Goal: Information Seeking & Learning: Learn about a topic

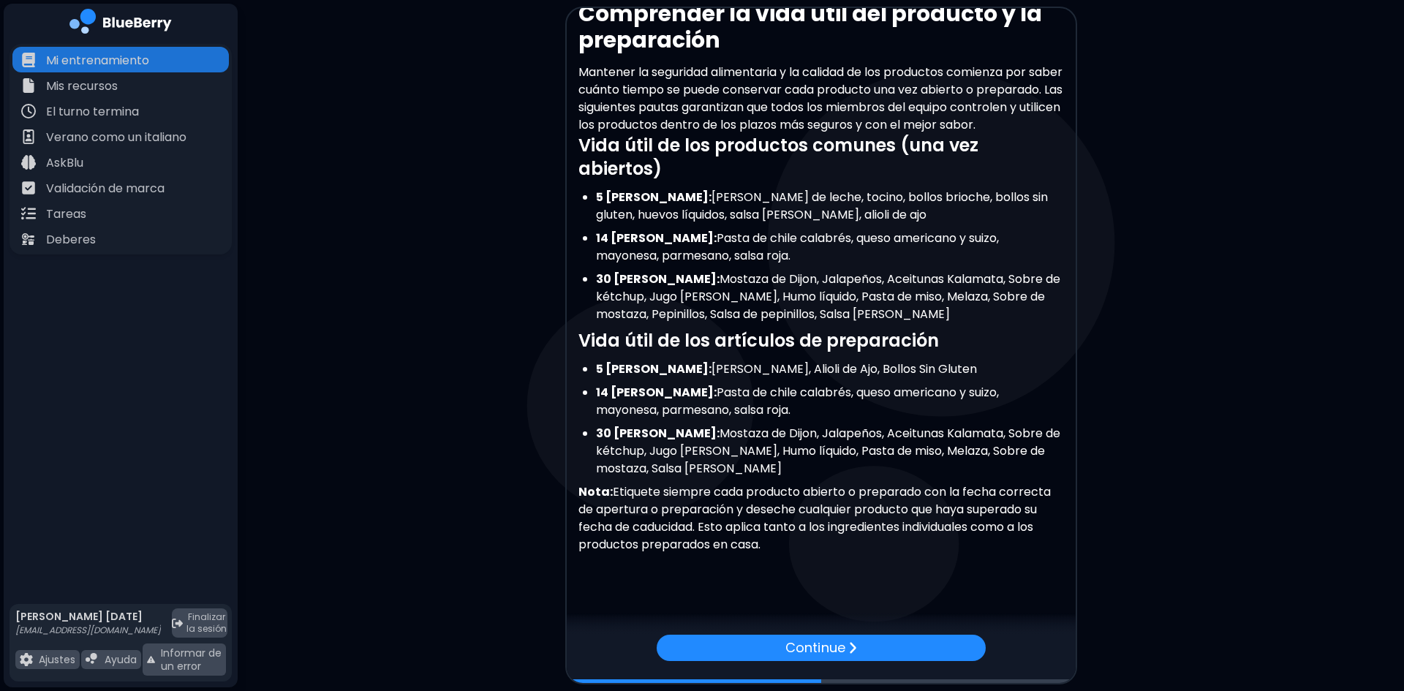
scroll to position [26, 0]
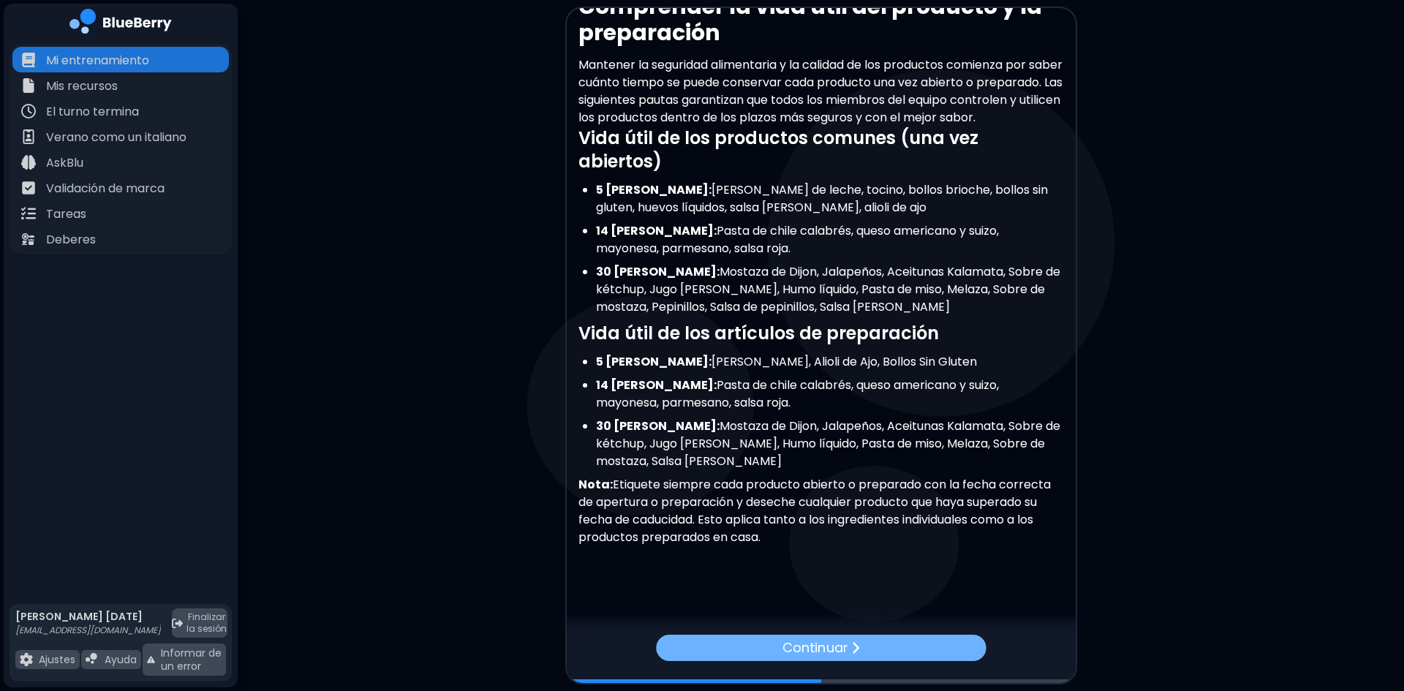
click at [804, 644] on font "Continuar" at bounding box center [815, 647] width 65 height 18
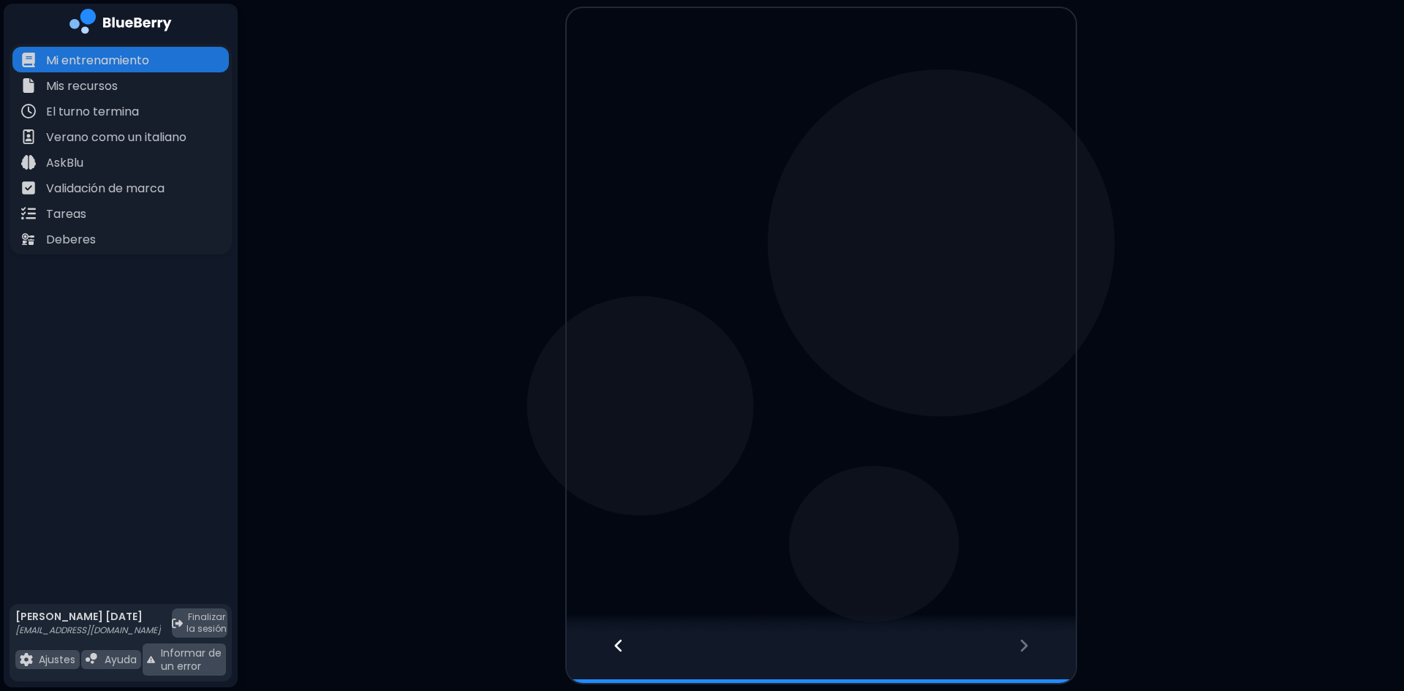
scroll to position [0, 0]
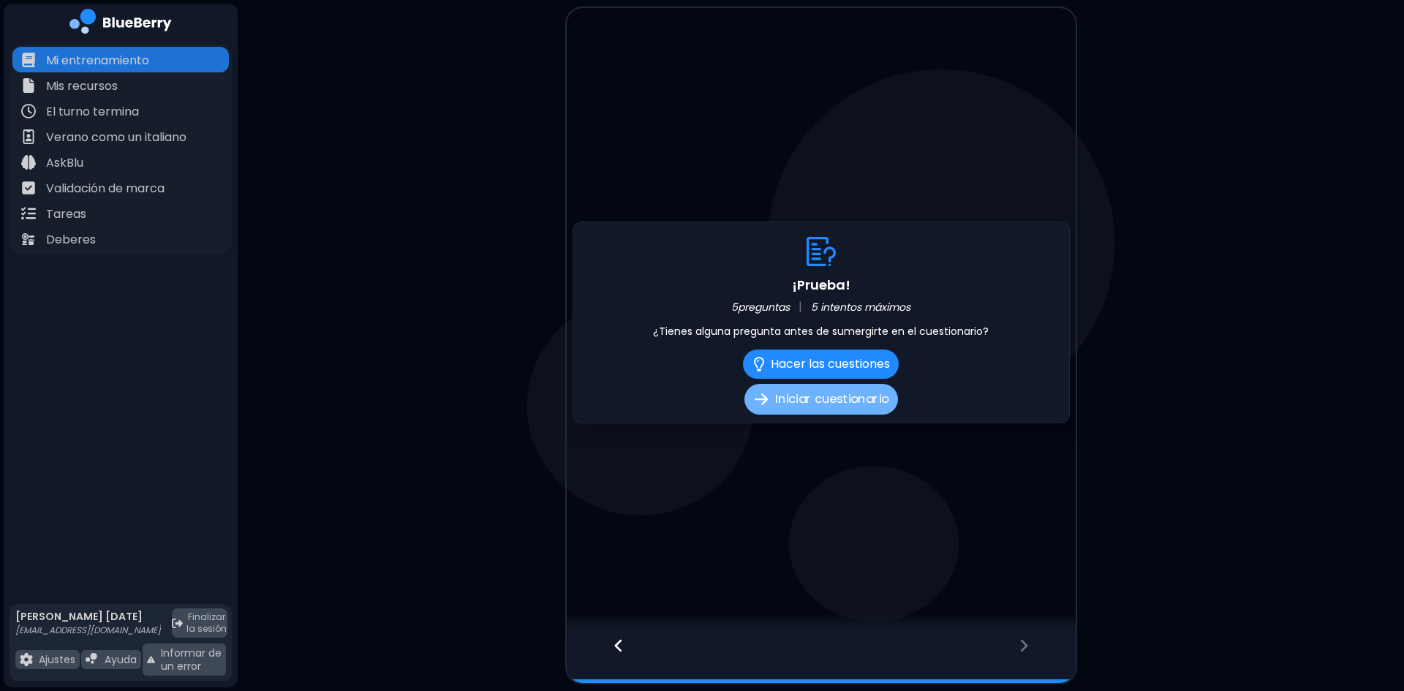
click at [813, 411] on button "Iniciar cuestionario" at bounding box center [822, 399] width 154 height 31
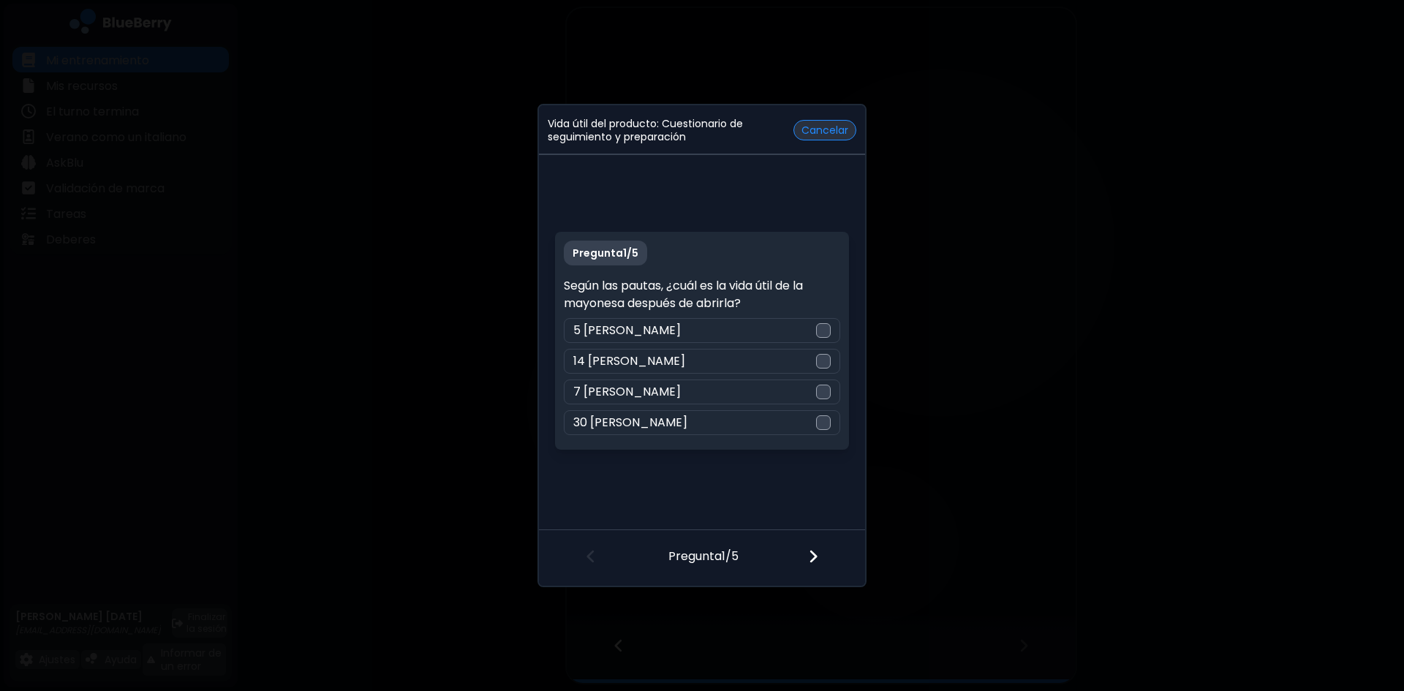
click at [839, 125] on font "Cancelar" at bounding box center [825, 130] width 47 height 15
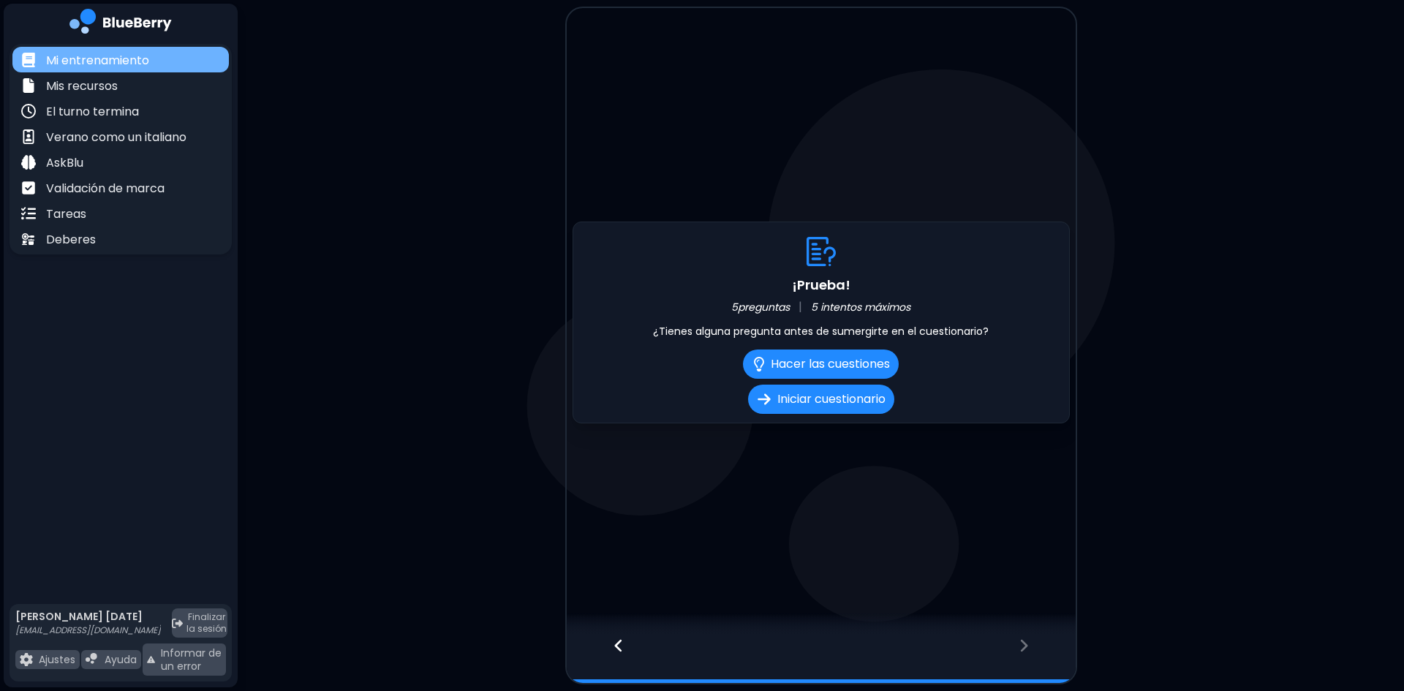
click at [99, 50] on div "Mi entrenamiento" at bounding box center [120, 60] width 216 height 26
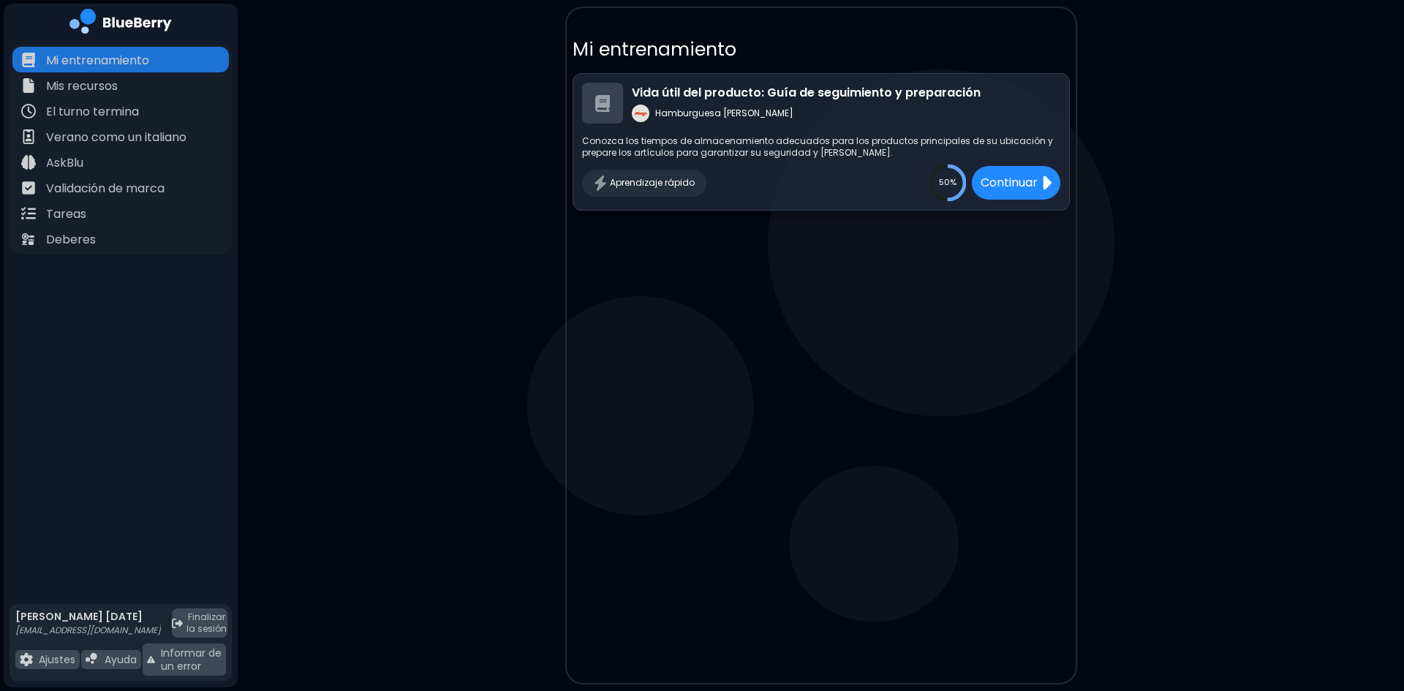
click at [725, 111] on font "Hamburguesa MONZO" at bounding box center [724, 113] width 138 height 12
click at [1058, 177] on div "Continuar" at bounding box center [1015, 182] width 93 height 35
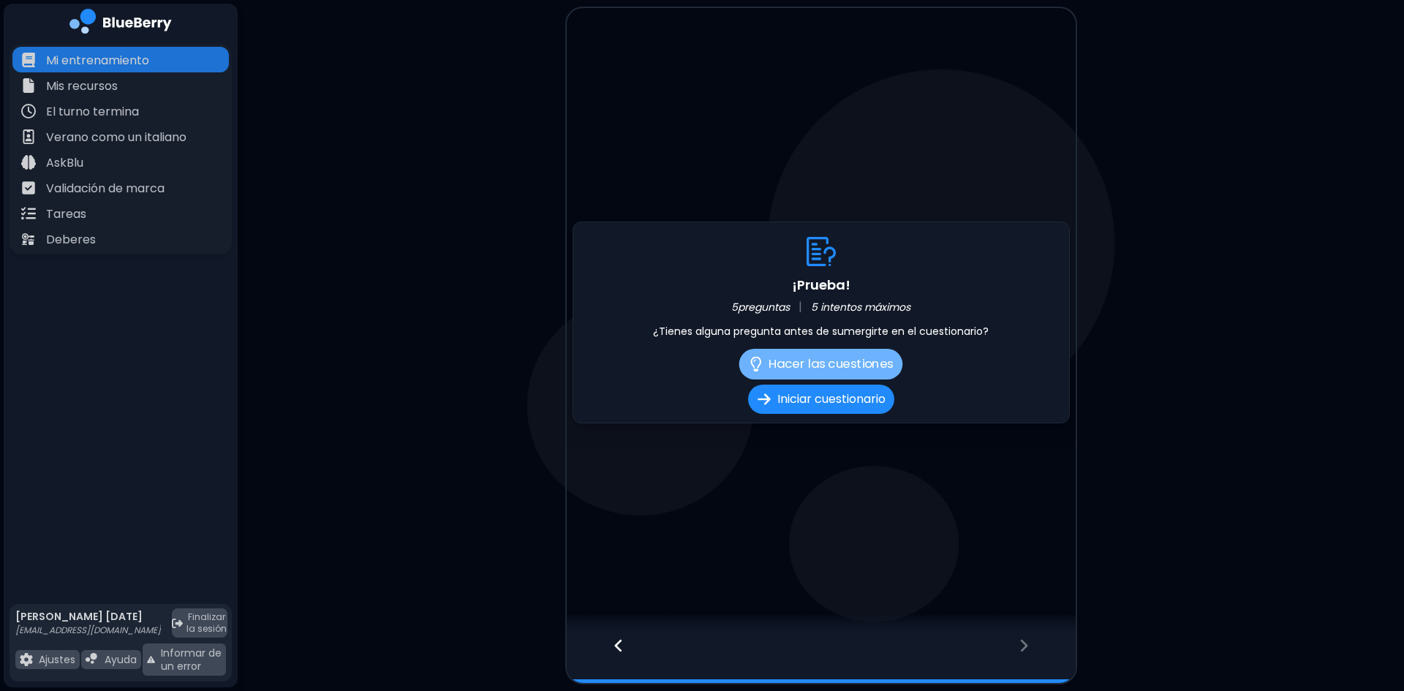
click at [787, 373] on font "Hacer las cuestiones" at bounding box center [831, 364] width 125 height 18
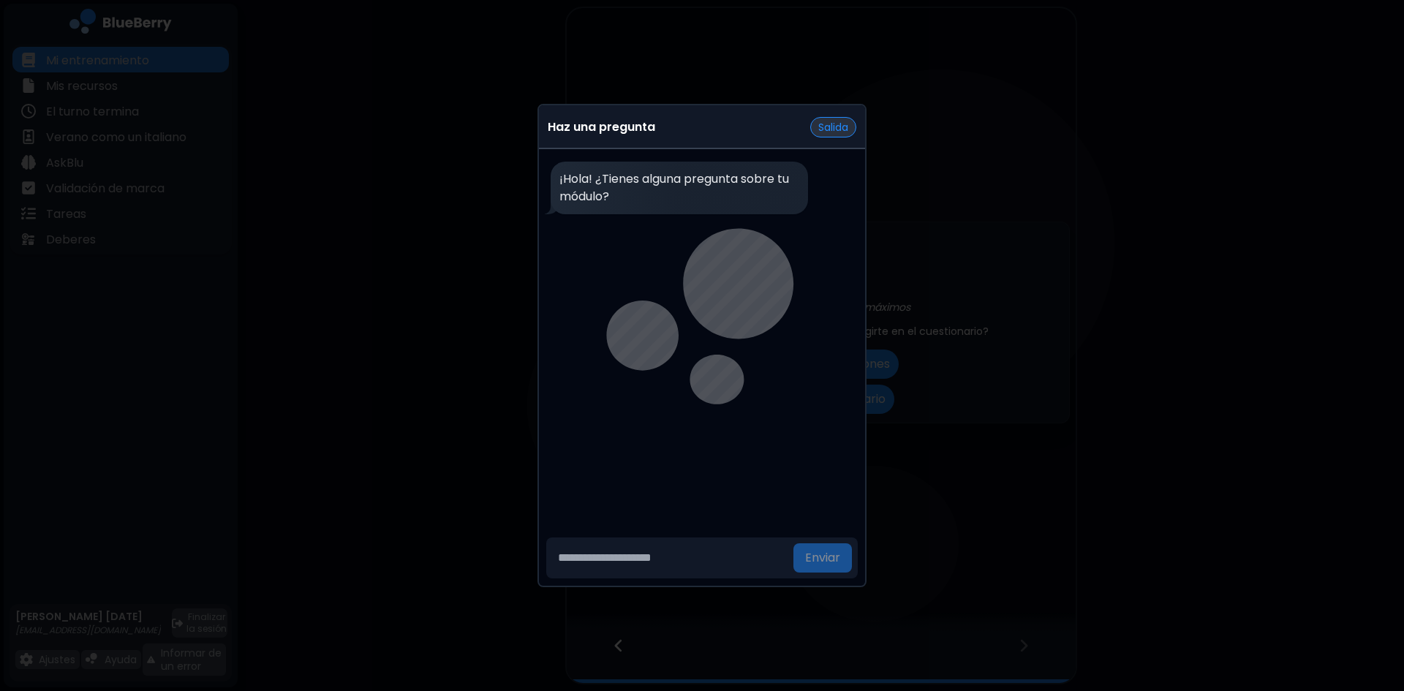
click at [818, 124] on font "Salida" at bounding box center [833, 127] width 30 height 15
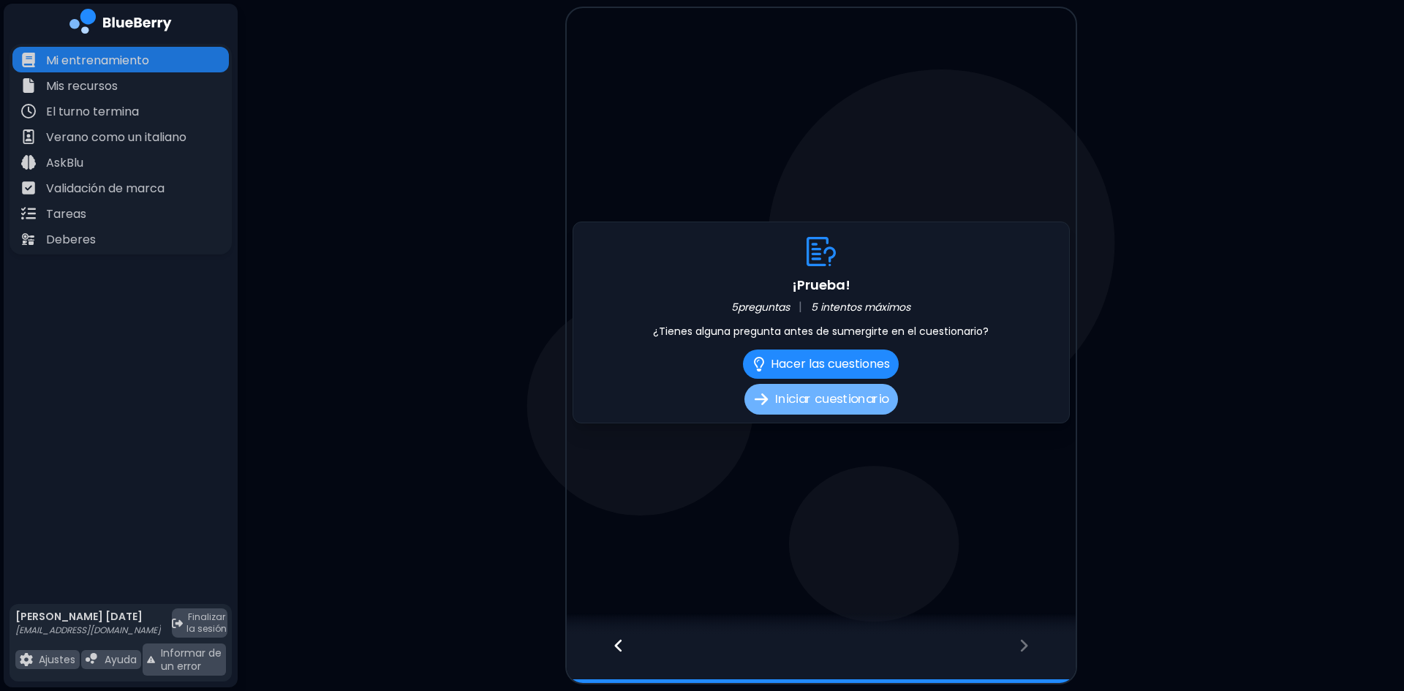
click at [802, 398] on font "Iniciar cuestionario" at bounding box center [831, 399] width 113 height 18
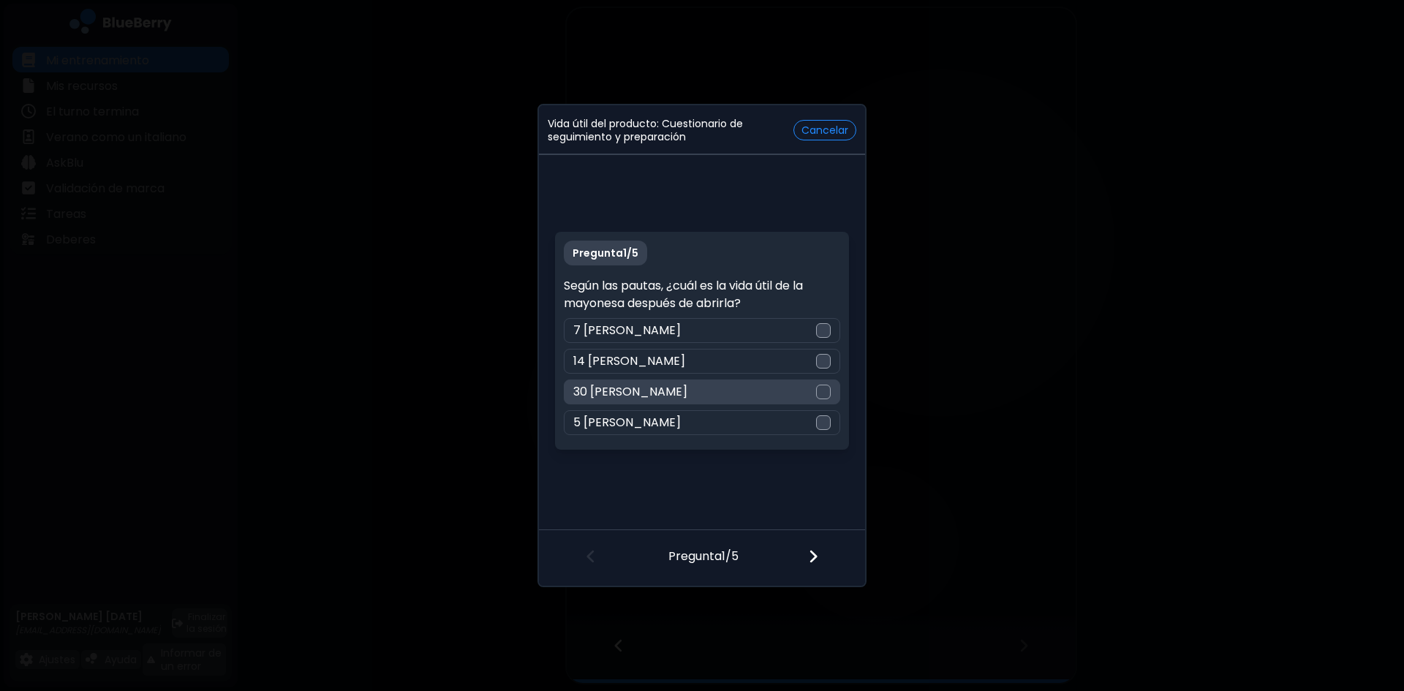
click at [829, 397] on div at bounding box center [823, 392] width 15 height 15
click at [815, 557] on img at bounding box center [813, 557] width 10 height 16
click at [593, 555] on img at bounding box center [591, 557] width 10 height 16
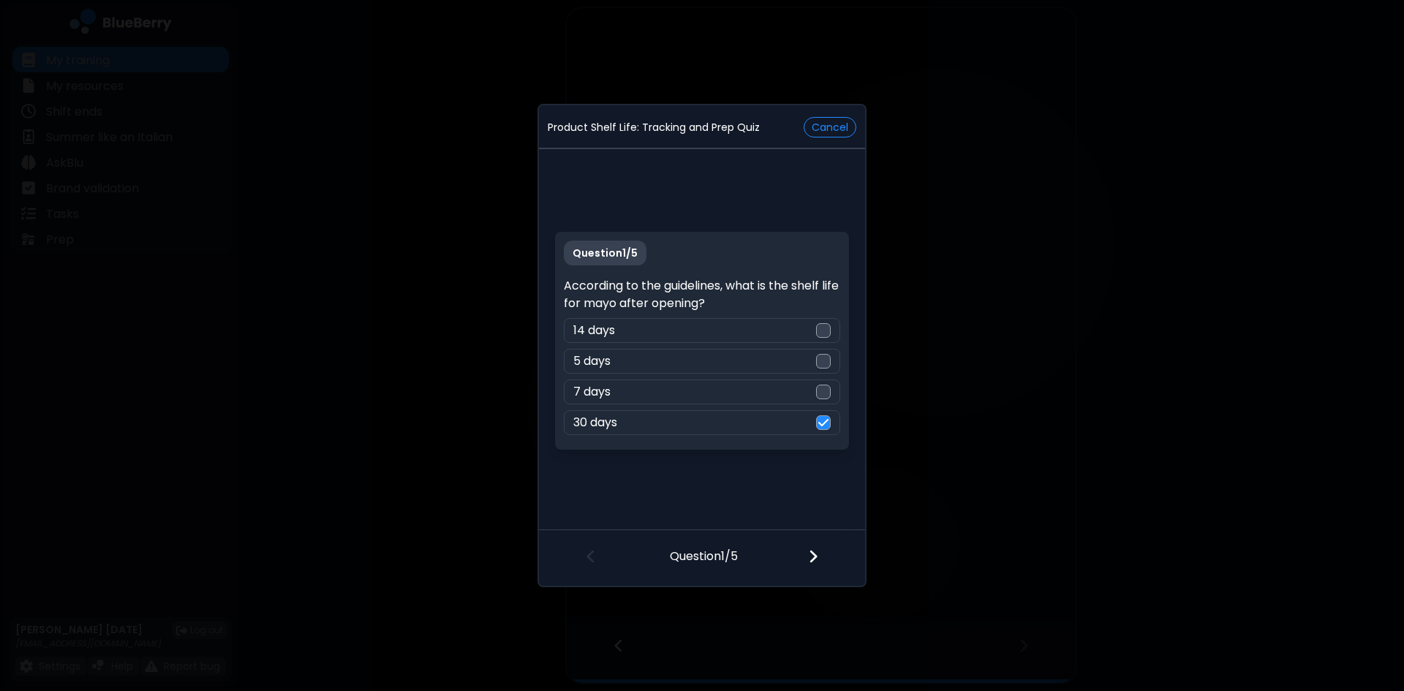
click at [812, 561] on img at bounding box center [813, 557] width 10 height 16
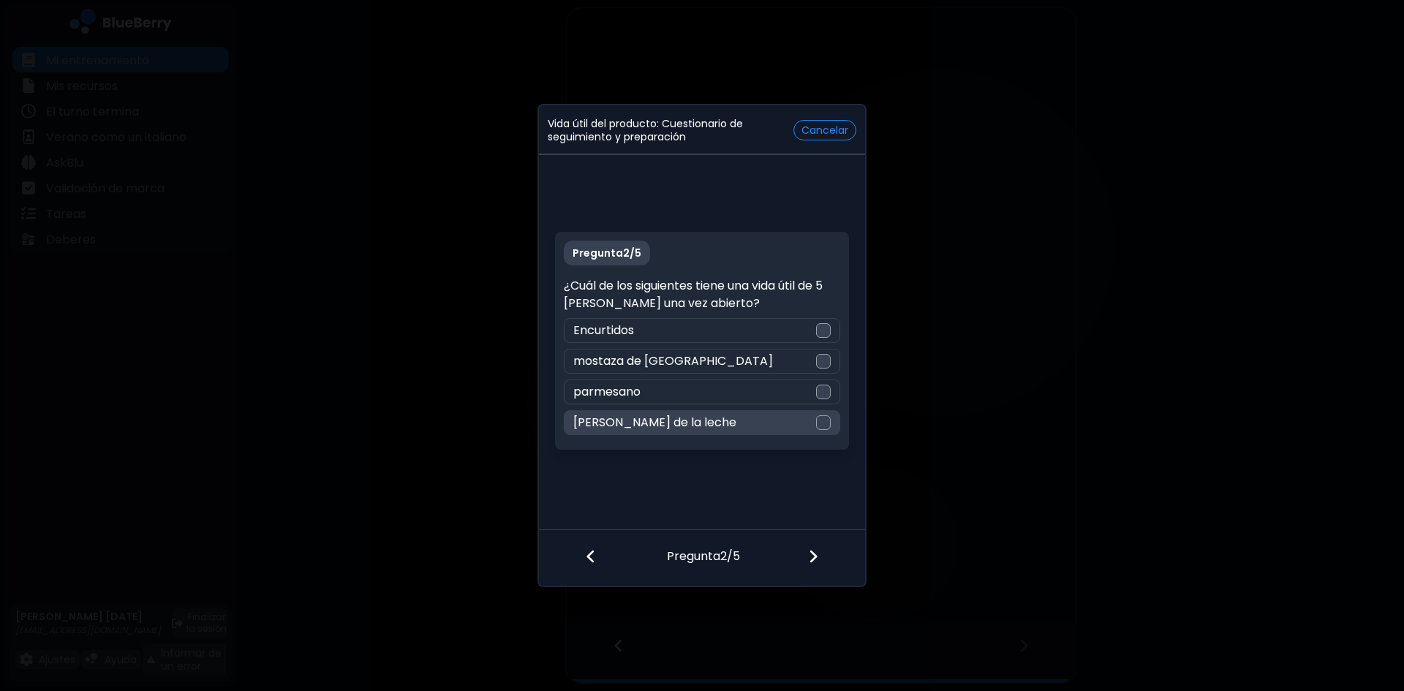
click at [824, 424] on div at bounding box center [823, 422] width 15 height 15
click at [813, 561] on img at bounding box center [813, 557] width 10 height 16
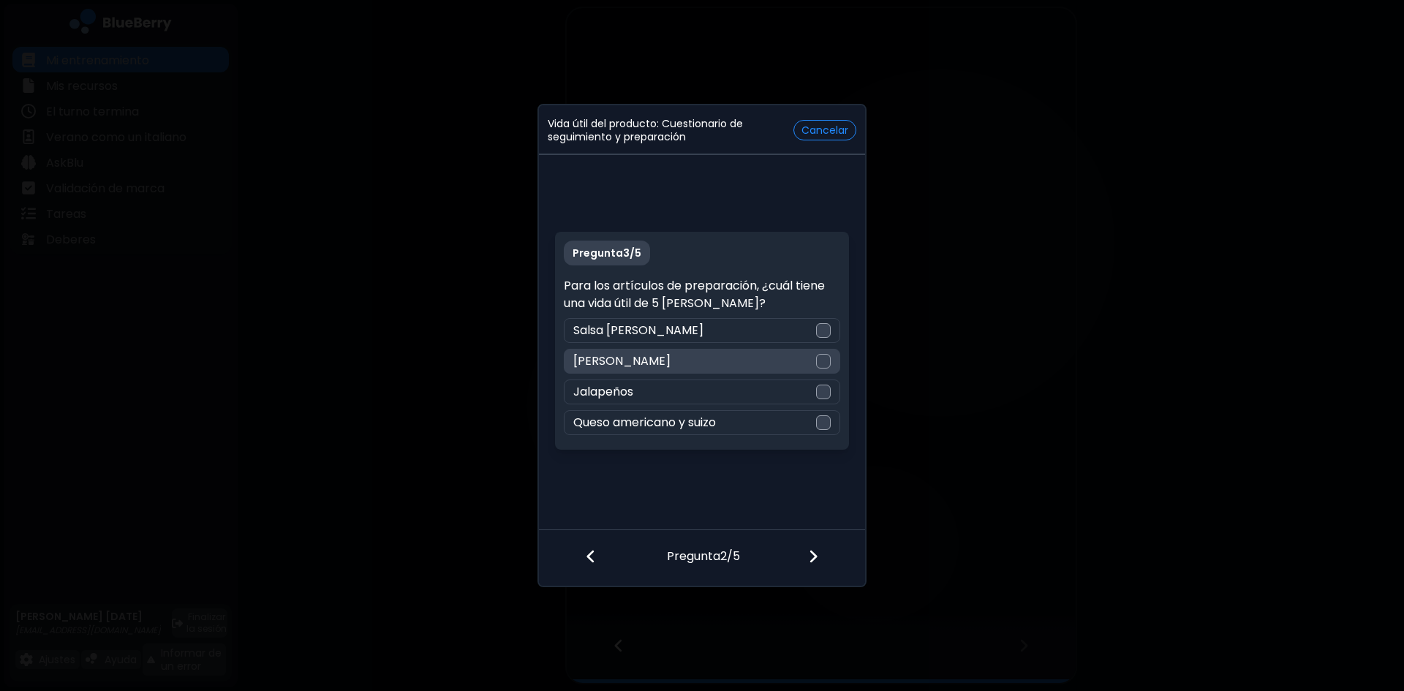
click at [823, 358] on div at bounding box center [823, 361] width 15 height 15
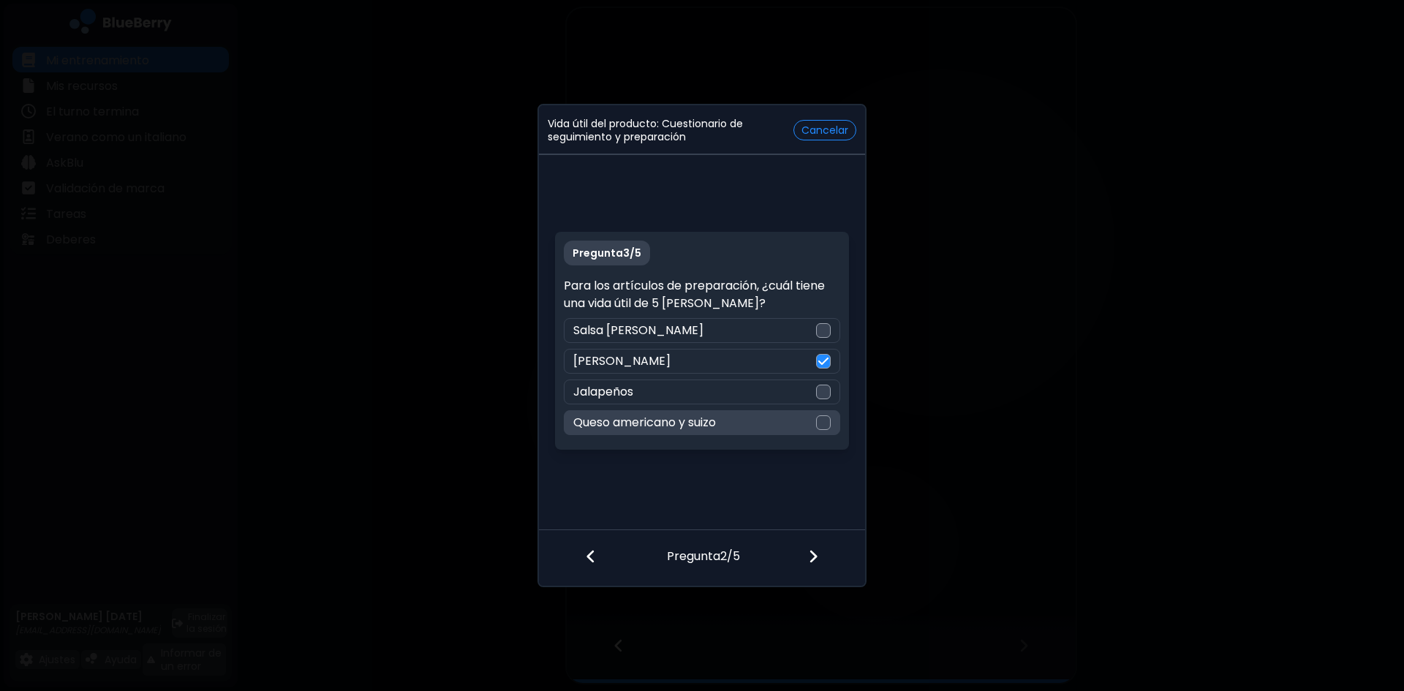
click at [824, 423] on div at bounding box center [823, 422] width 15 height 15
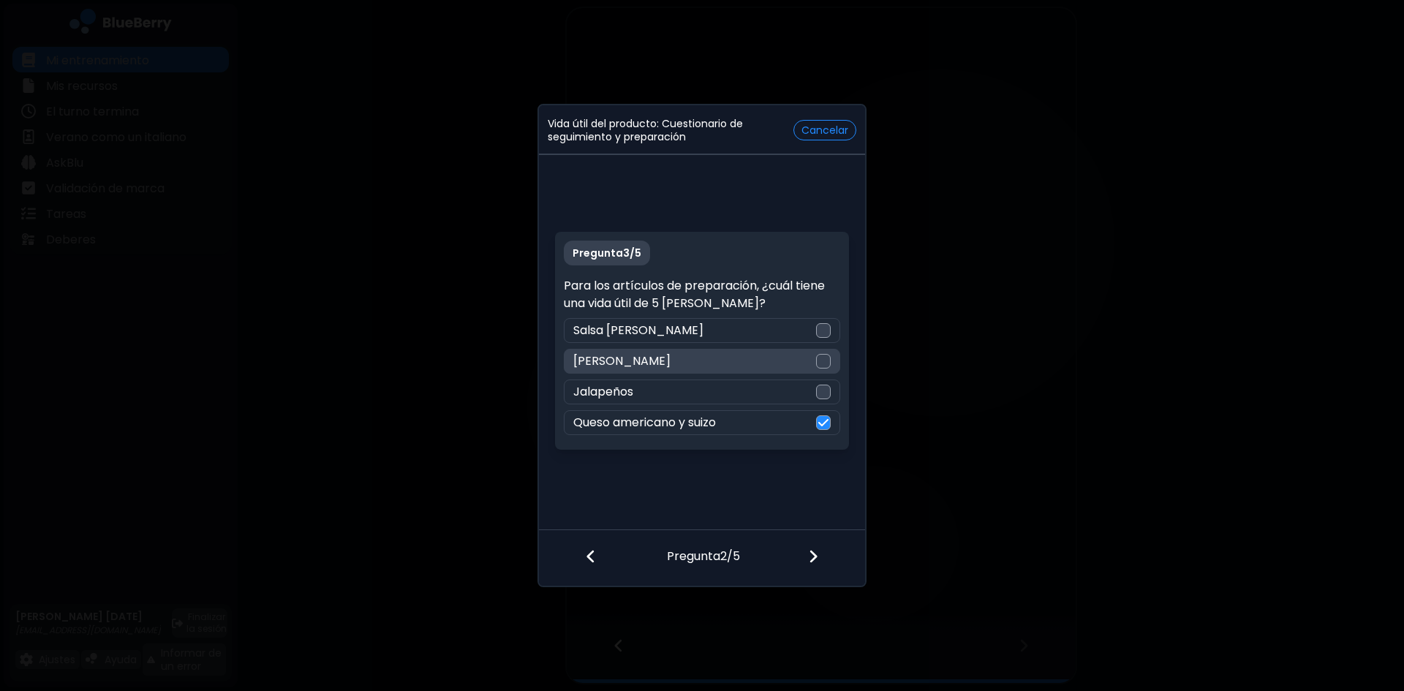
click at [821, 363] on div at bounding box center [823, 361] width 15 height 15
click at [812, 553] on img at bounding box center [813, 557] width 10 height 16
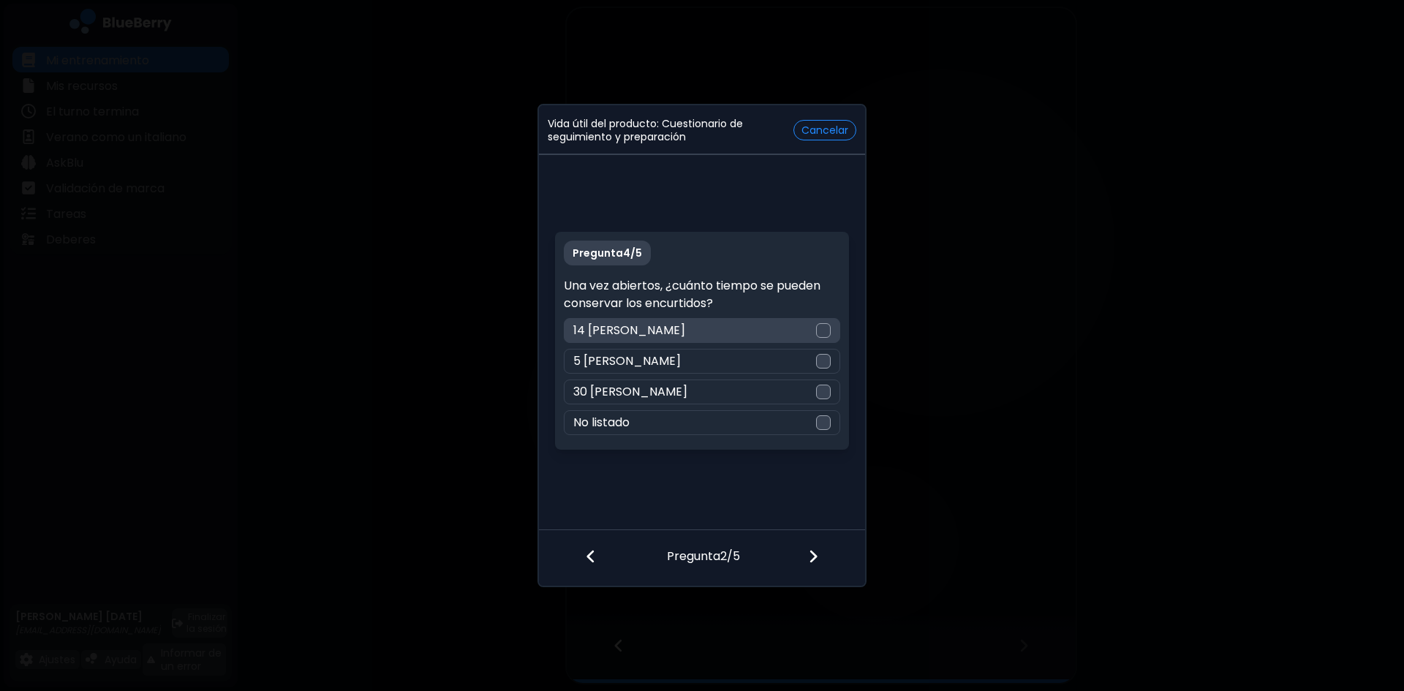
click at [824, 328] on div at bounding box center [823, 330] width 15 height 15
click at [807, 560] on div at bounding box center [822, 558] width 86 height 54
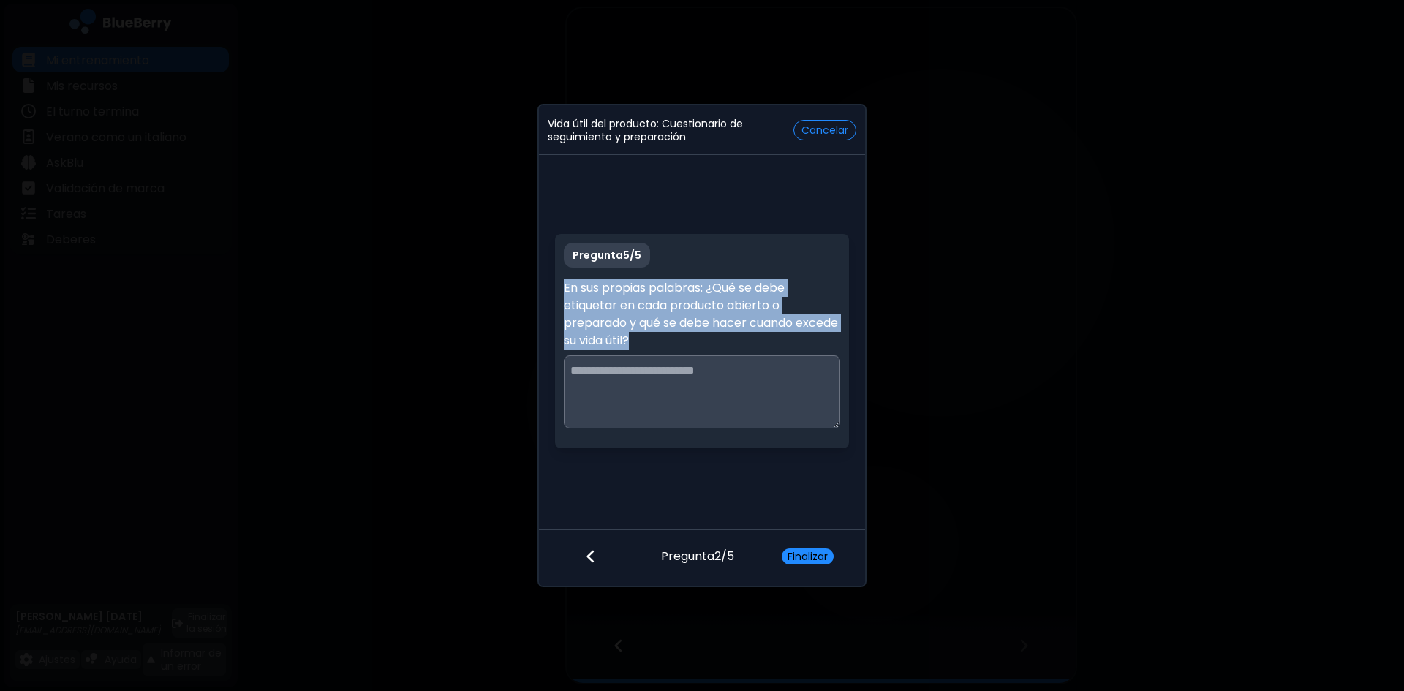
drag, startPoint x: 564, startPoint y: 287, endPoint x: 680, endPoint y: 345, distance: 129.8
click at [680, 345] on p "En sus propias palabras: ¿Qué se debe etiquetar en cada producto abierto o prep…" at bounding box center [702, 314] width 276 height 70
copy font "En sus propias palabras: ¿Qué se debe etiquetar en cada producto abierto o prep…"
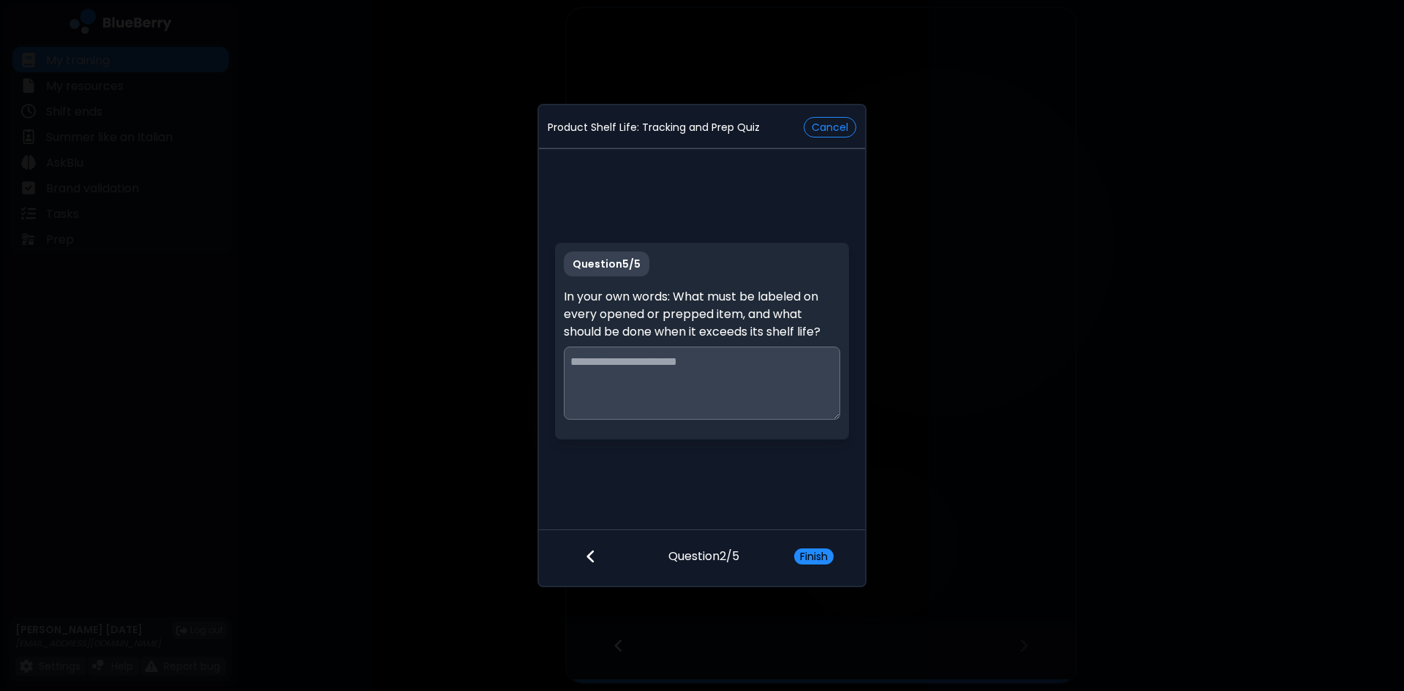
click at [594, 369] on textarea at bounding box center [702, 383] width 276 height 73
paste textarea "**********"
drag, startPoint x: 686, startPoint y: 355, endPoint x: 785, endPoint y: 403, distance: 110.2
click at [686, 355] on textarea "**********" at bounding box center [702, 383] width 276 height 73
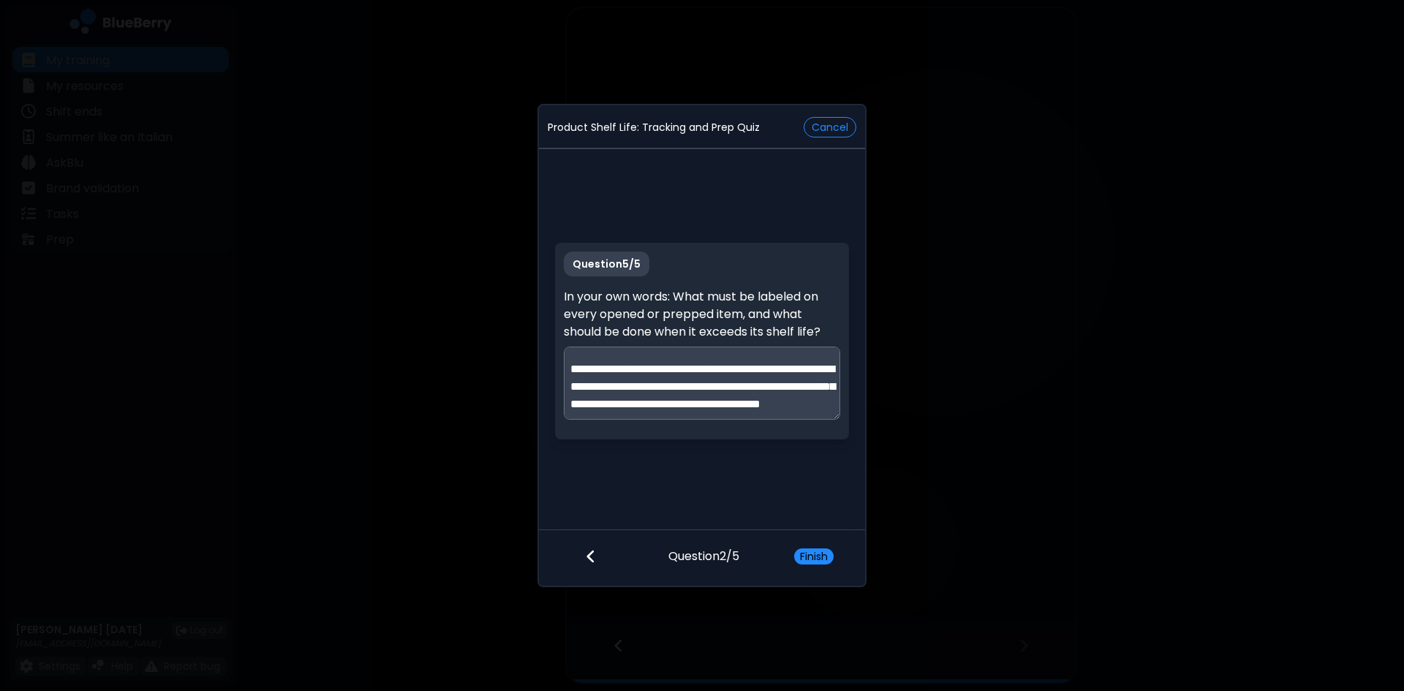
scroll to position [221, 0]
type textarea "**********"
click at [826, 558] on button "Finish" at bounding box center [813, 557] width 39 height 16
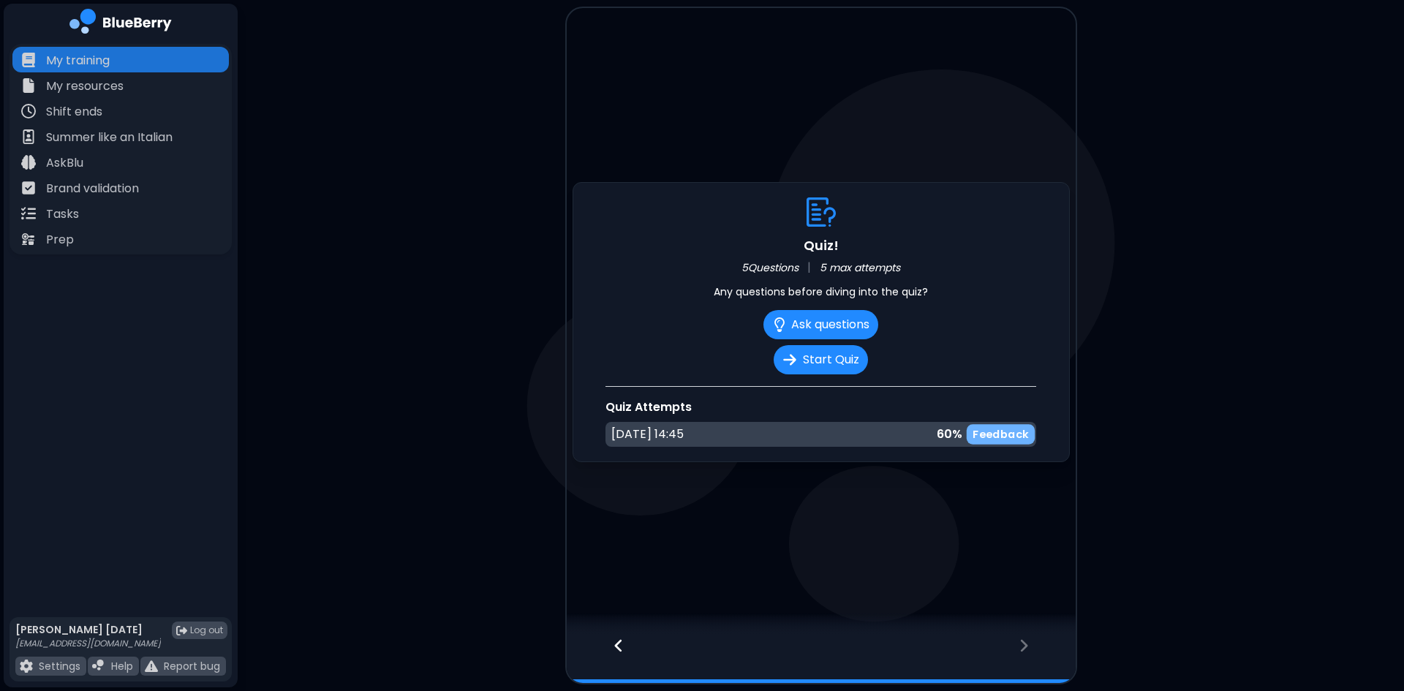
click at [1002, 429] on p "Feedback" at bounding box center [1001, 435] width 56 height 14
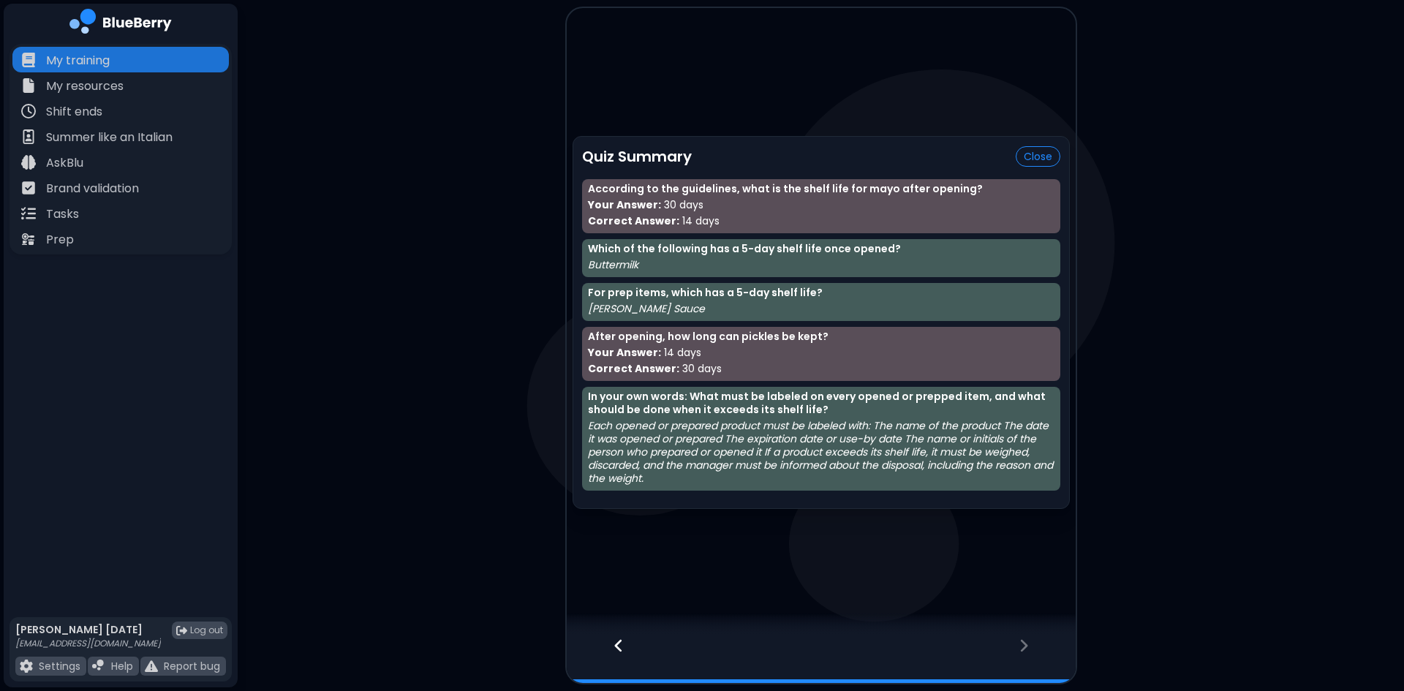
click at [615, 653] on icon at bounding box center [619, 646] width 10 height 16
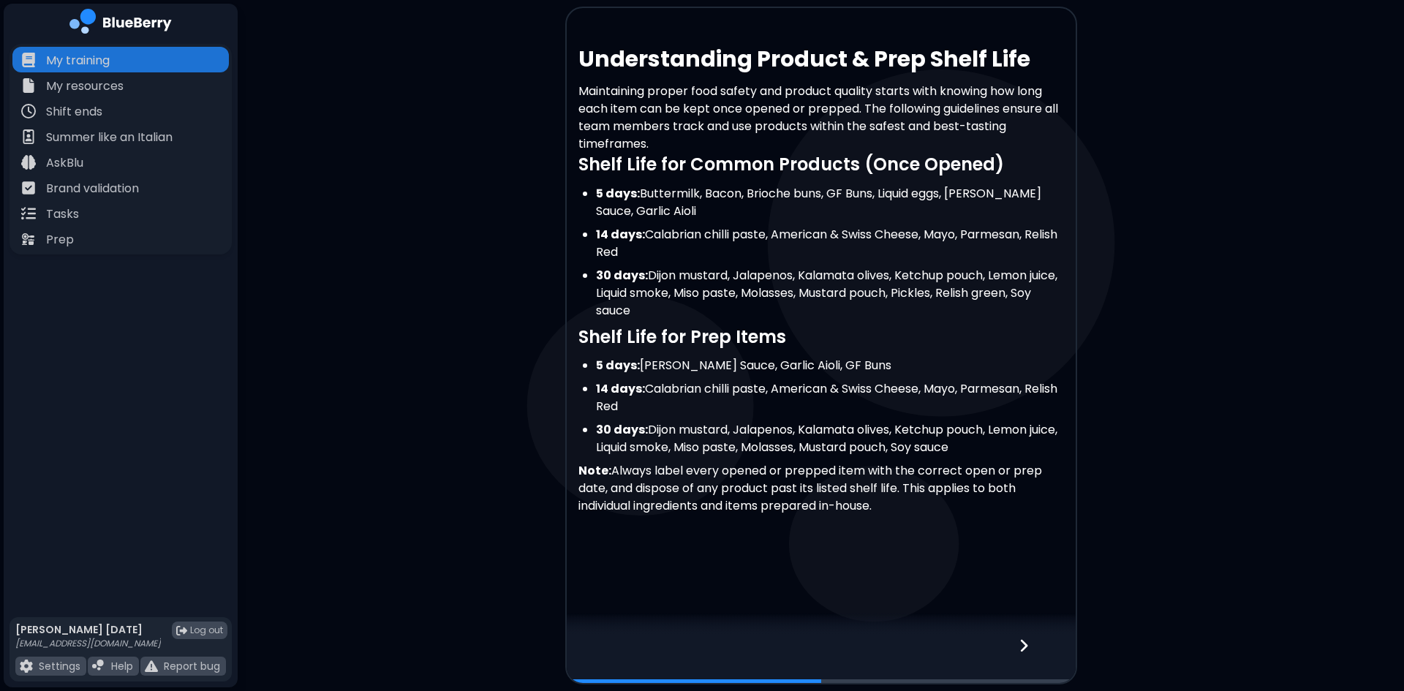
click at [1024, 652] on icon at bounding box center [1024, 646] width 10 height 16
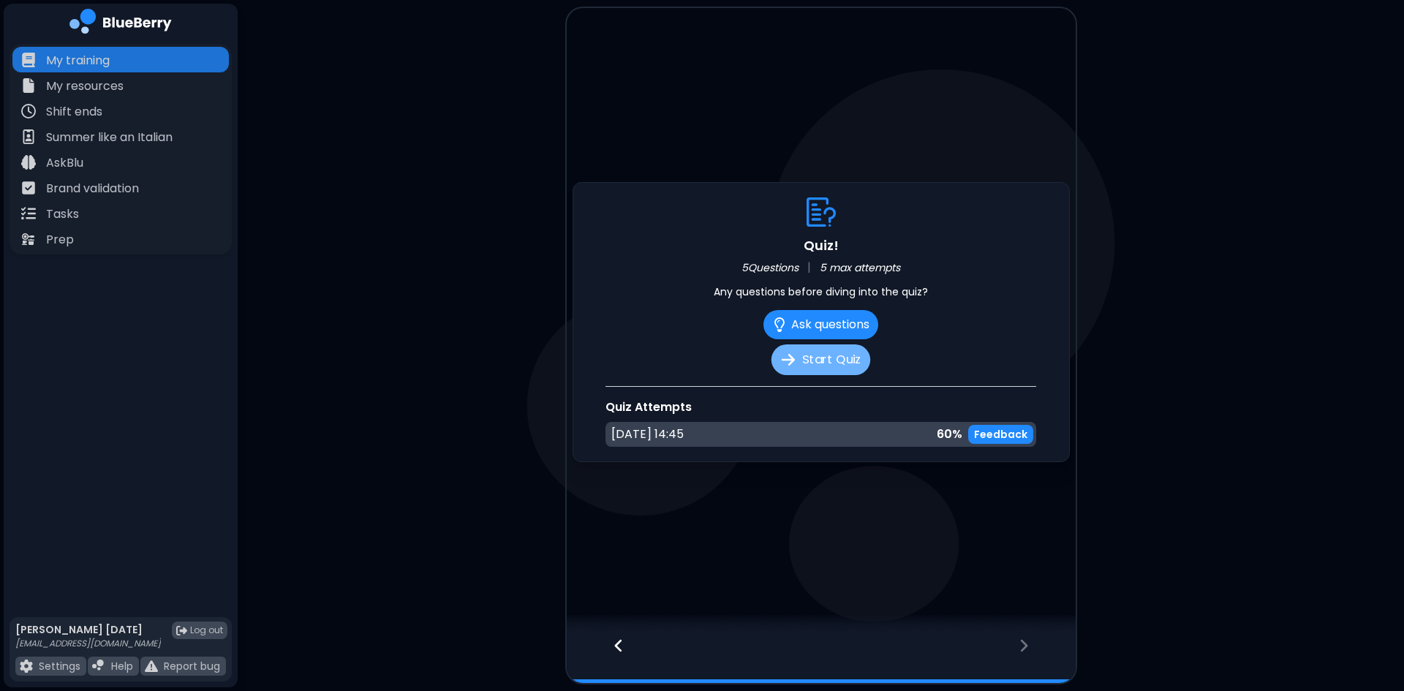
click at [836, 359] on button "Start Quiz" at bounding box center [821, 359] width 99 height 31
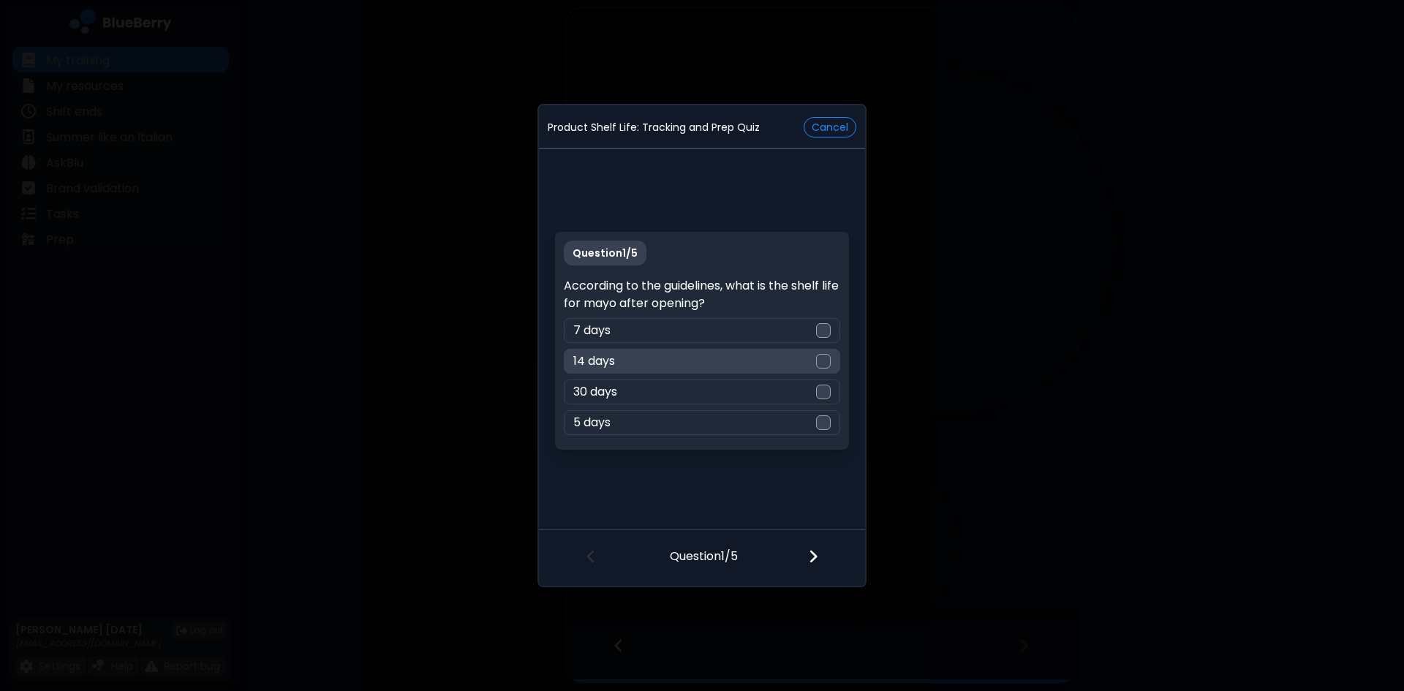
click at [820, 366] on div at bounding box center [823, 361] width 15 height 15
click at [815, 554] on img at bounding box center [813, 557] width 10 height 16
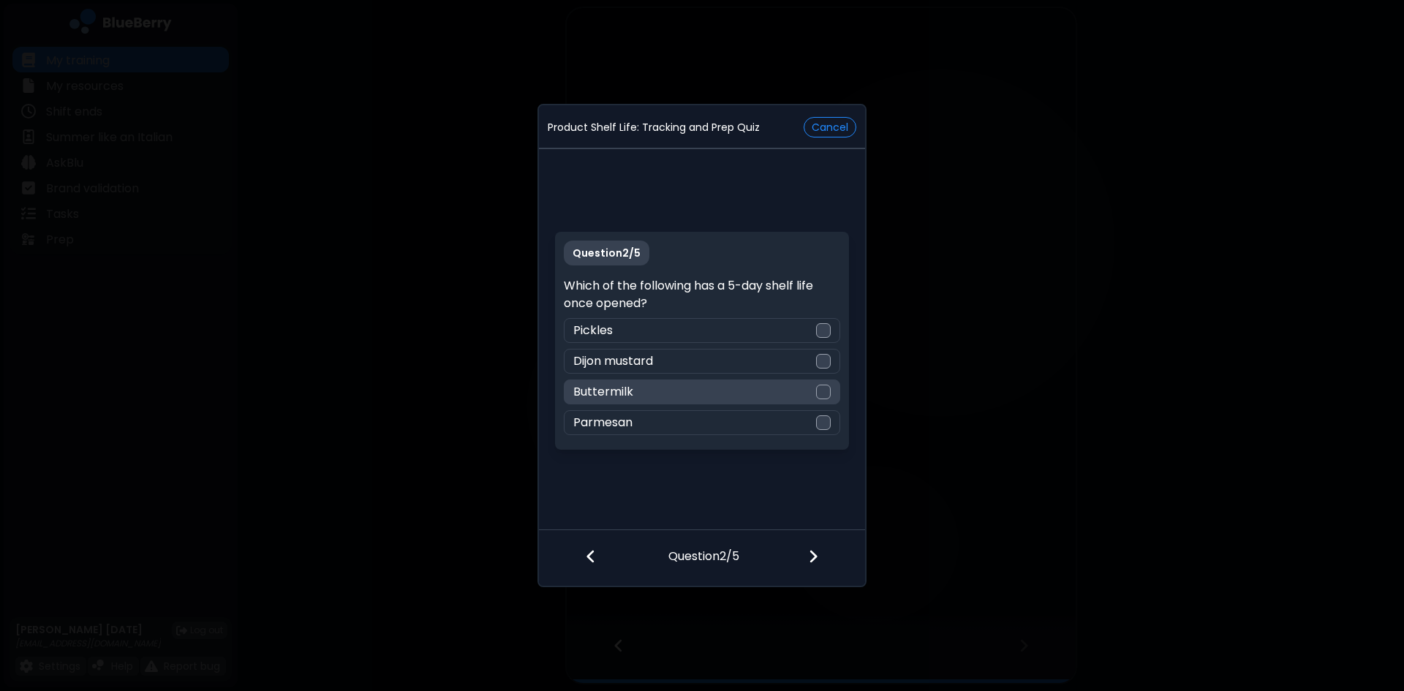
click at [822, 382] on div "Buttermilk" at bounding box center [702, 392] width 276 height 25
click at [810, 554] on img at bounding box center [813, 557] width 10 height 16
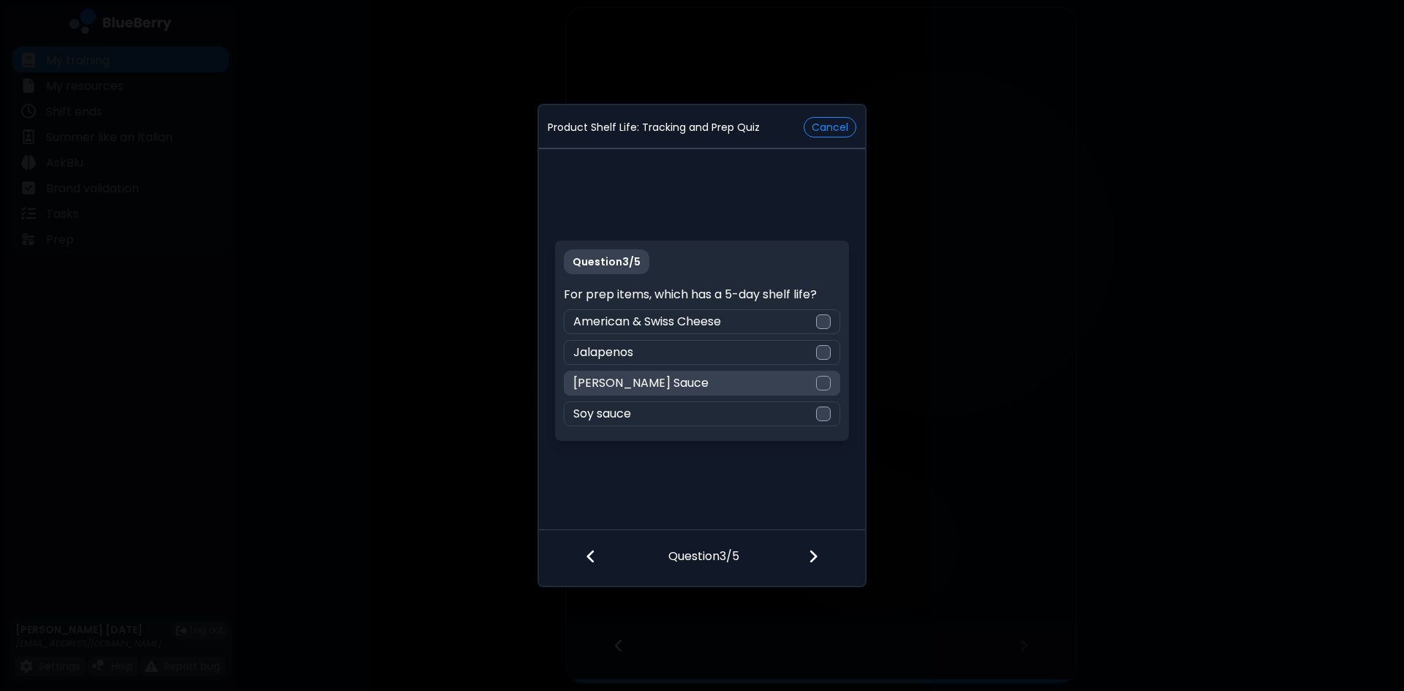
click at [822, 384] on div at bounding box center [823, 383] width 15 height 15
click at [813, 554] on img at bounding box center [813, 557] width 10 height 16
click at [825, 381] on div at bounding box center [823, 383] width 15 height 15
click at [815, 554] on img at bounding box center [813, 557] width 10 height 16
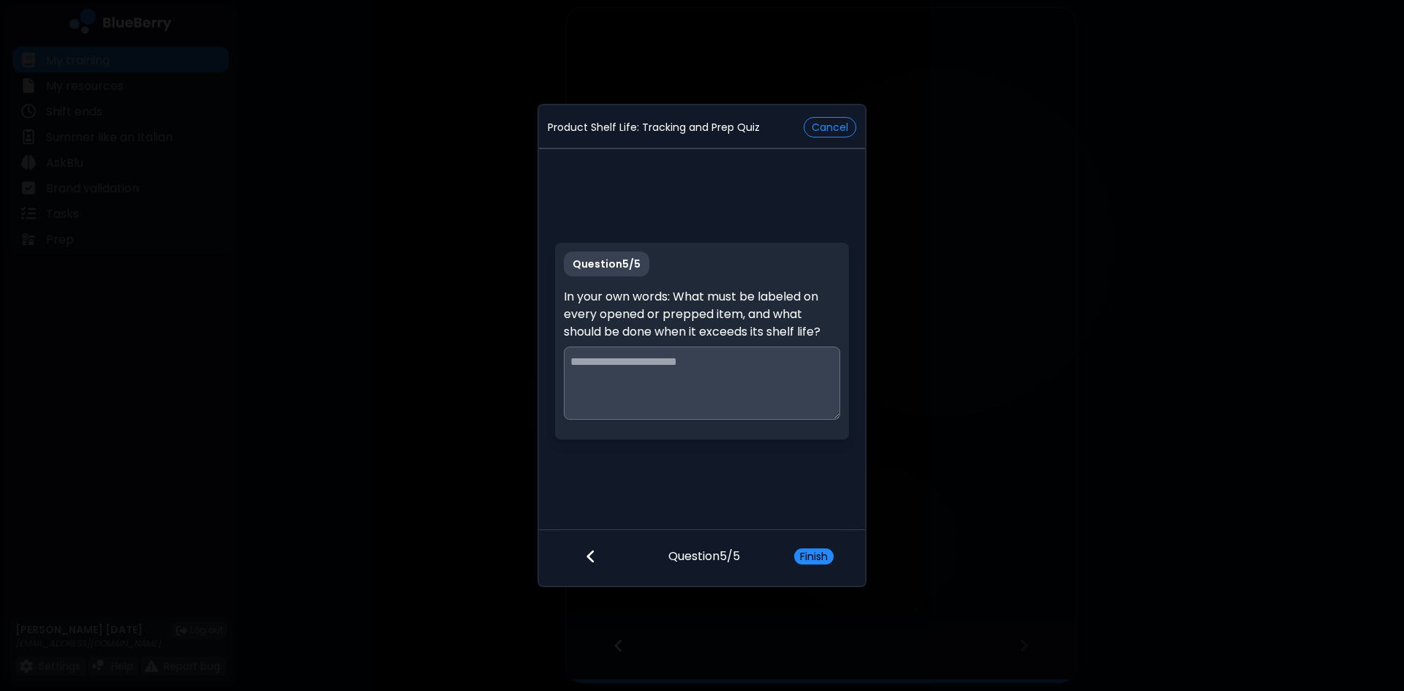
paste textarea "**********"
click at [687, 355] on textarea "**********" at bounding box center [702, 383] width 276 height 73
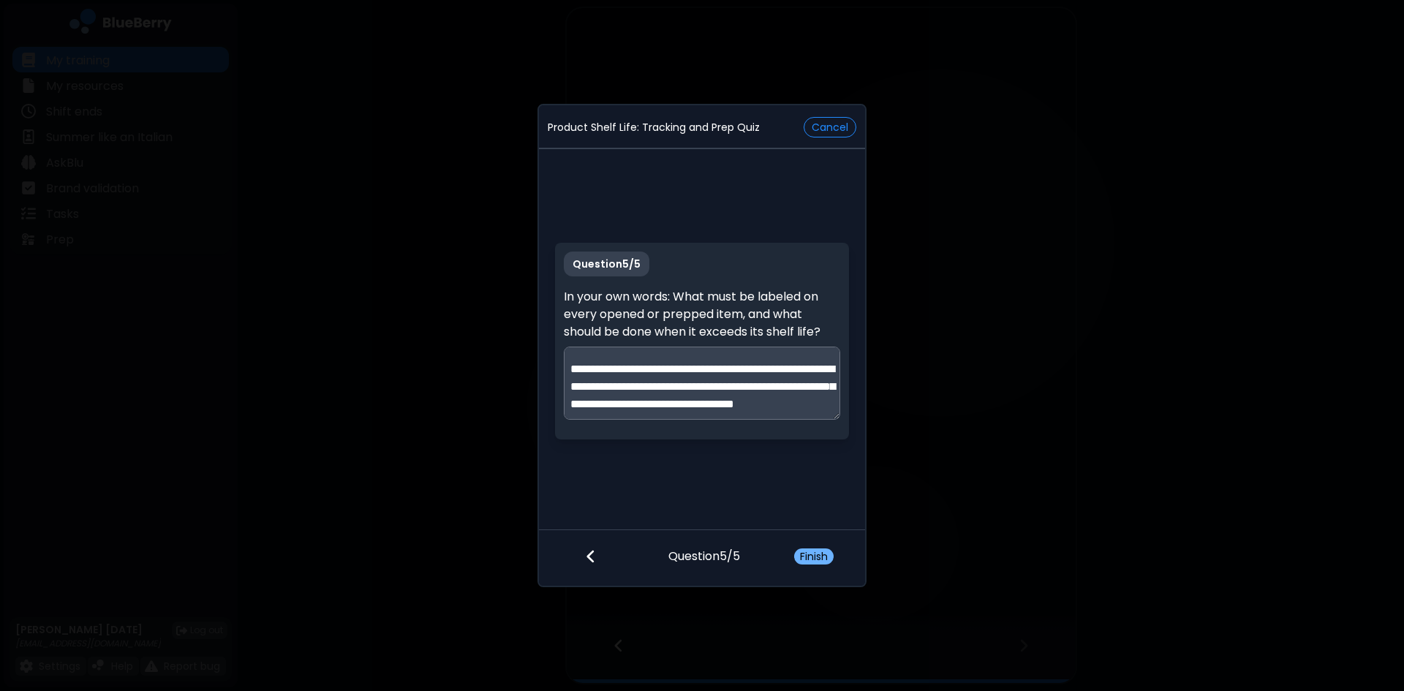
type textarea "**********"
click at [819, 554] on button "Finish" at bounding box center [813, 557] width 39 height 16
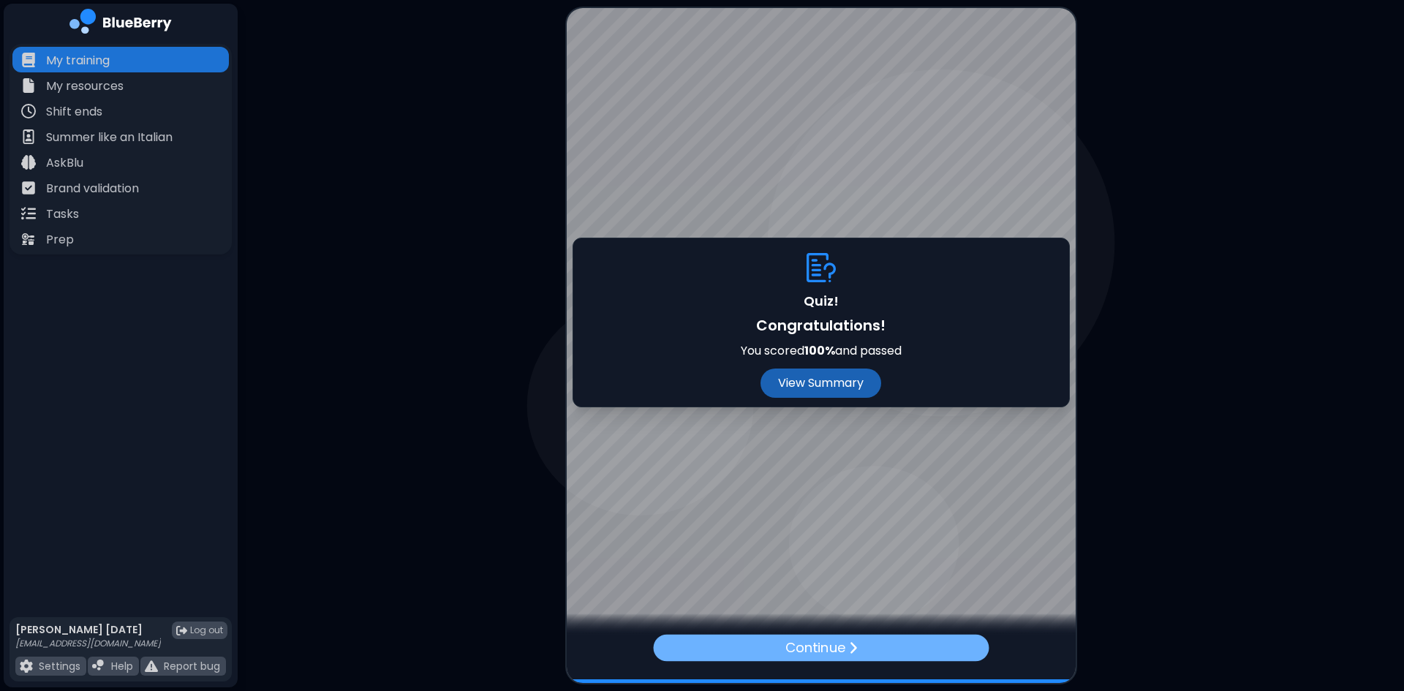
click at [820, 647] on p "Continue" at bounding box center [815, 647] width 61 height 21
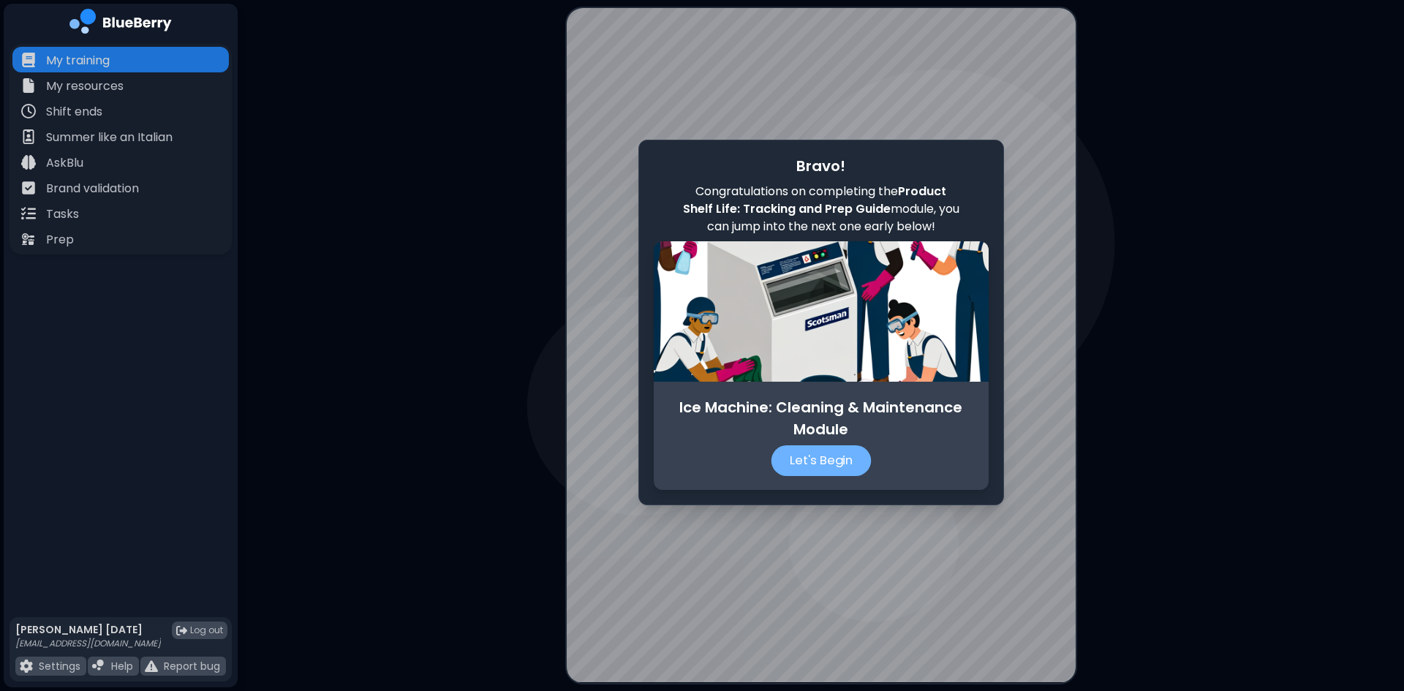
click at [826, 464] on p "Let's Begin" at bounding box center [821, 460] width 100 height 31
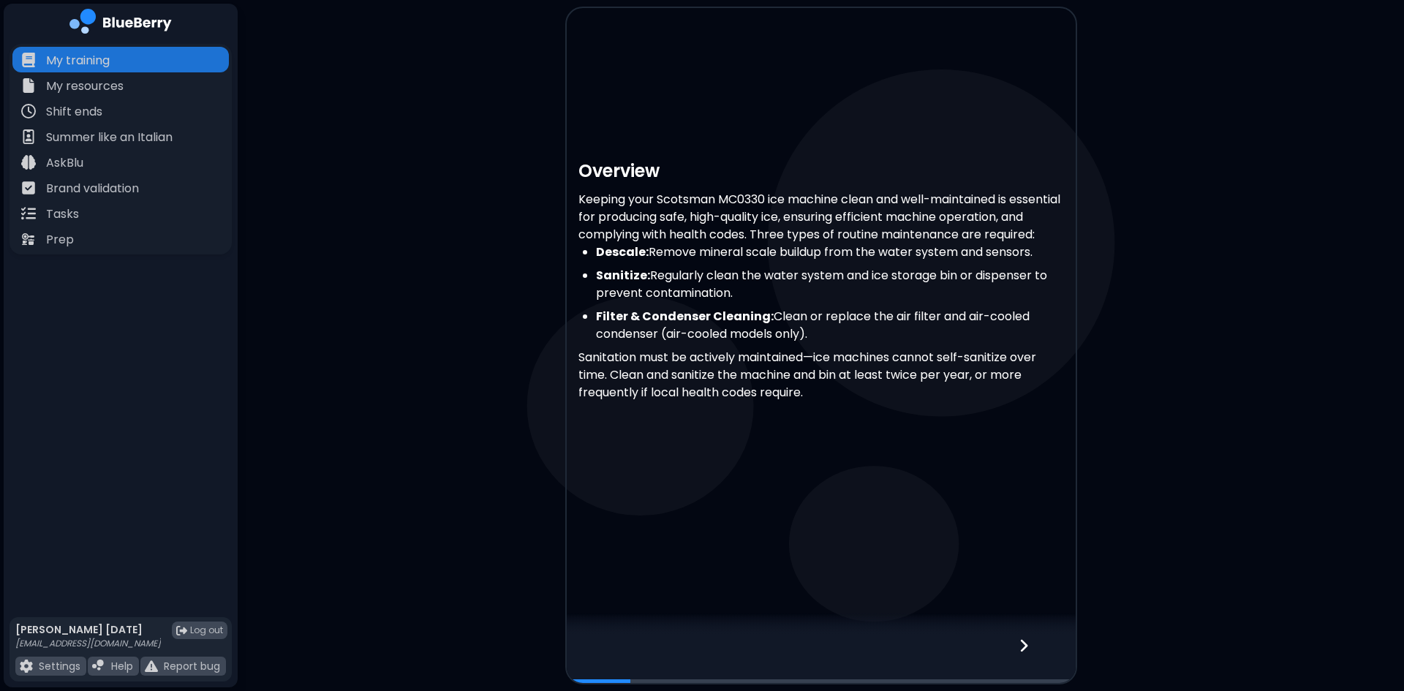
click at [1019, 646] on icon at bounding box center [1024, 646] width 10 height 16
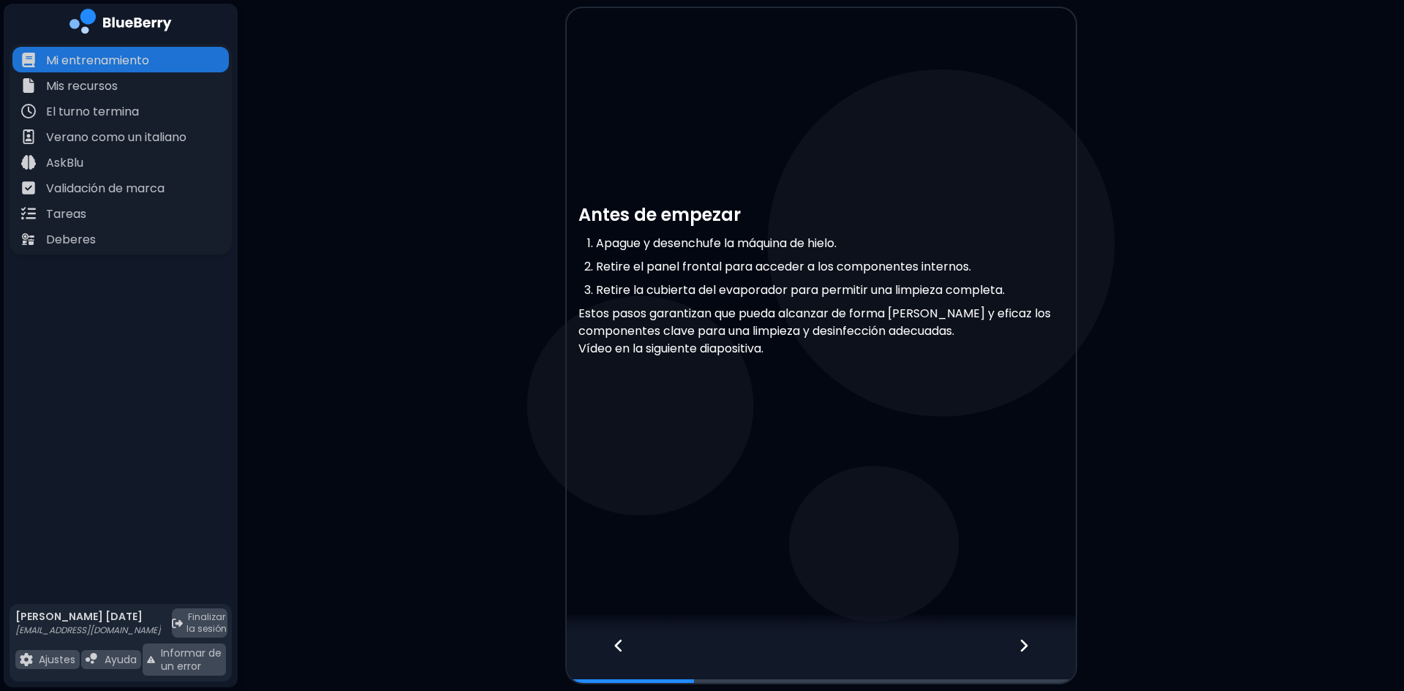
click at [1017, 645] on div at bounding box center [1033, 659] width 86 height 48
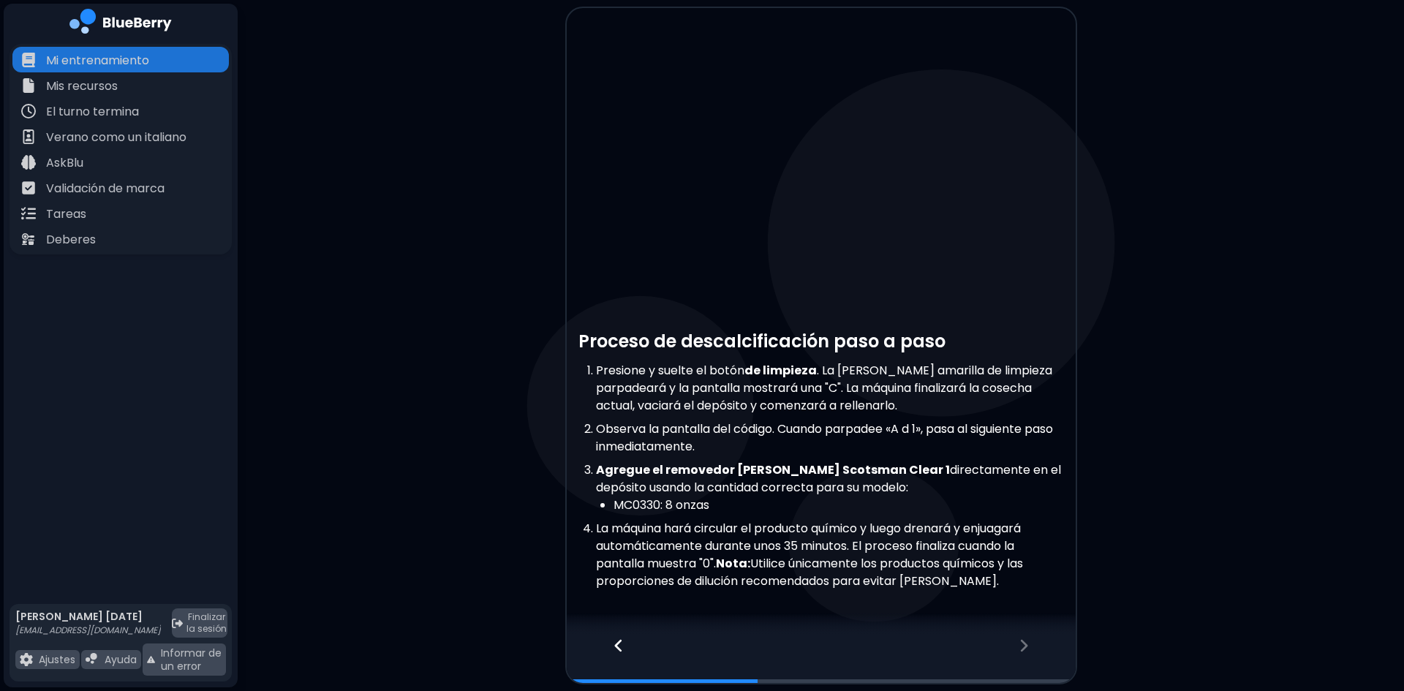
scroll to position [146, 0]
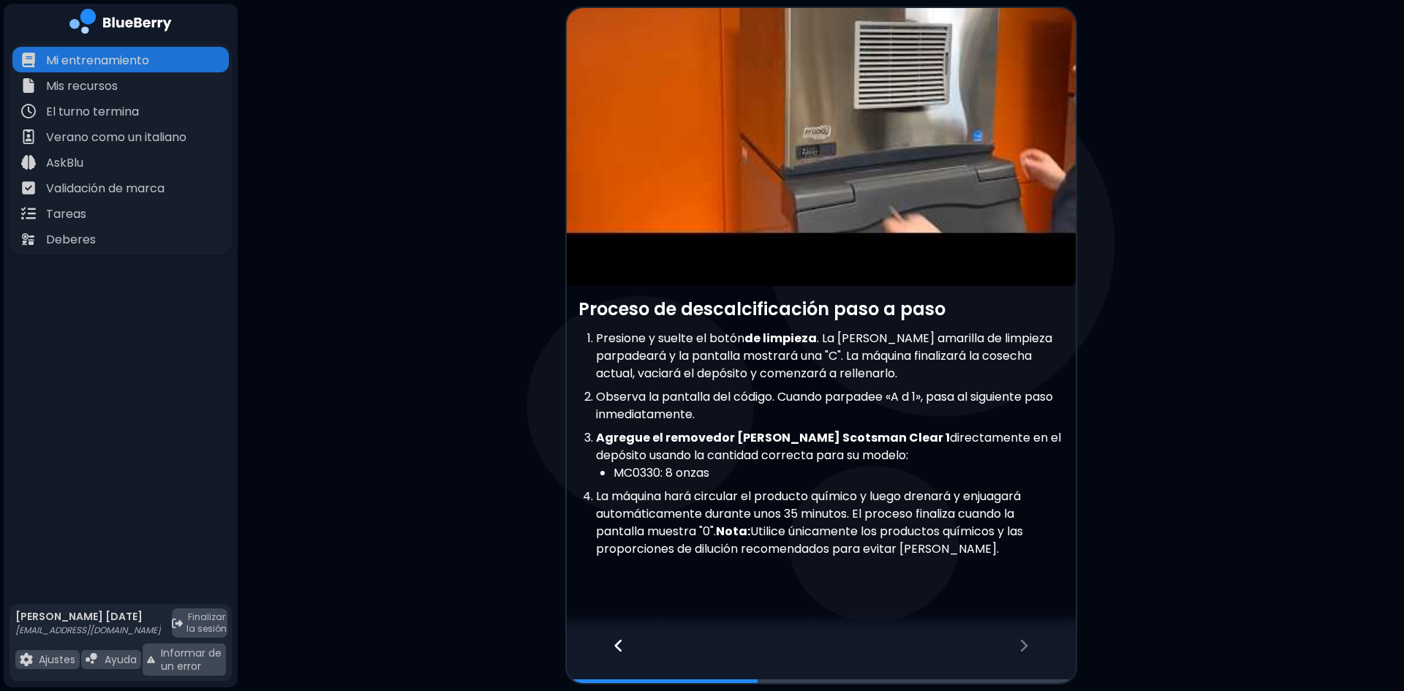
click at [1025, 650] on icon at bounding box center [1024, 646] width 10 height 16
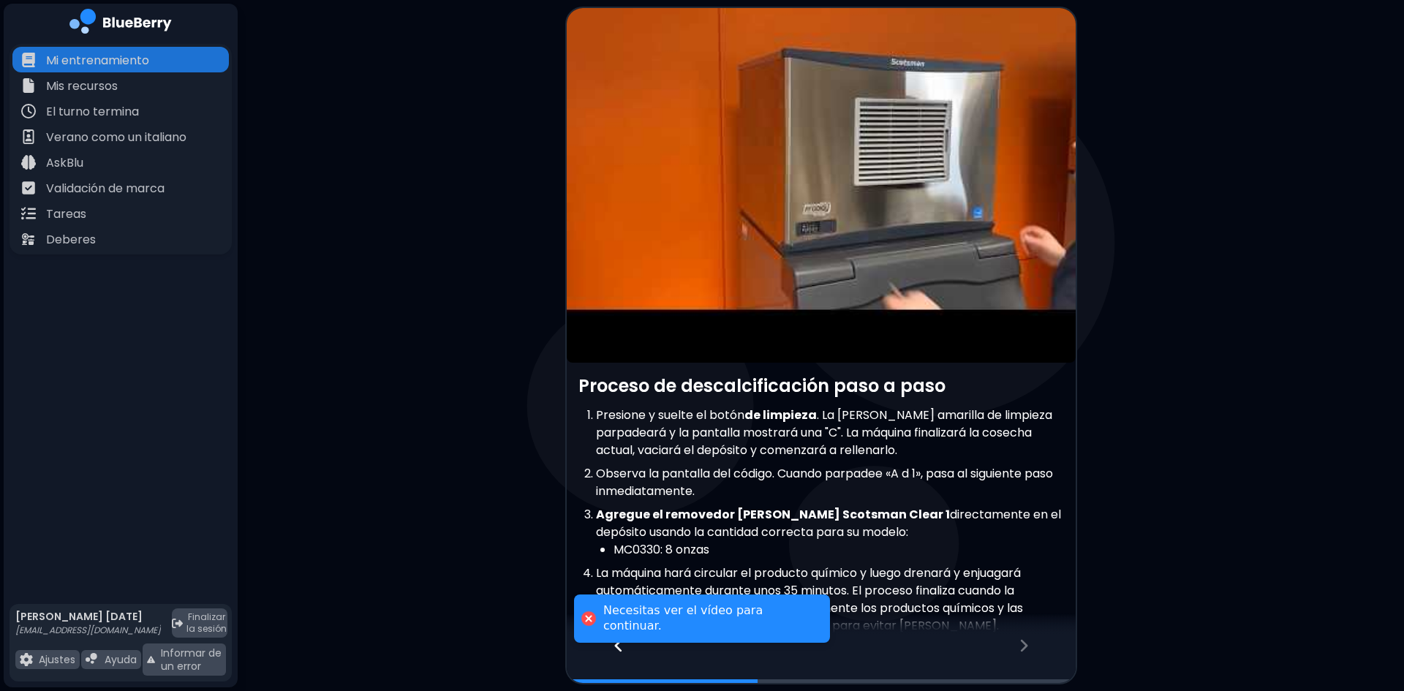
scroll to position [0, 0]
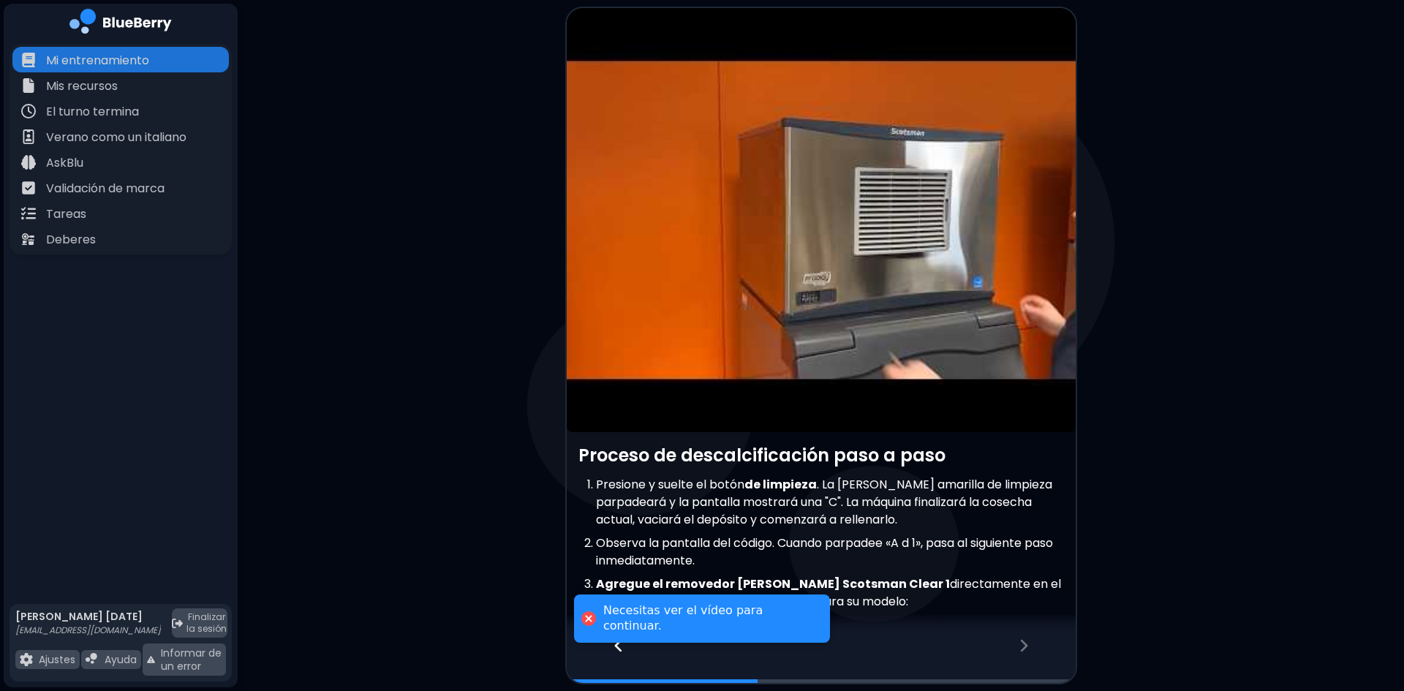
click at [806, 249] on article at bounding box center [821, 220] width 509 height 424
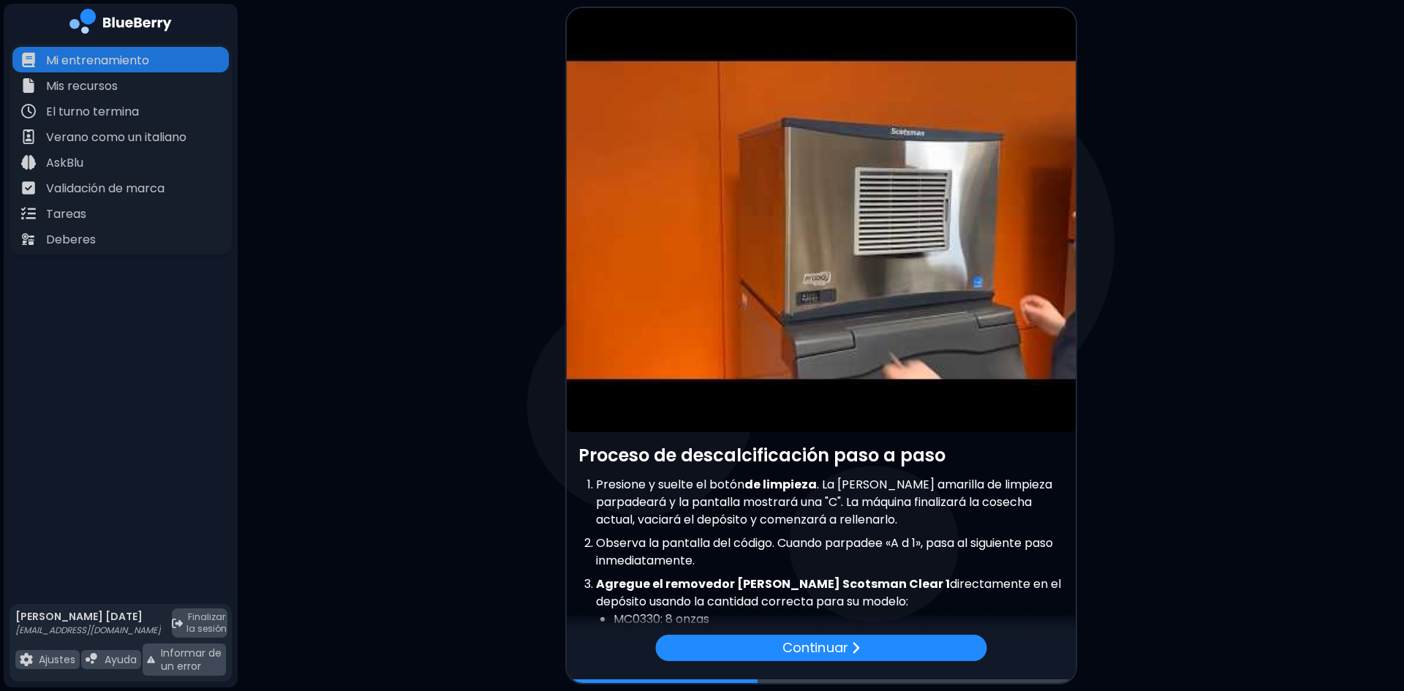
click at [808, 249] on article at bounding box center [821, 220] width 509 height 424
click at [848, 647] on font "Continuar" at bounding box center [815, 647] width 66 height 18
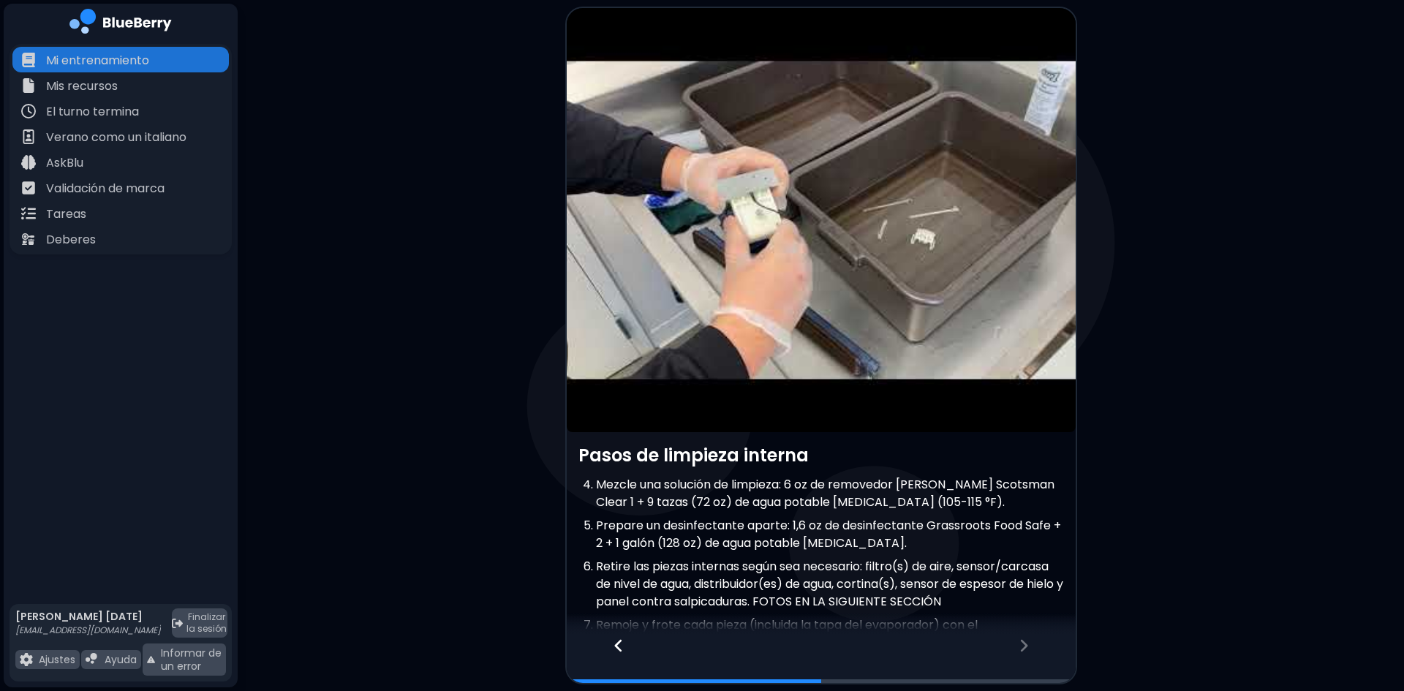
click at [1028, 646] on icon at bounding box center [1024, 646] width 10 height 16
click at [796, 224] on article at bounding box center [821, 220] width 509 height 424
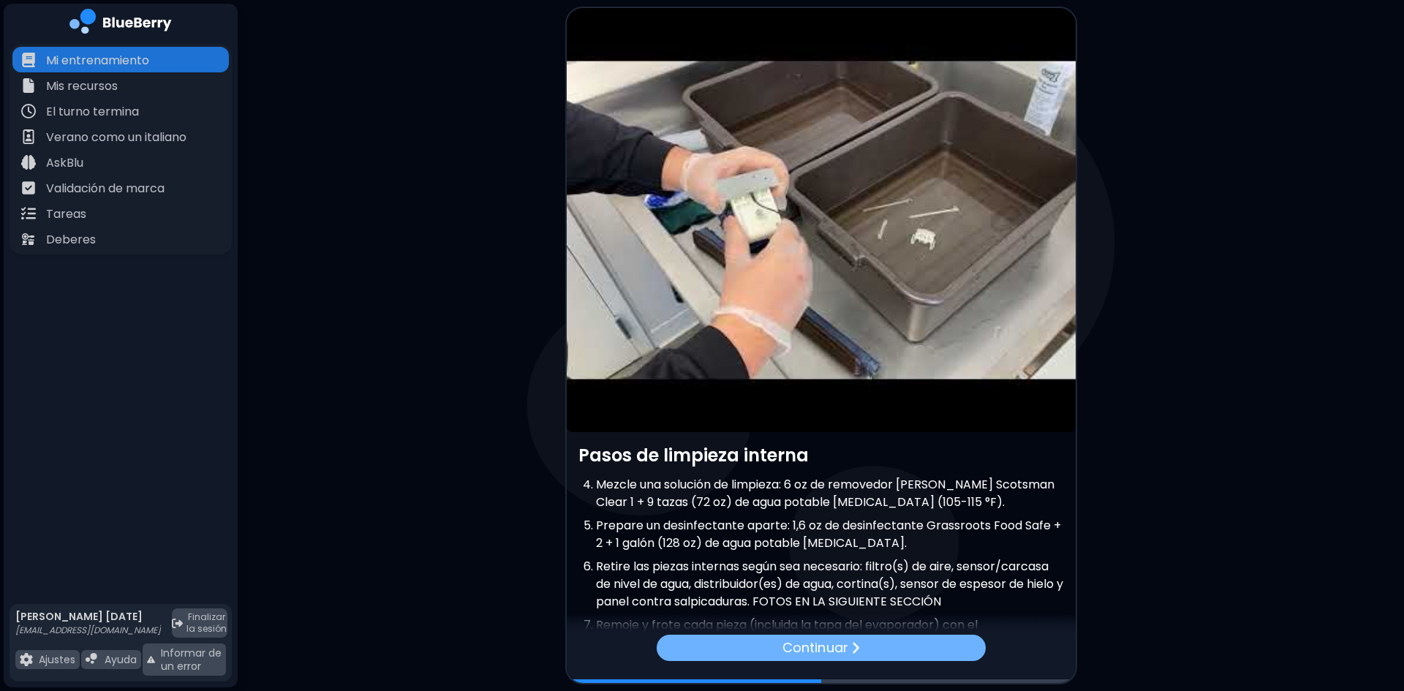
click at [822, 655] on font "Continuar" at bounding box center [815, 647] width 65 height 18
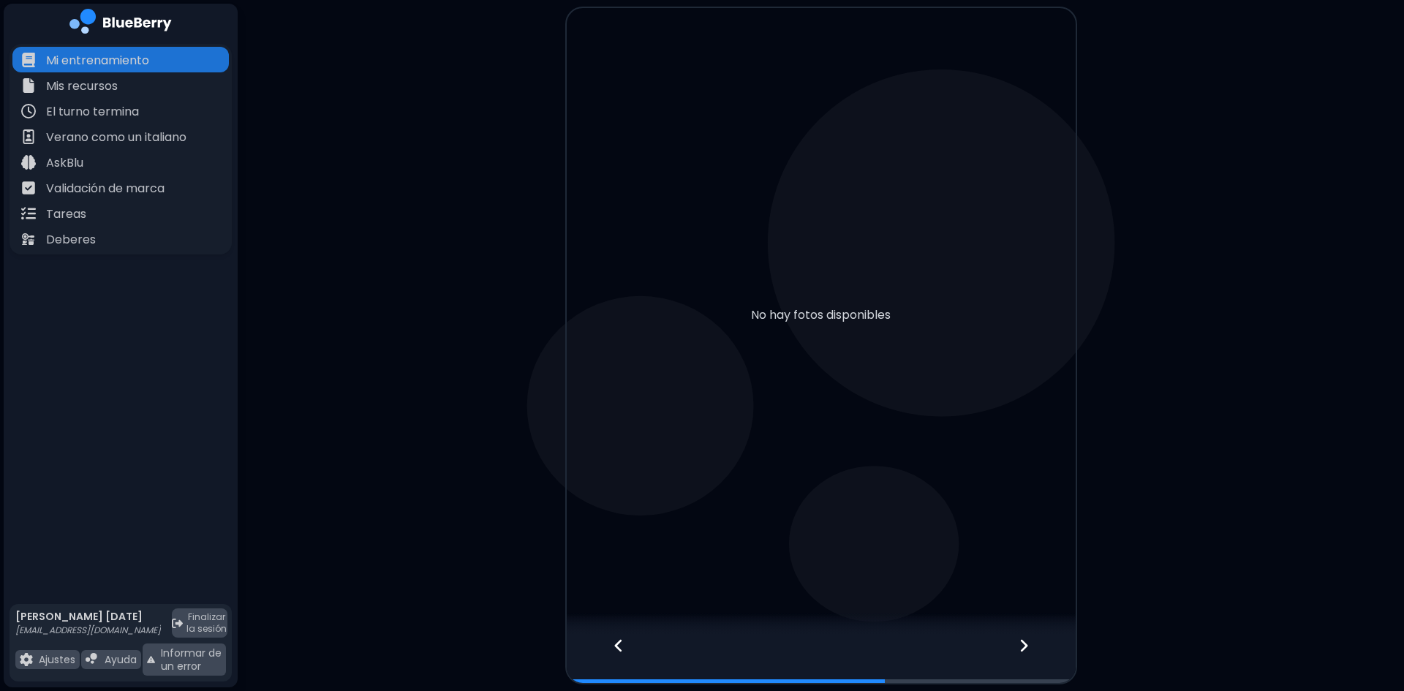
click at [1025, 644] on icon at bounding box center [1023, 645] width 7 height 12
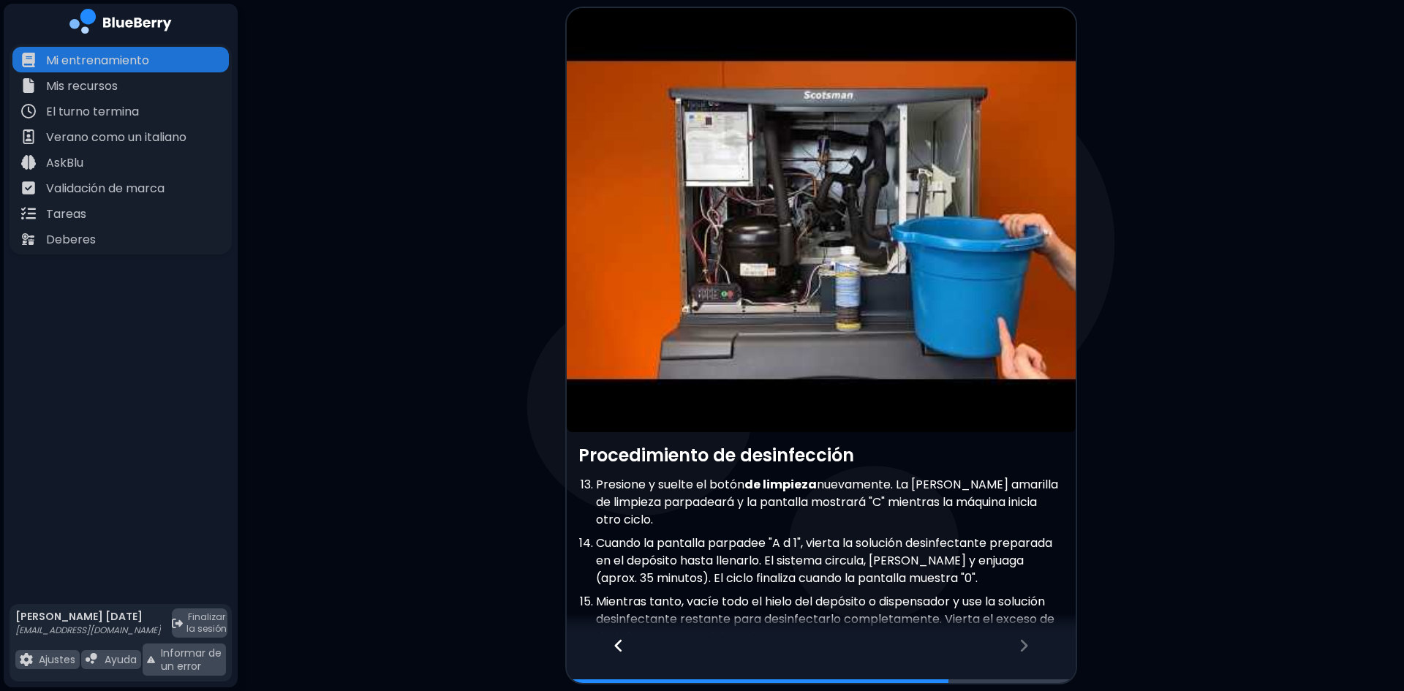
click at [1025, 644] on icon at bounding box center [1023, 645] width 7 height 12
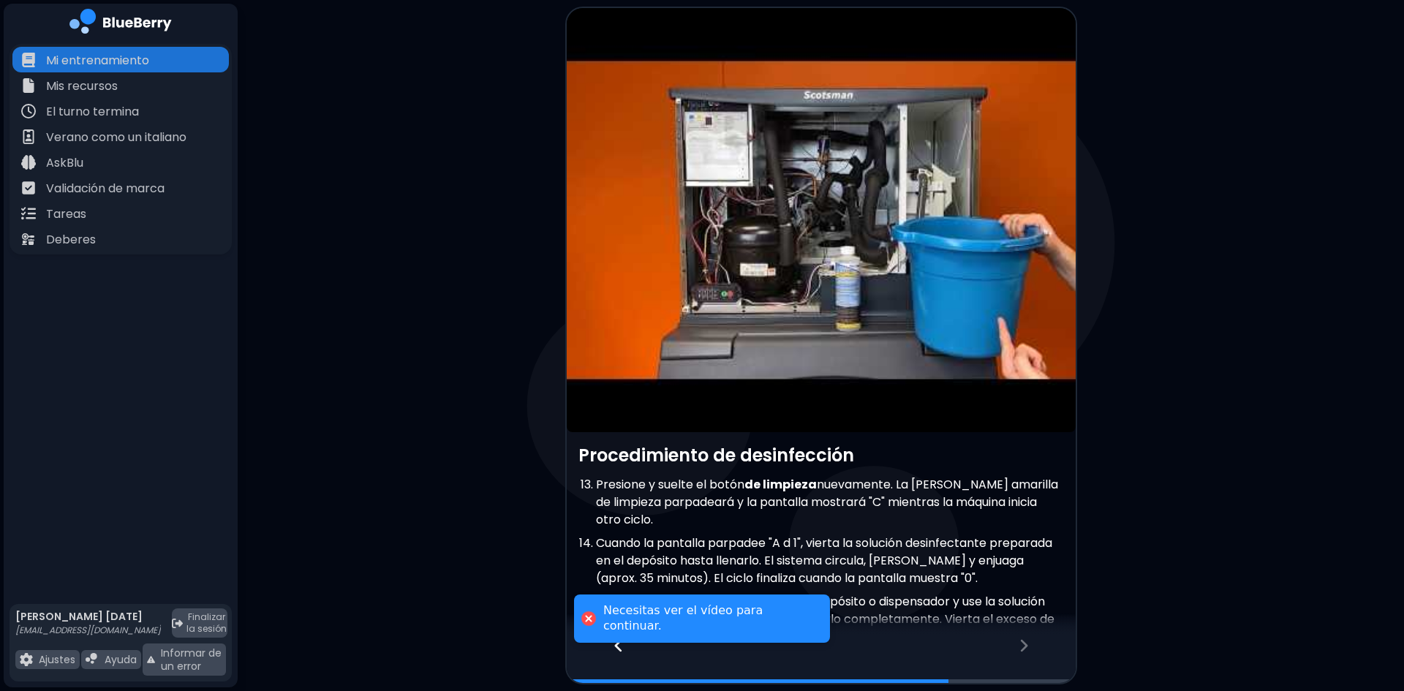
click at [796, 282] on article at bounding box center [821, 220] width 509 height 424
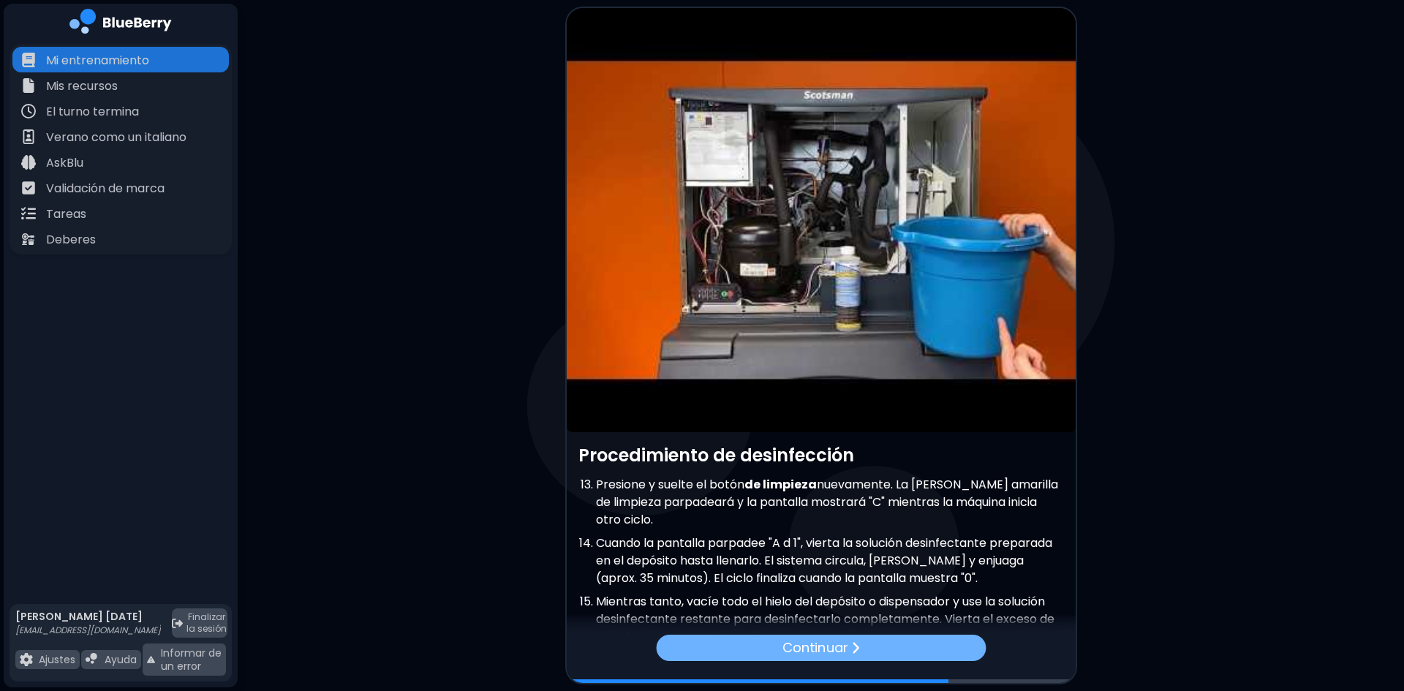
click at [911, 651] on div "Continuar" at bounding box center [821, 648] width 330 height 26
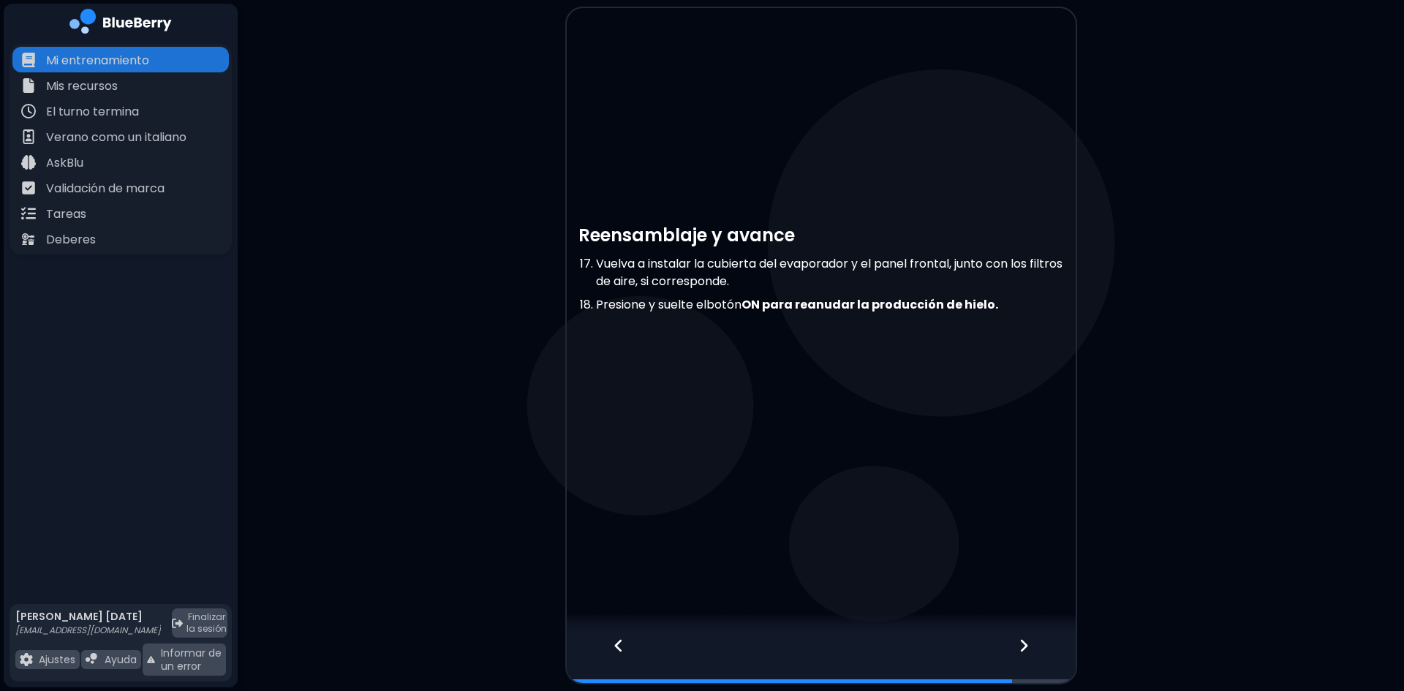
click at [1021, 645] on icon at bounding box center [1024, 646] width 10 height 16
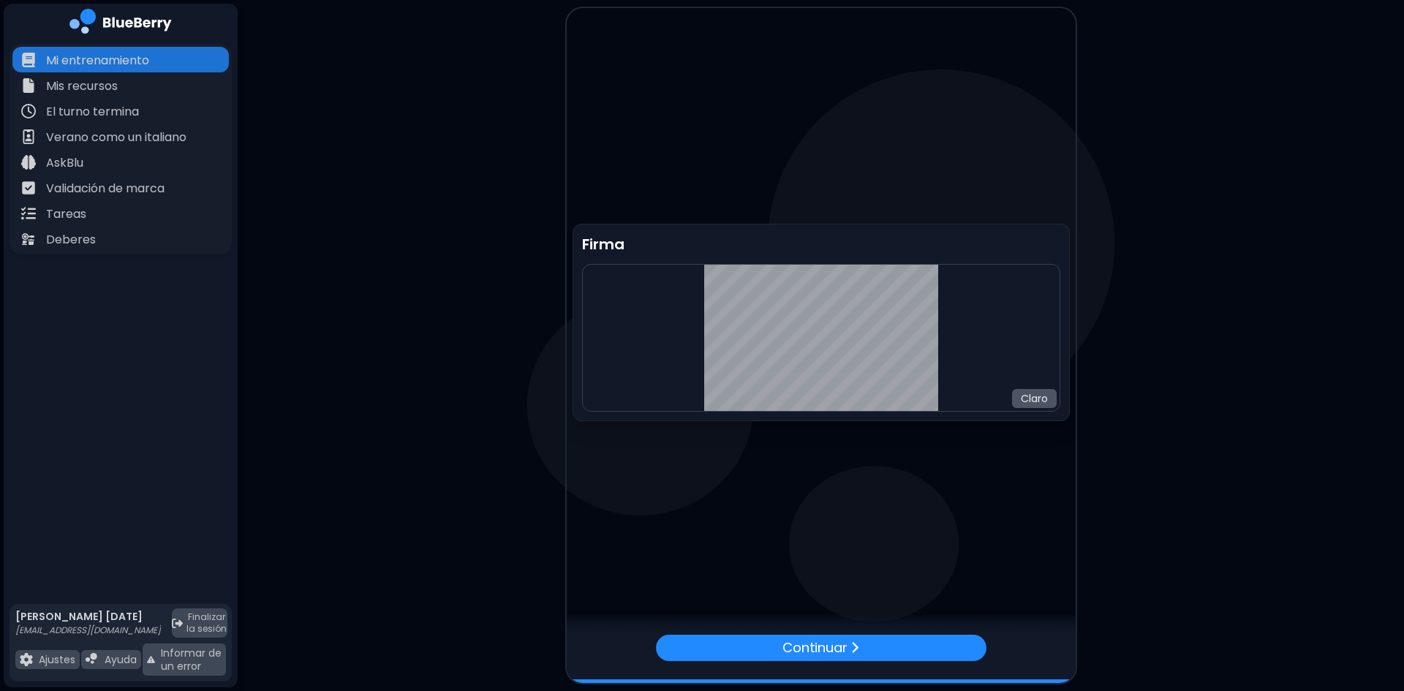
click at [1034, 396] on font "Claro" at bounding box center [1034, 398] width 27 height 15
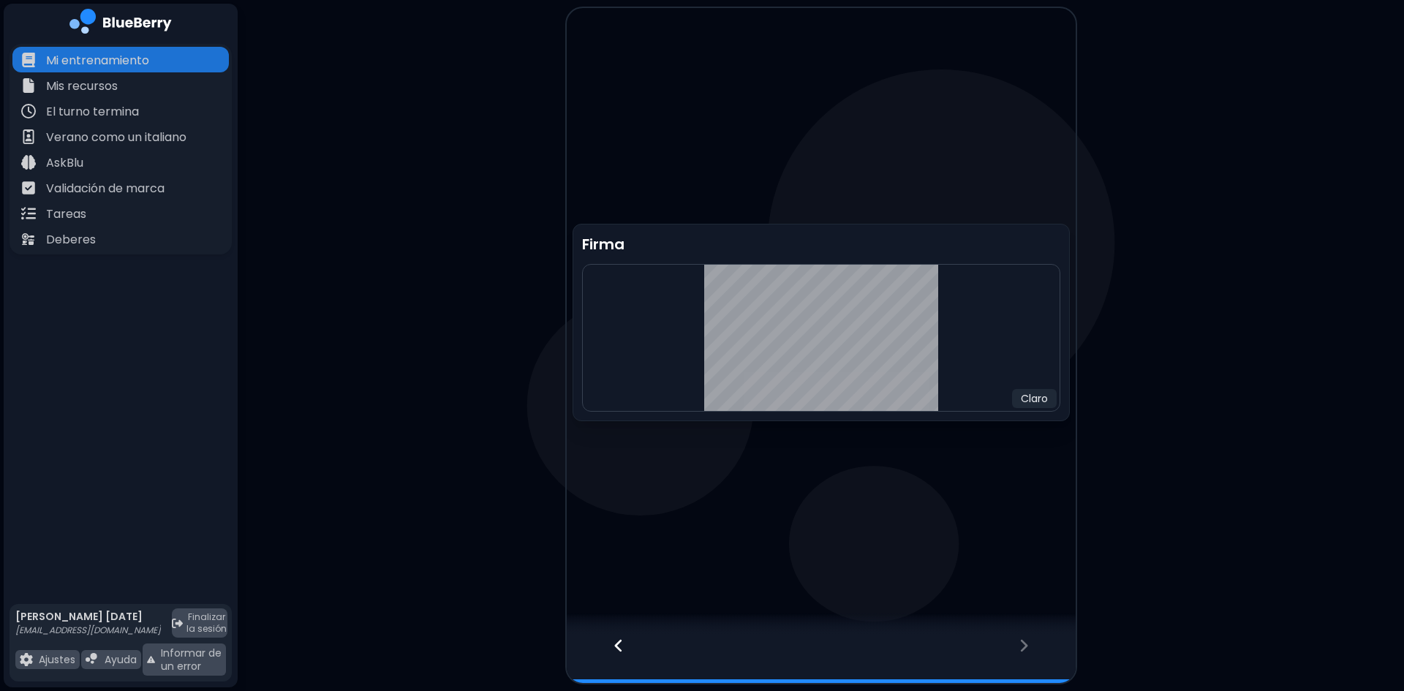
click at [1025, 641] on icon at bounding box center [1024, 646] width 10 height 16
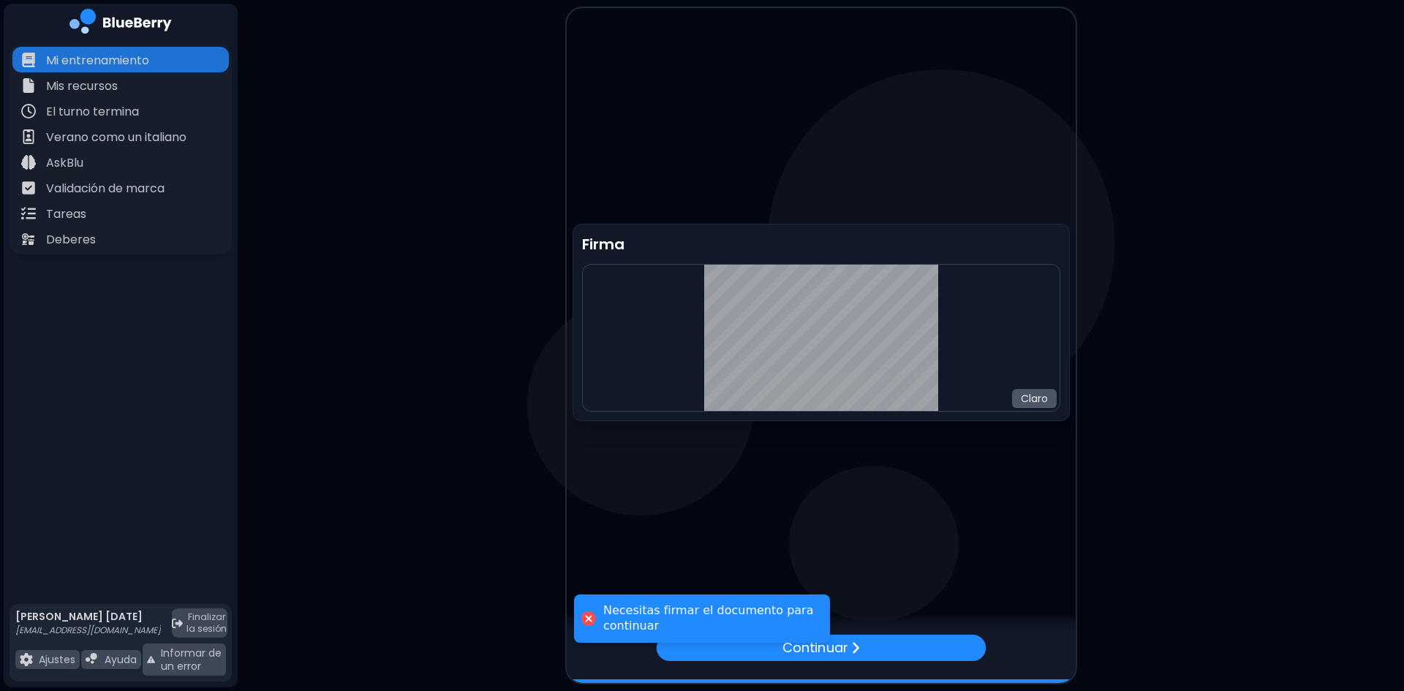
click at [1041, 393] on font "Claro" at bounding box center [1034, 398] width 27 height 15
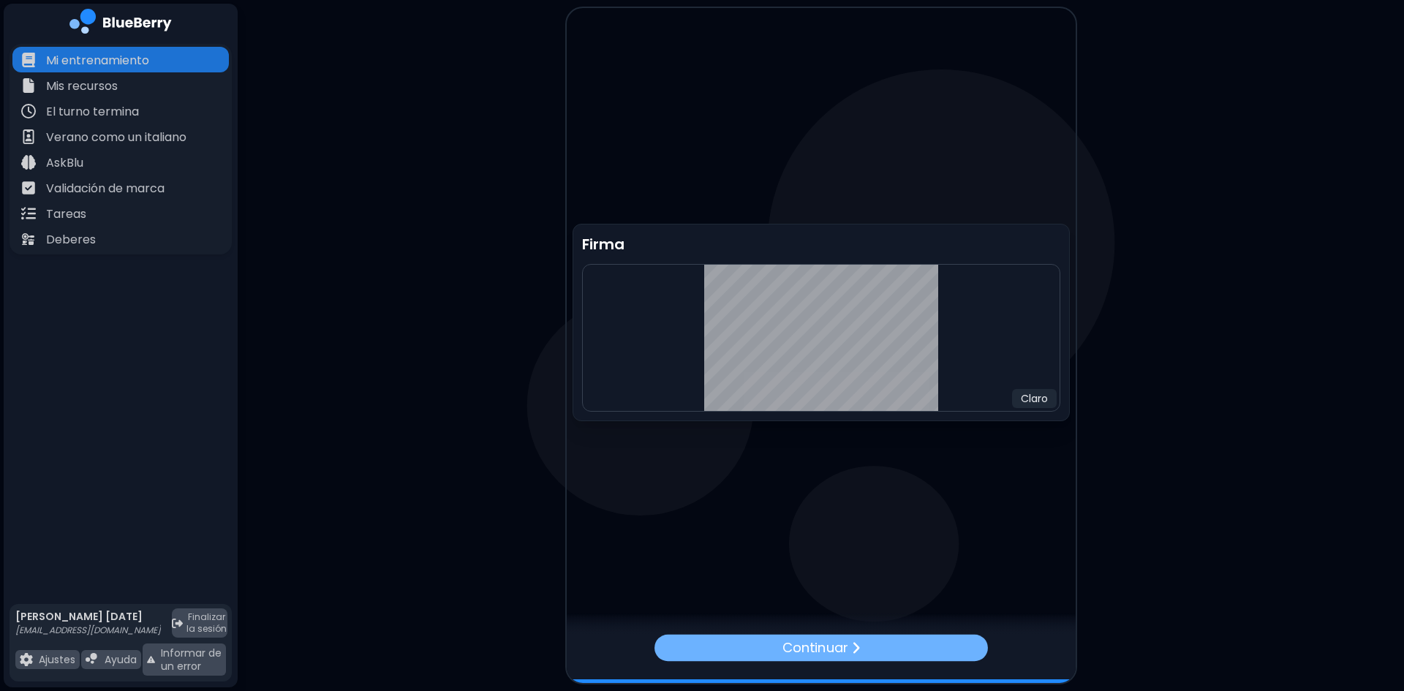
click at [810, 648] on font "Continuar" at bounding box center [815, 647] width 66 height 18
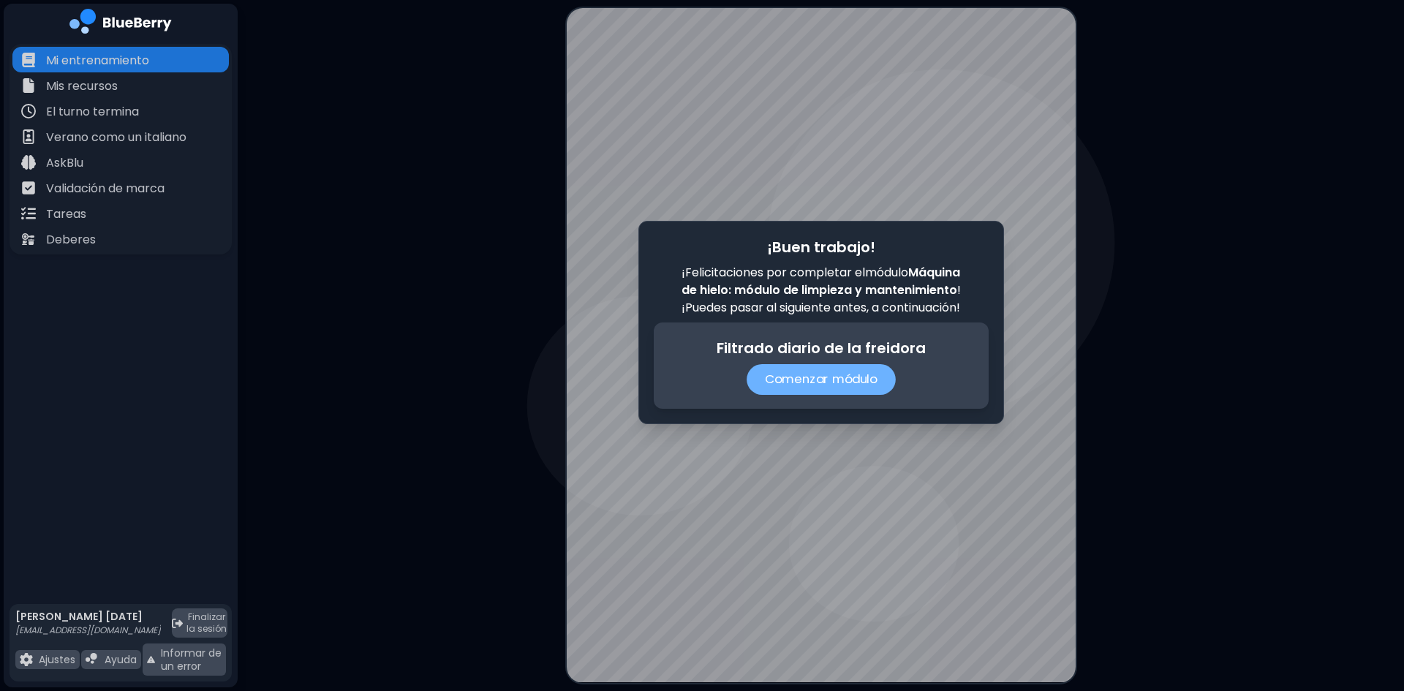
click at [826, 384] on font "Comenzar módulo" at bounding box center [821, 379] width 112 height 18
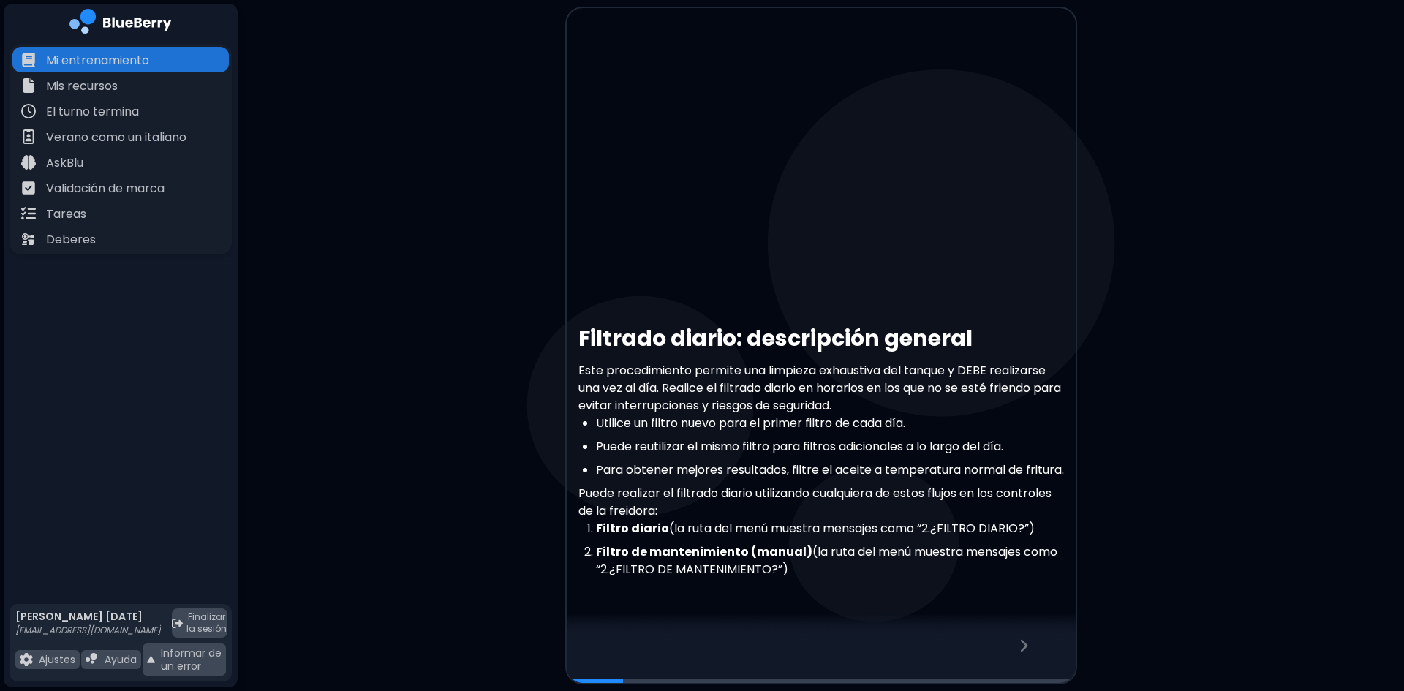
scroll to position [146, 0]
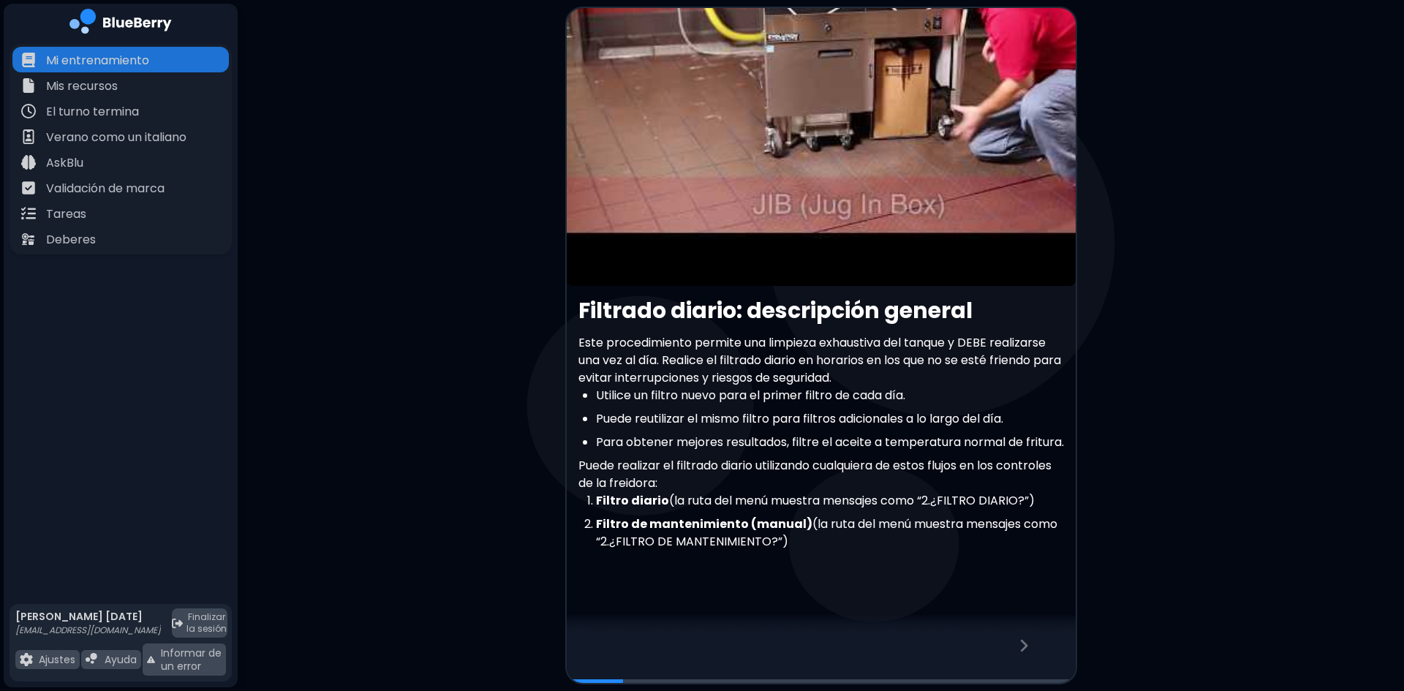
click at [1020, 647] on icon at bounding box center [1024, 646] width 10 height 16
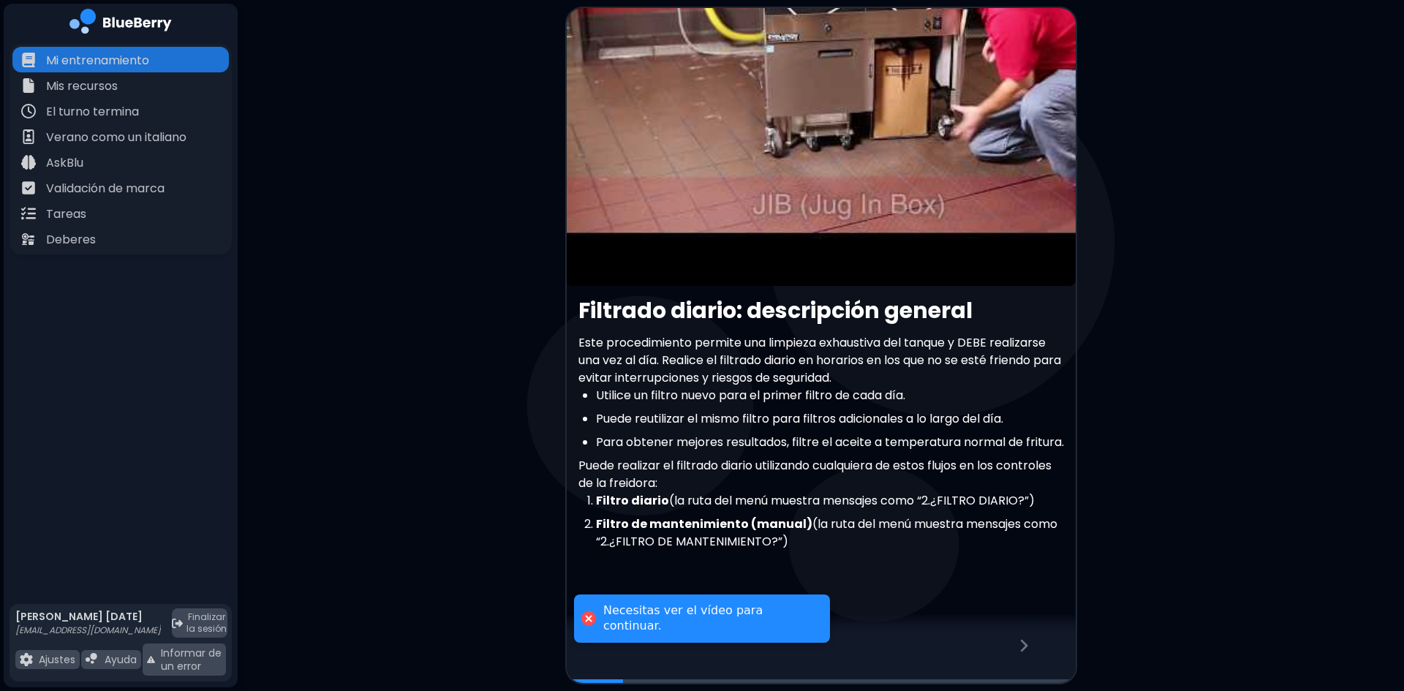
click at [883, 64] on article at bounding box center [821, 74] width 509 height 424
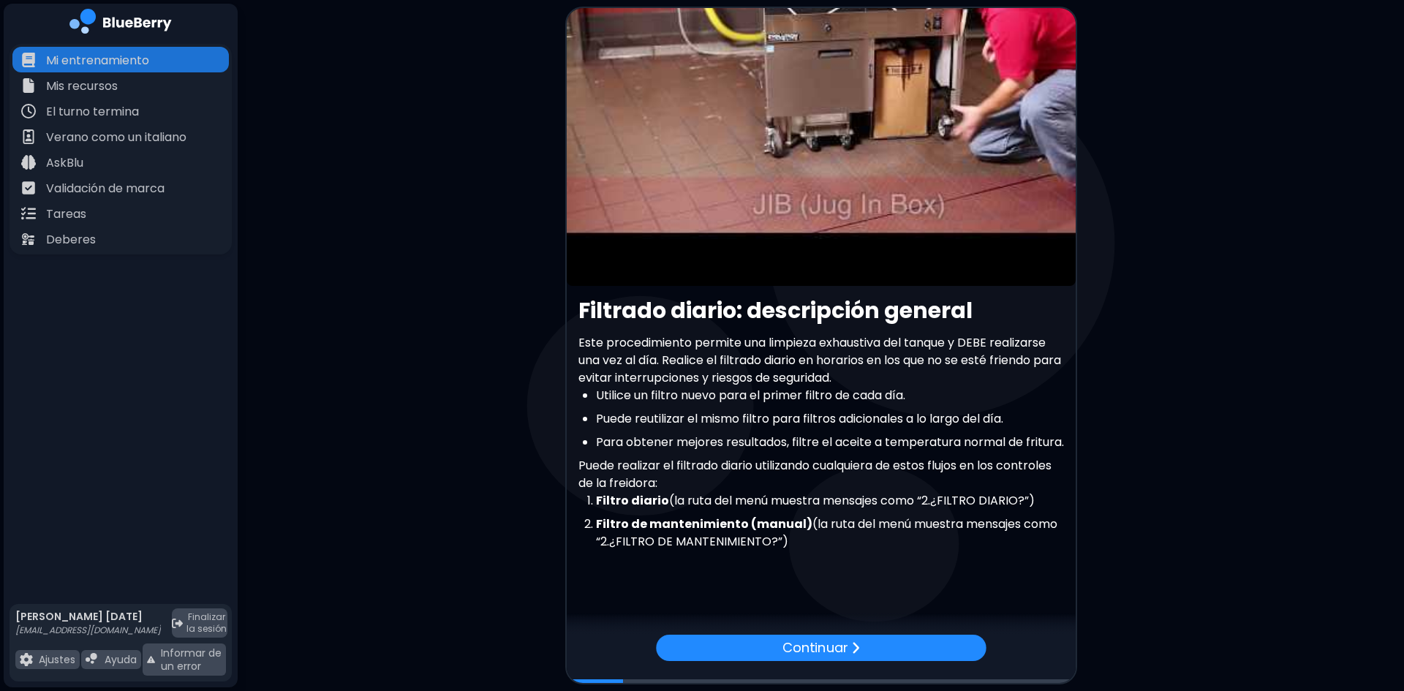
click at [827, 146] on article at bounding box center [821, 74] width 509 height 424
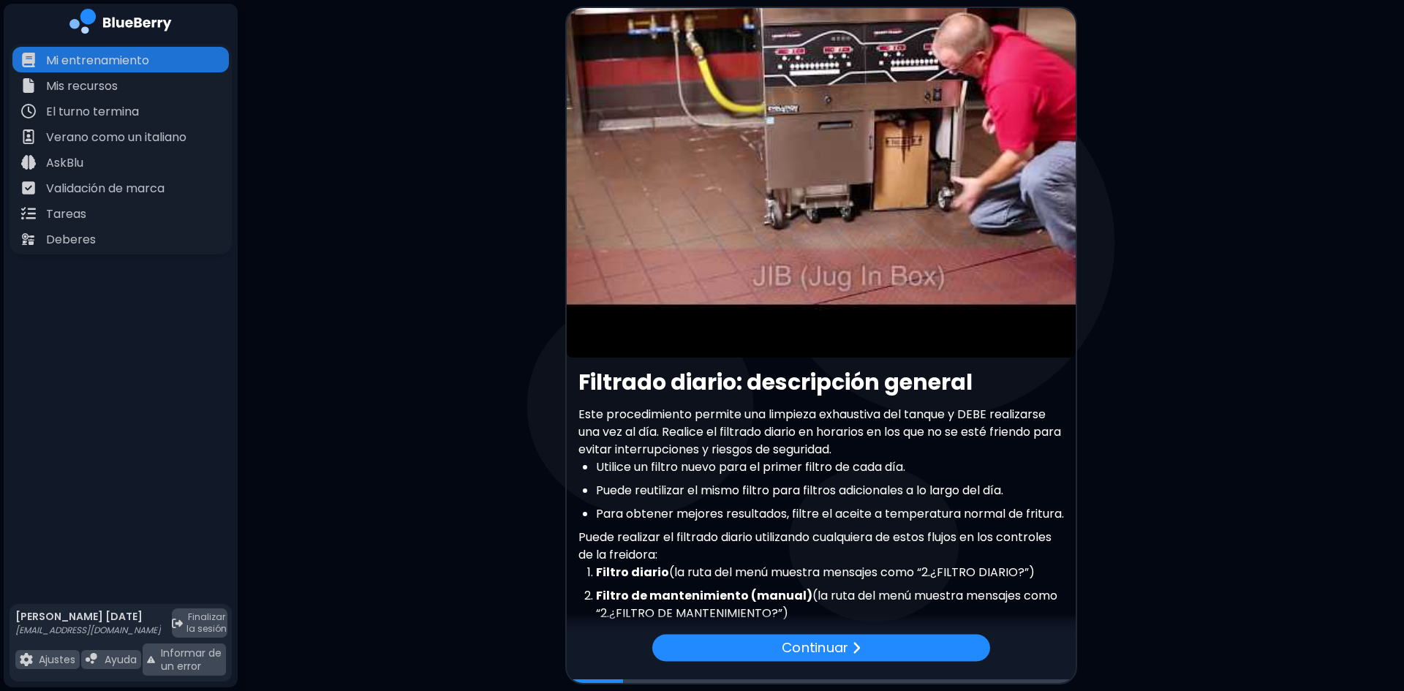
scroll to position [0, 0]
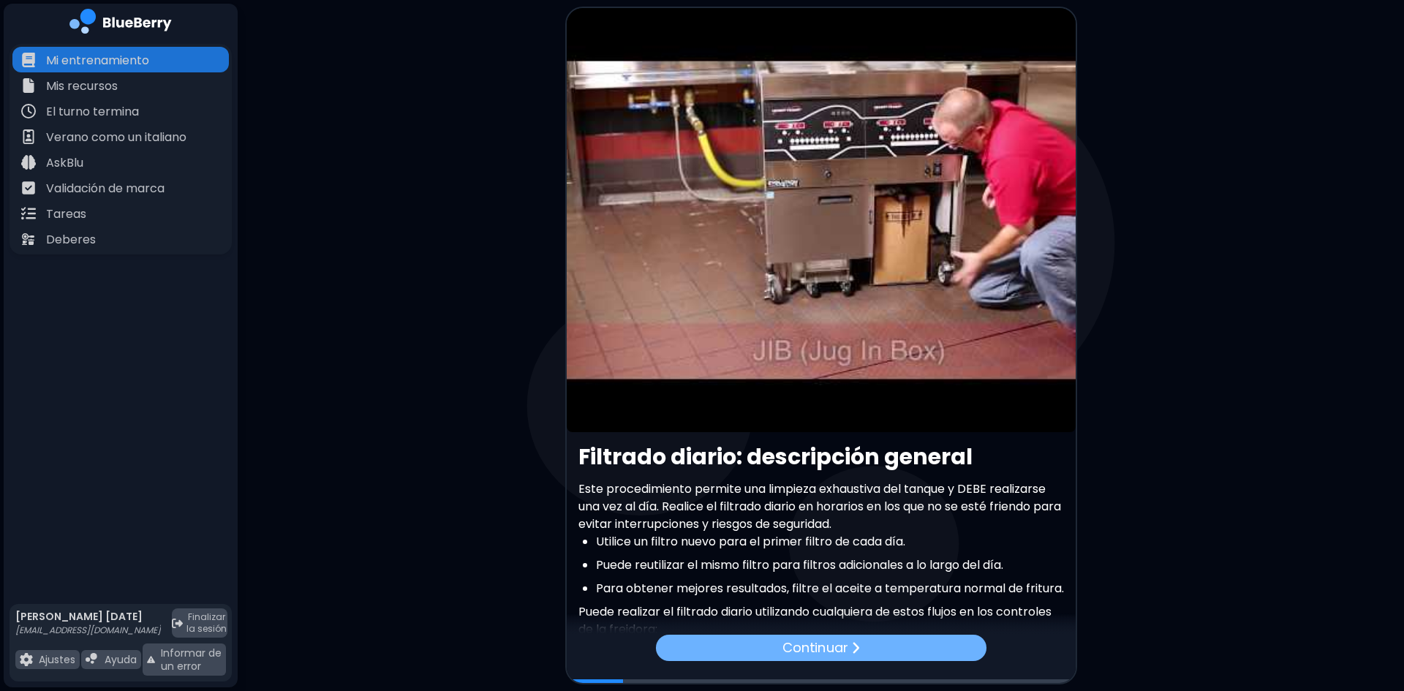
click at [853, 649] on img at bounding box center [855, 648] width 9 height 14
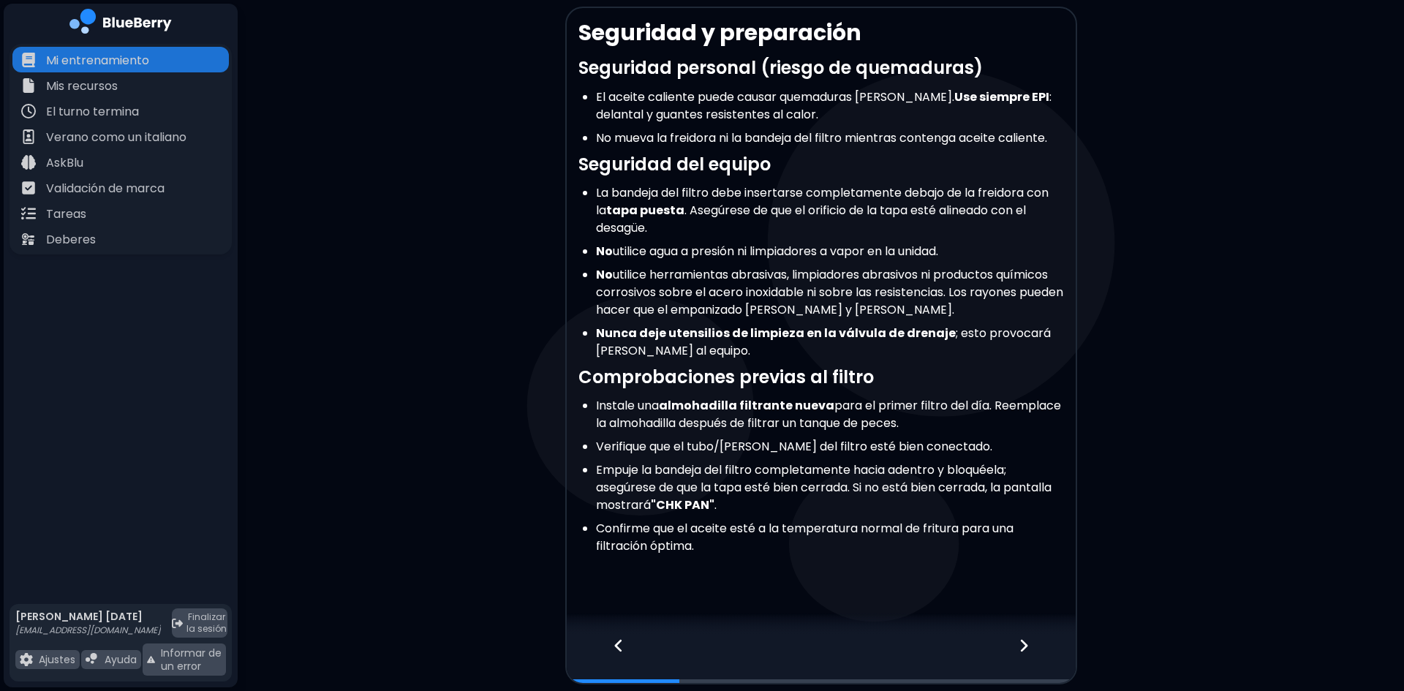
click at [1020, 647] on icon at bounding box center [1024, 646] width 10 height 16
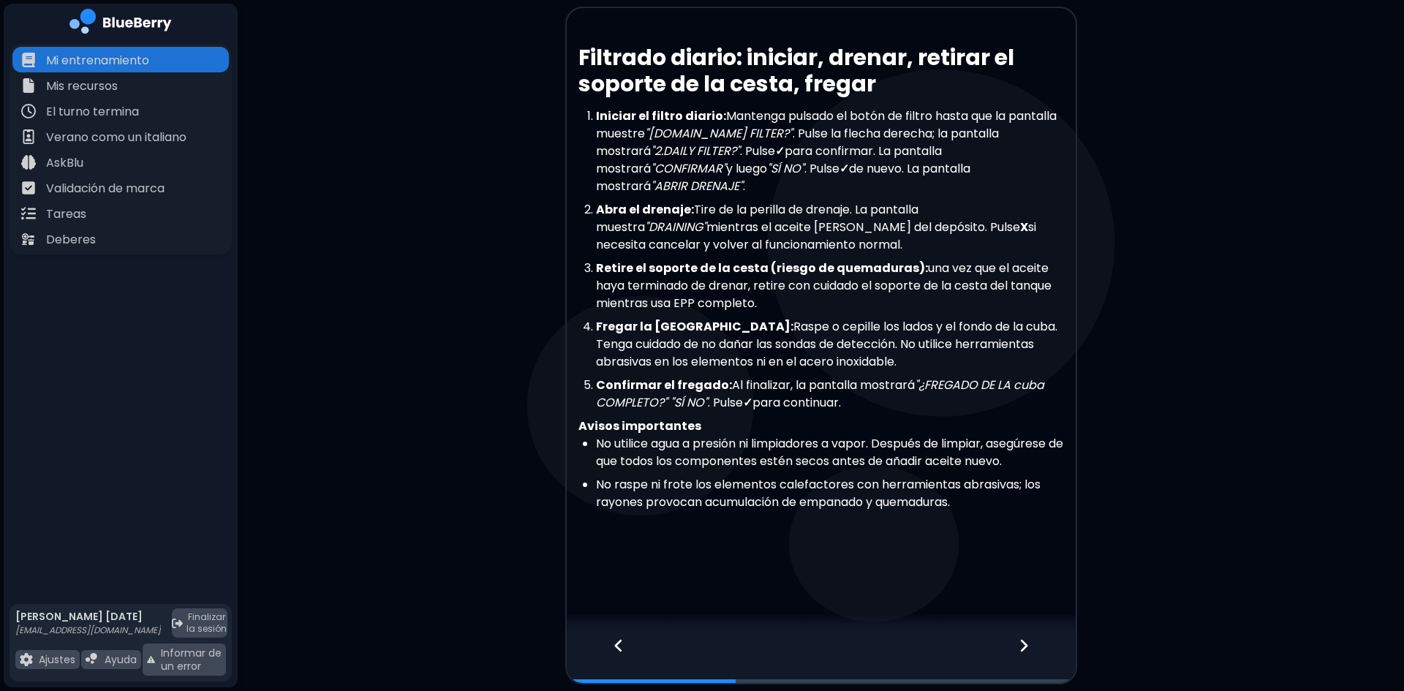
click at [1020, 647] on icon at bounding box center [1024, 646] width 10 height 16
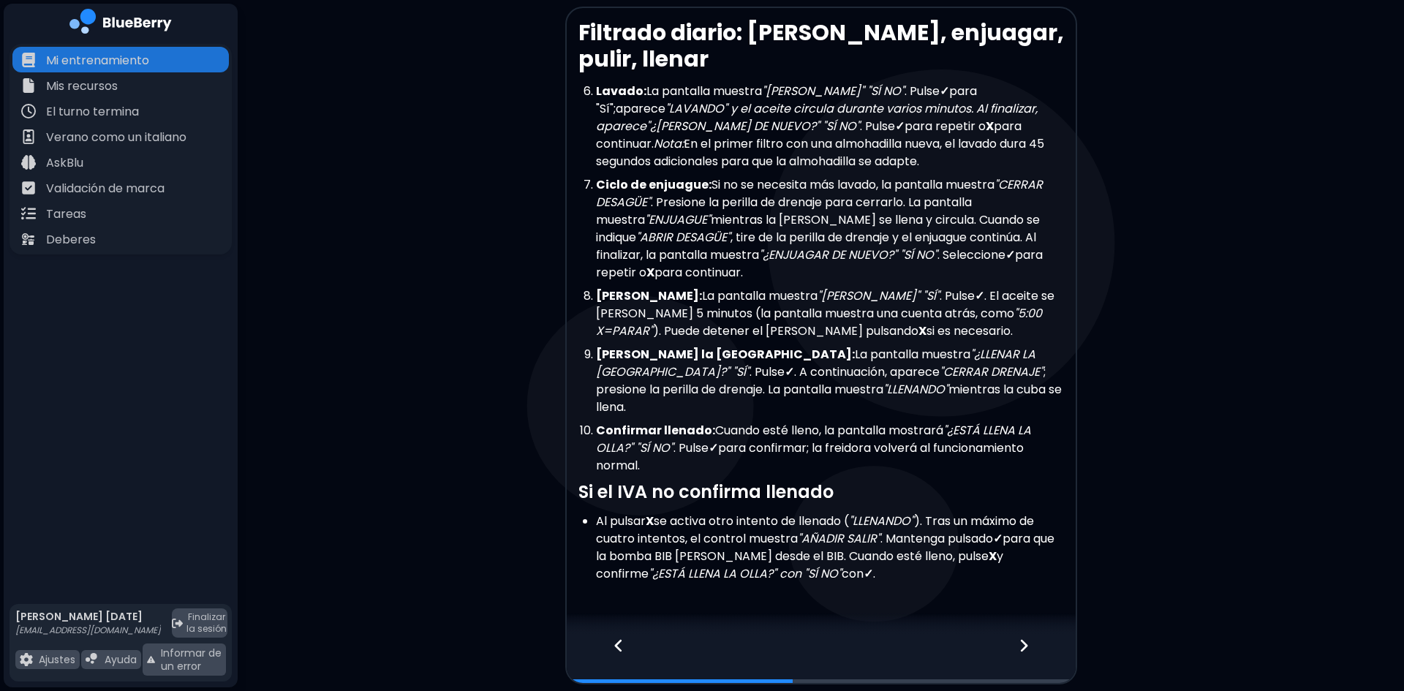
click at [1020, 647] on icon at bounding box center [1024, 646] width 10 height 16
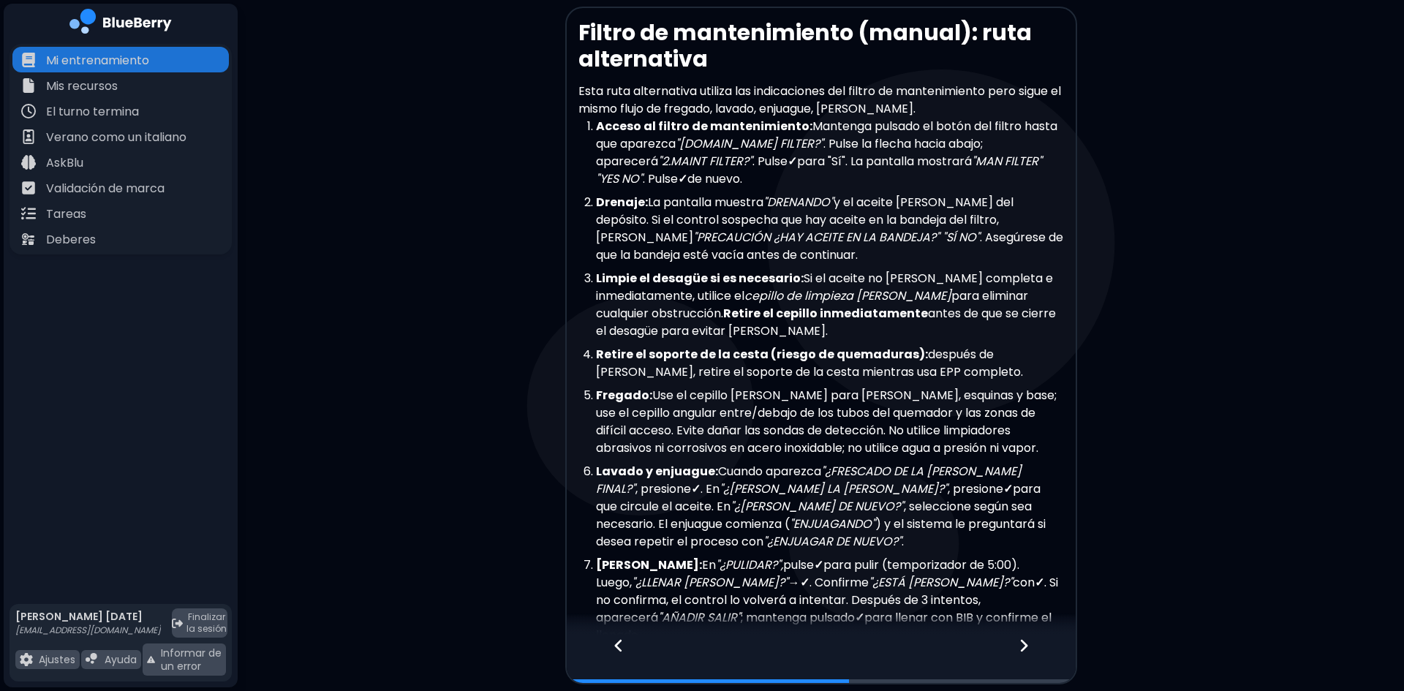
click at [1020, 647] on icon at bounding box center [1024, 646] width 10 height 16
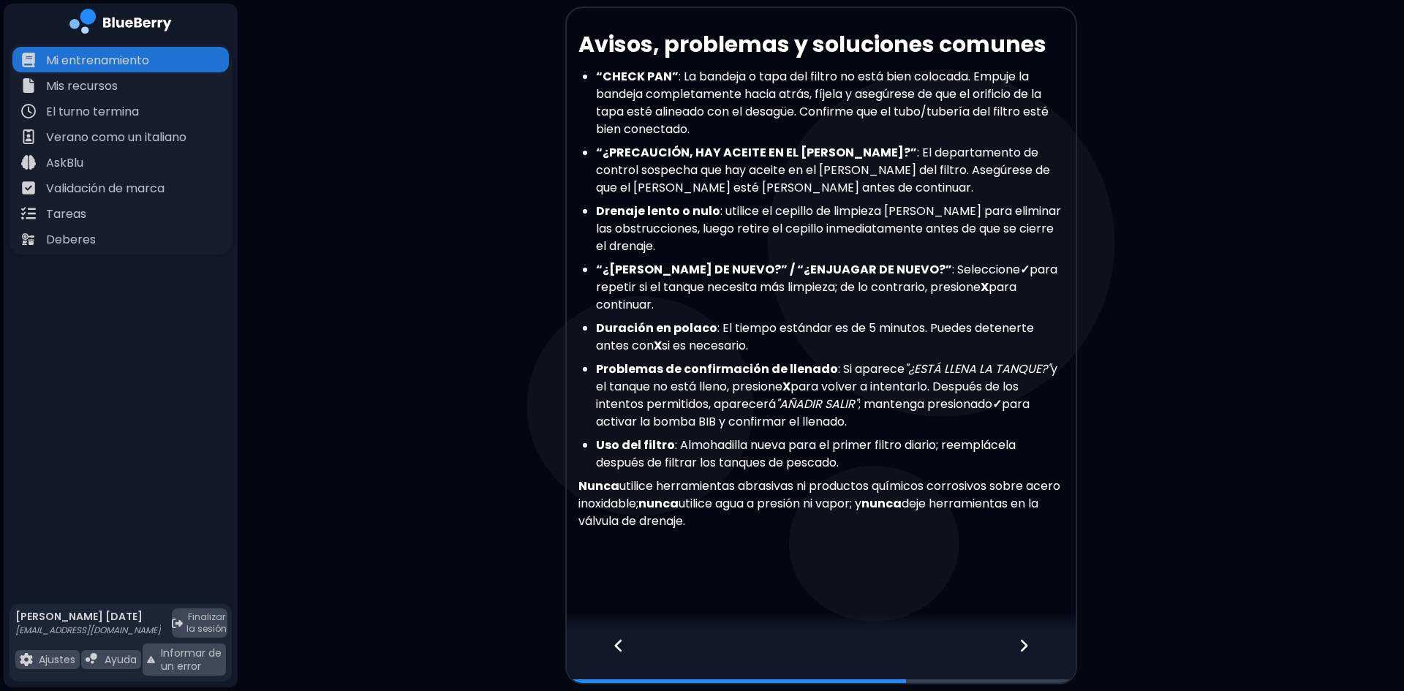
click at [1020, 647] on icon at bounding box center [1024, 646] width 10 height 16
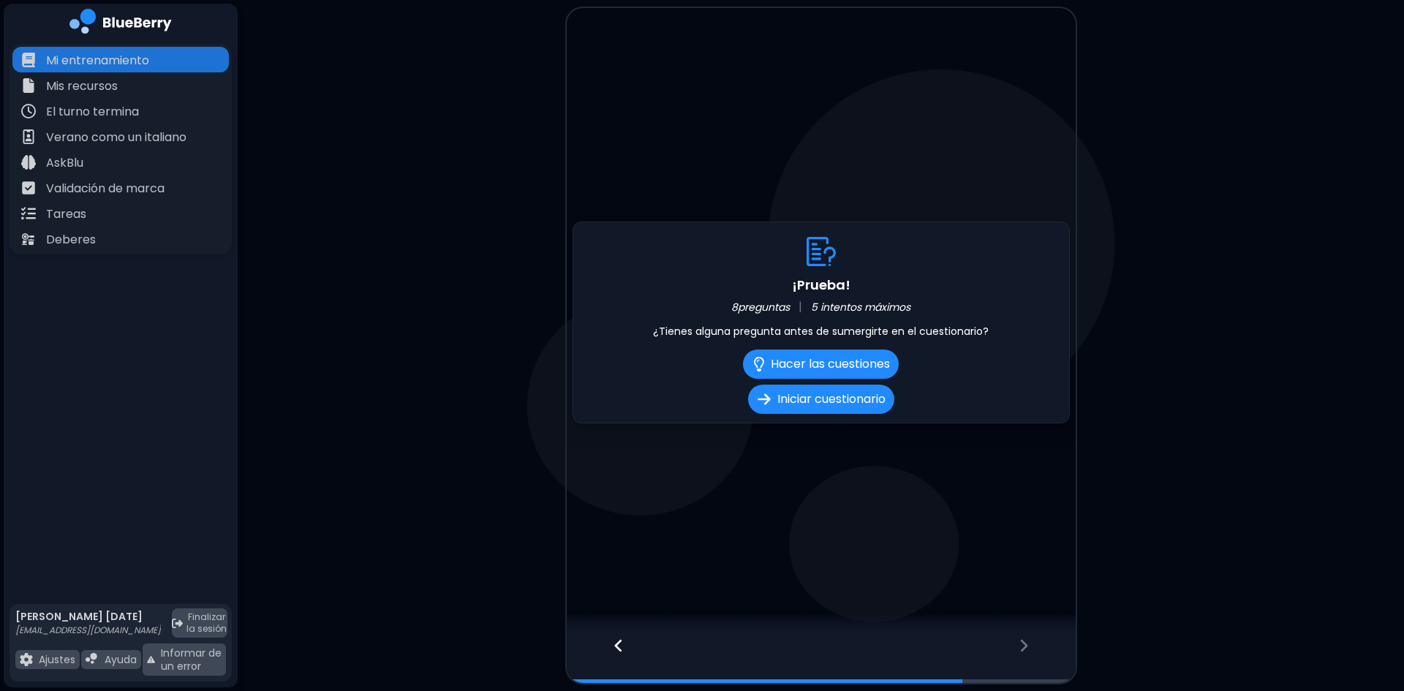
click at [617, 641] on icon at bounding box center [619, 646] width 10 height 16
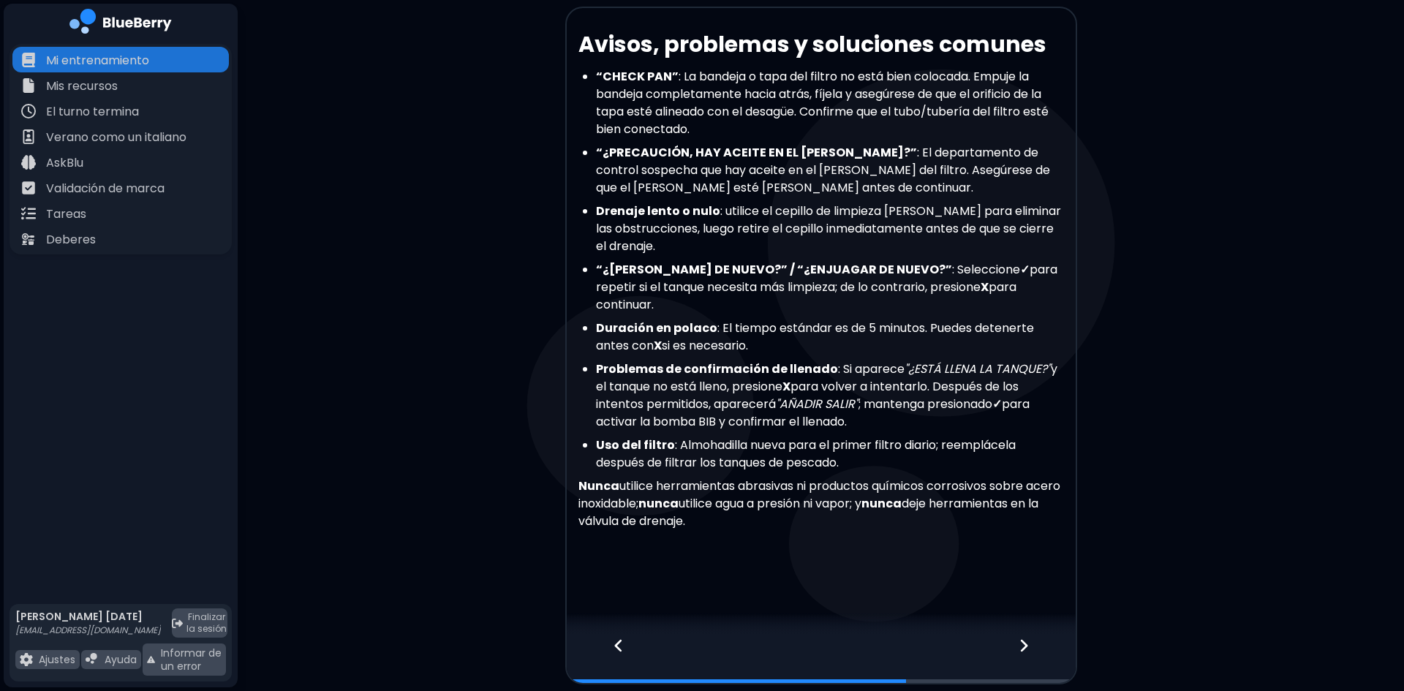
click at [1027, 644] on icon at bounding box center [1023, 645] width 7 height 12
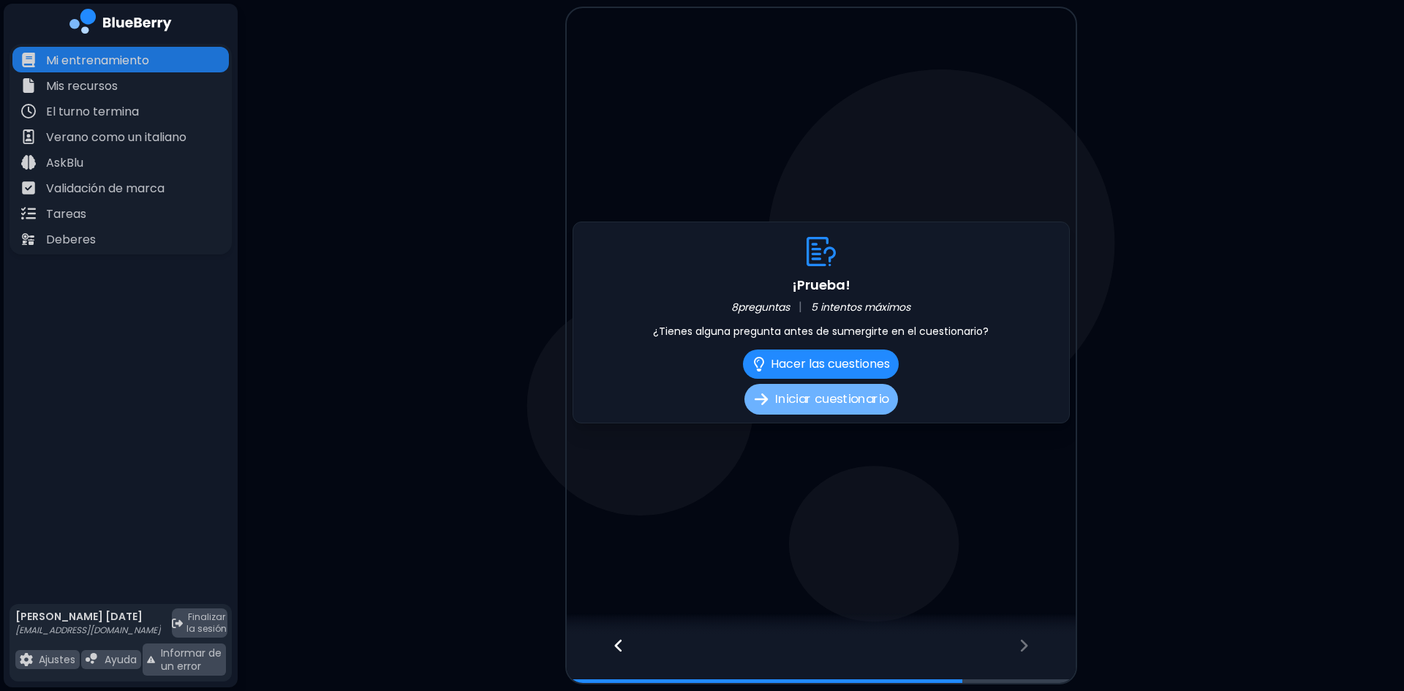
click at [847, 399] on font "Iniciar cuestionario" at bounding box center [831, 399] width 113 height 18
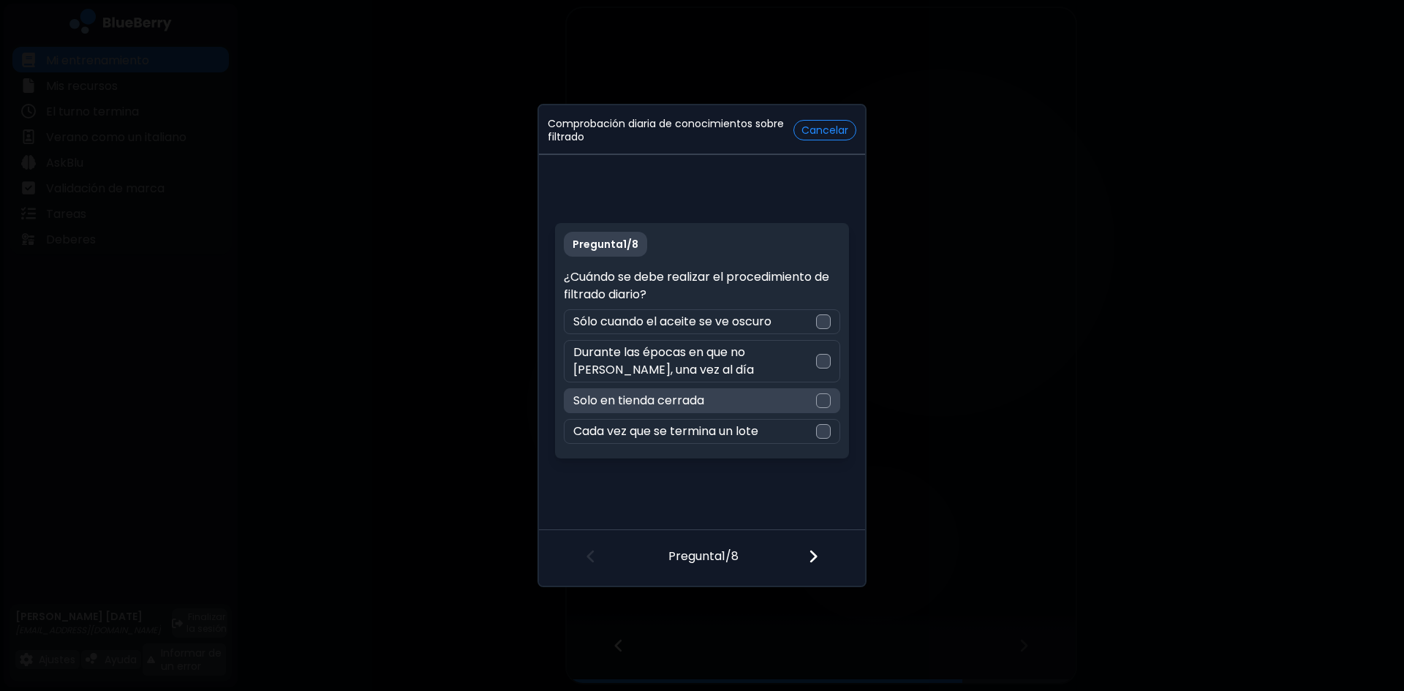
click at [828, 398] on div at bounding box center [823, 400] width 15 height 15
click at [807, 564] on div at bounding box center [822, 558] width 86 height 54
click at [825, 392] on div at bounding box center [823, 392] width 15 height 15
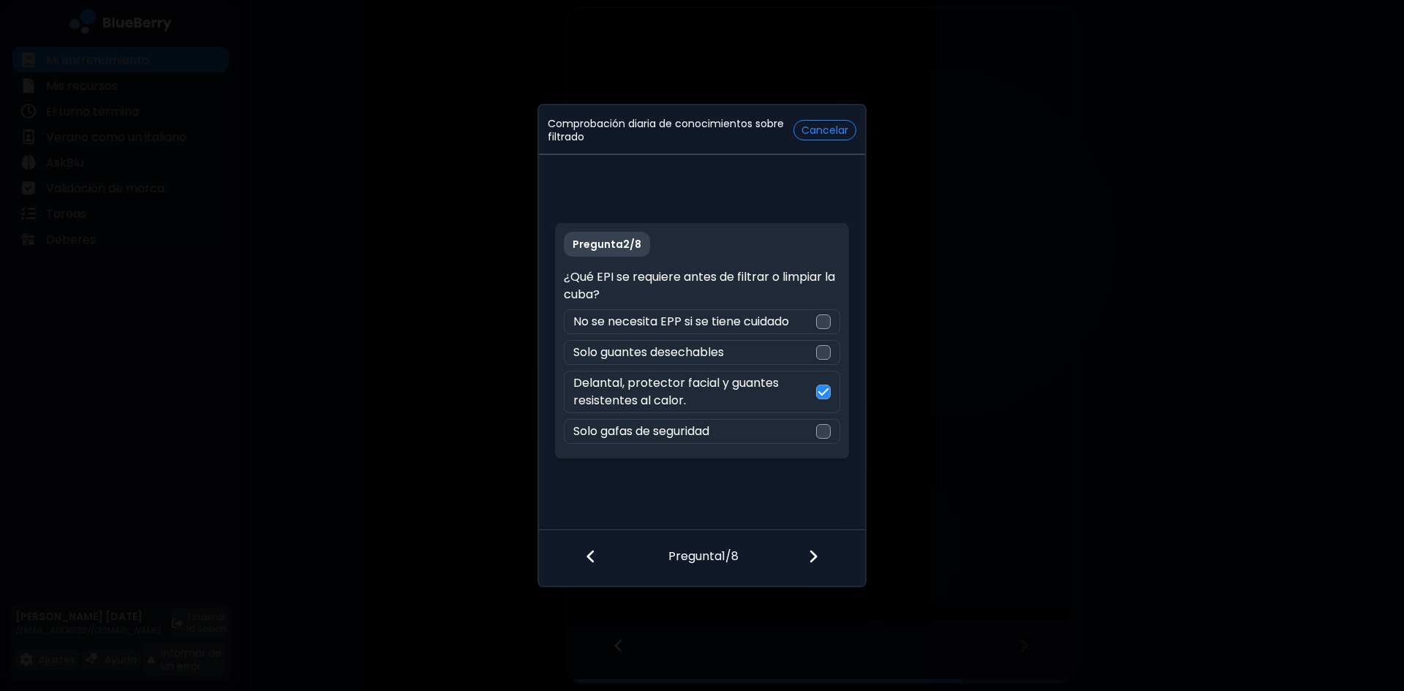
click at [812, 549] on img at bounding box center [813, 557] width 10 height 16
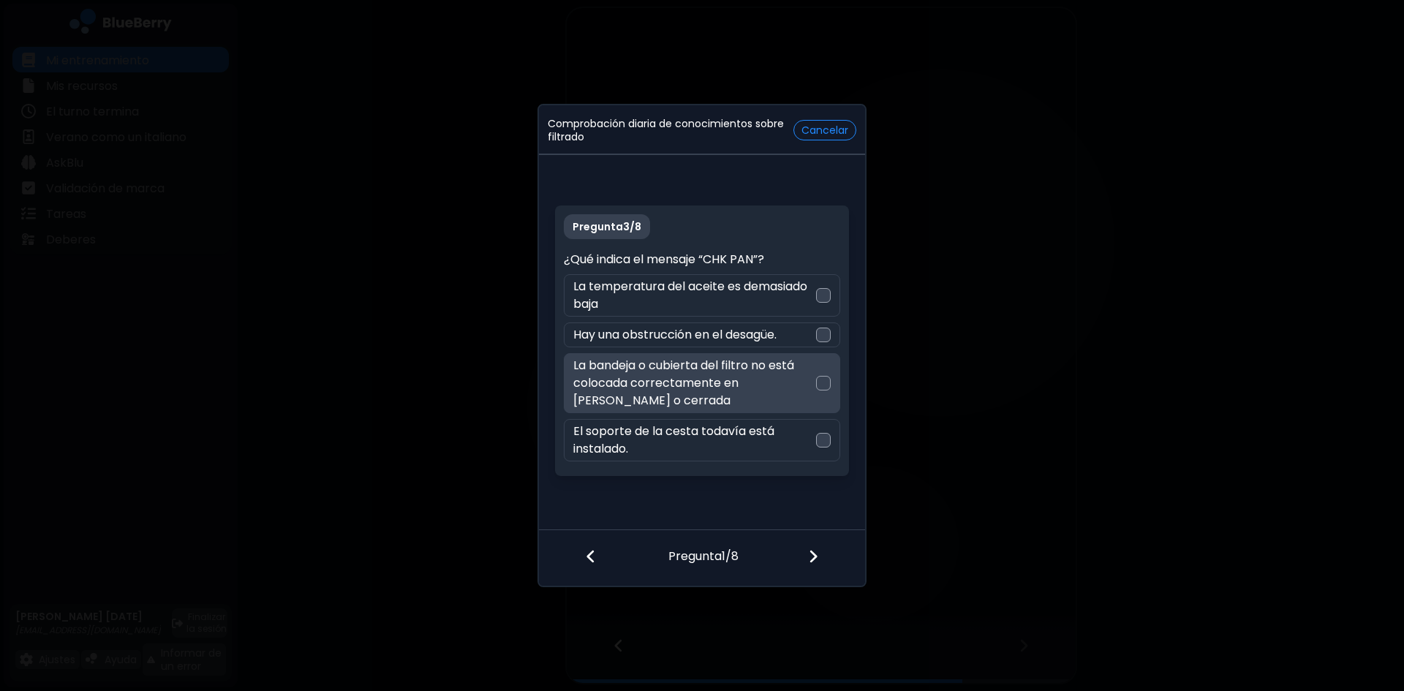
click at [818, 380] on div at bounding box center [823, 383] width 15 height 15
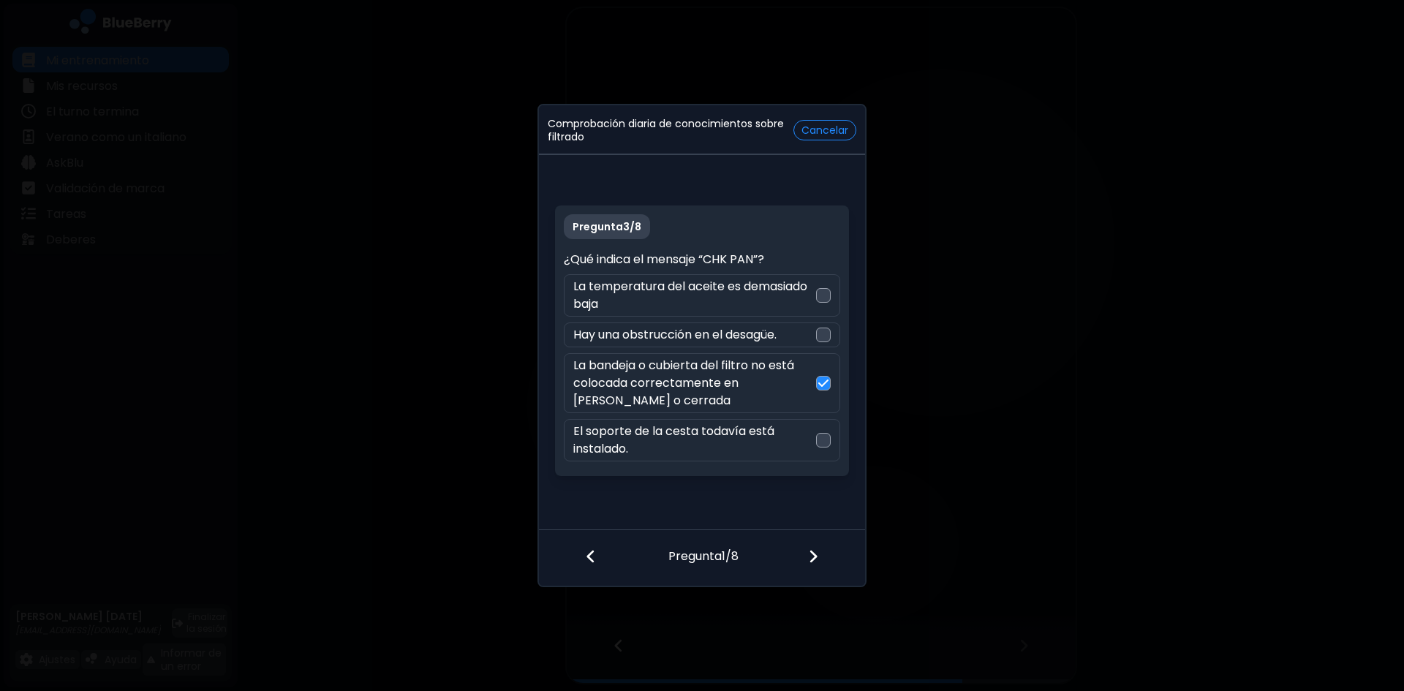
click at [811, 555] on img at bounding box center [813, 557] width 10 height 16
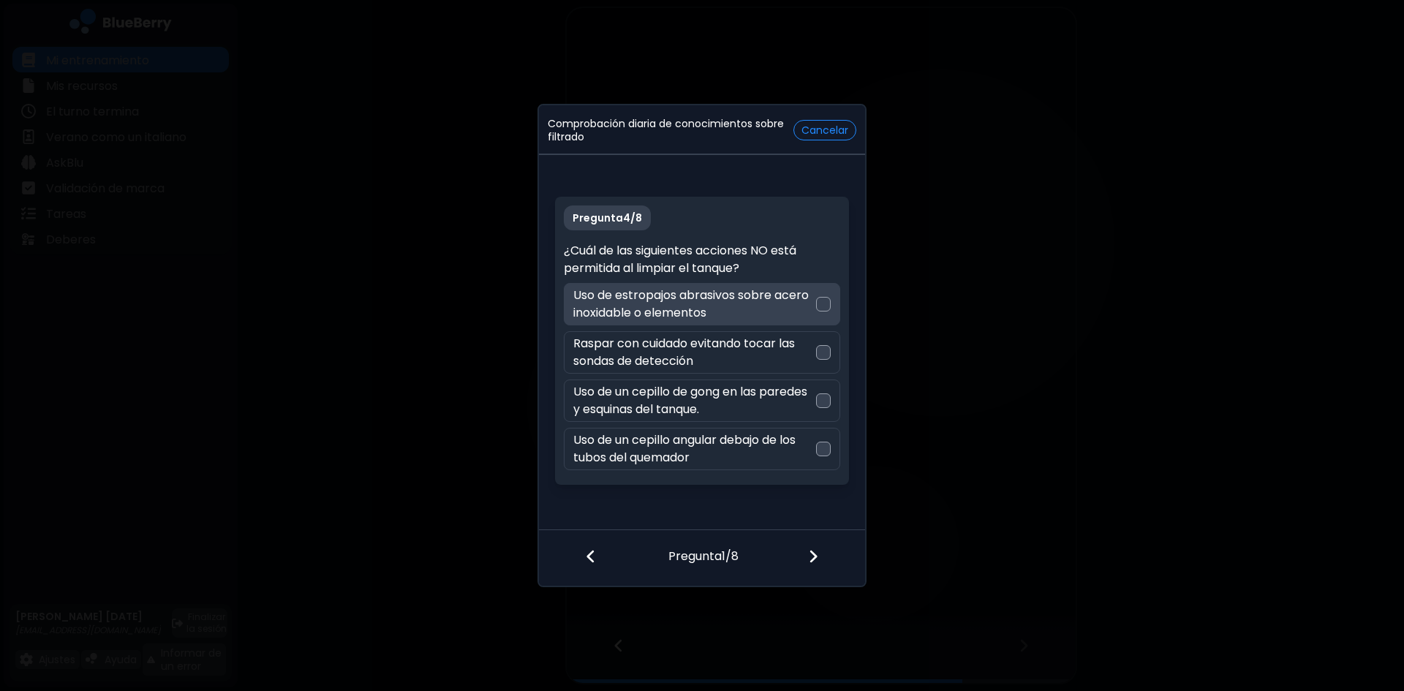
click at [823, 296] on div "Uso de estropajos abrasivos sobre acero inoxidable o elementos" at bounding box center [702, 304] width 276 height 42
click at [815, 554] on img at bounding box center [813, 557] width 10 height 16
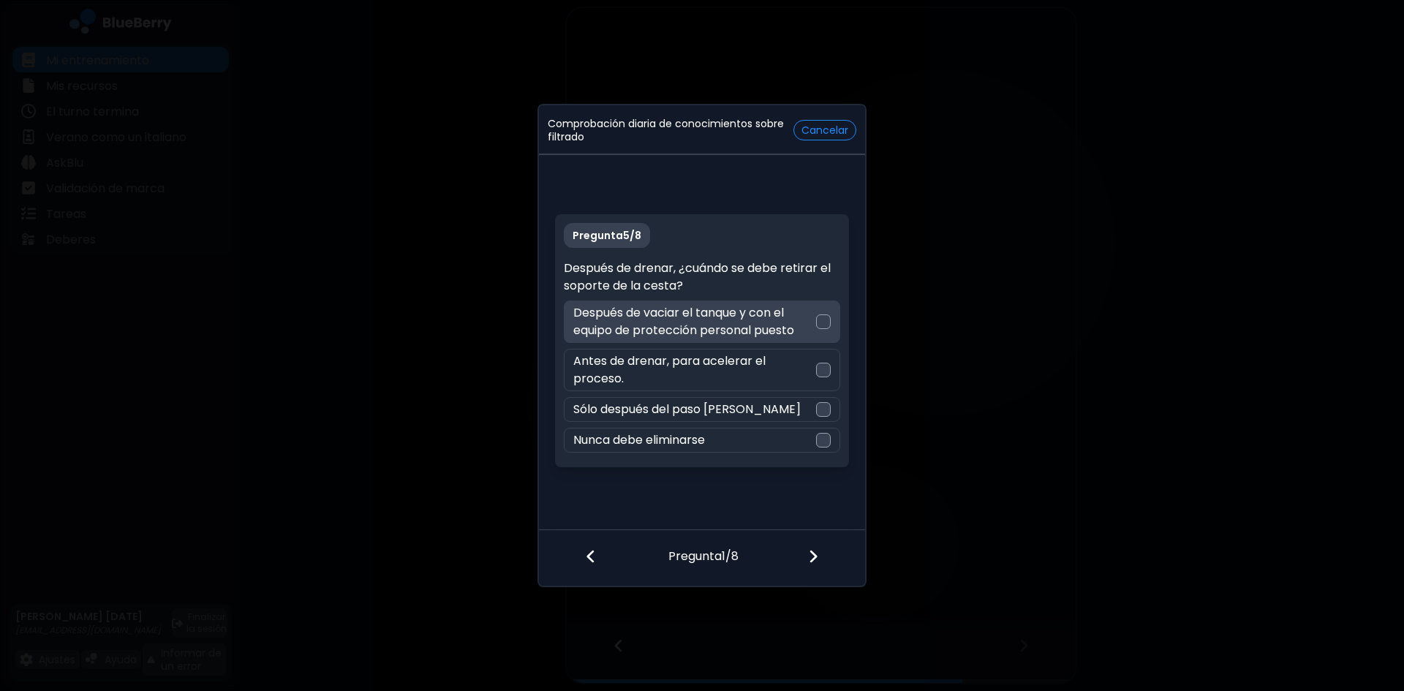
click at [825, 321] on div at bounding box center [823, 321] width 15 height 15
click at [814, 563] on img at bounding box center [813, 557] width 10 height 16
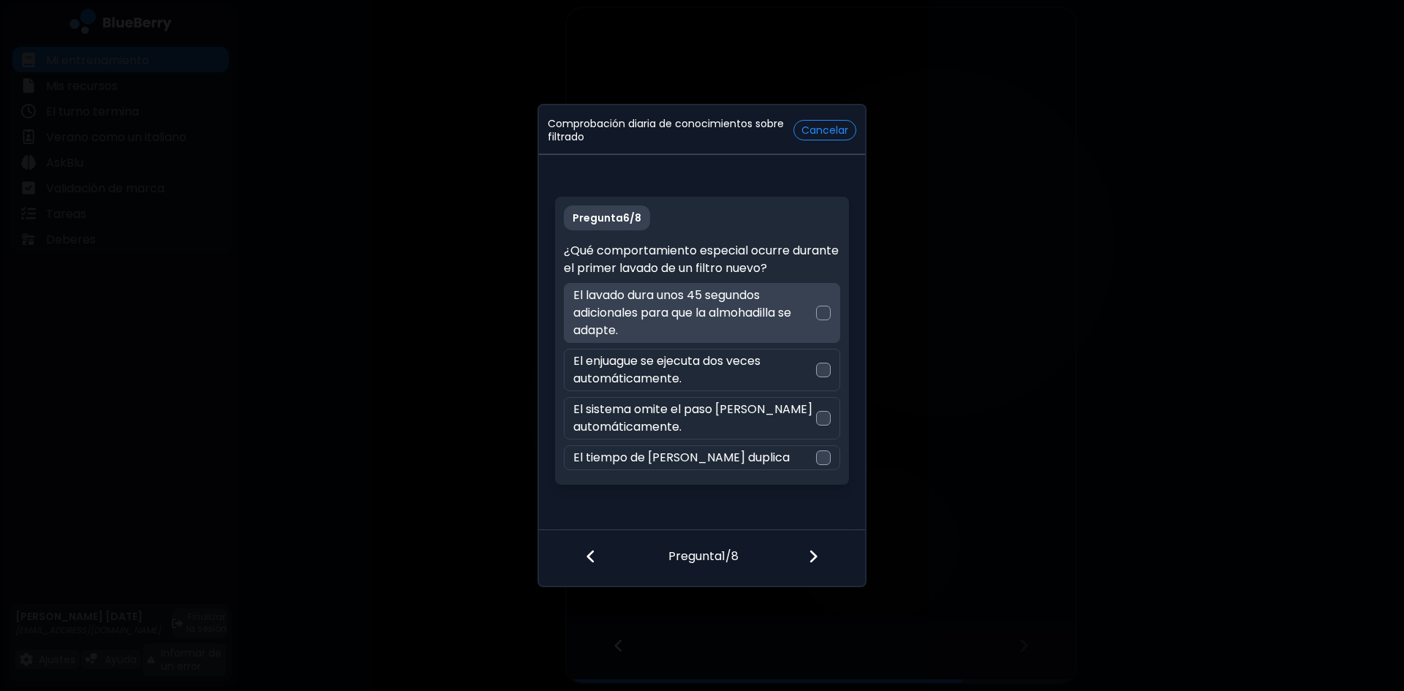
click at [826, 312] on div at bounding box center [823, 313] width 15 height 15
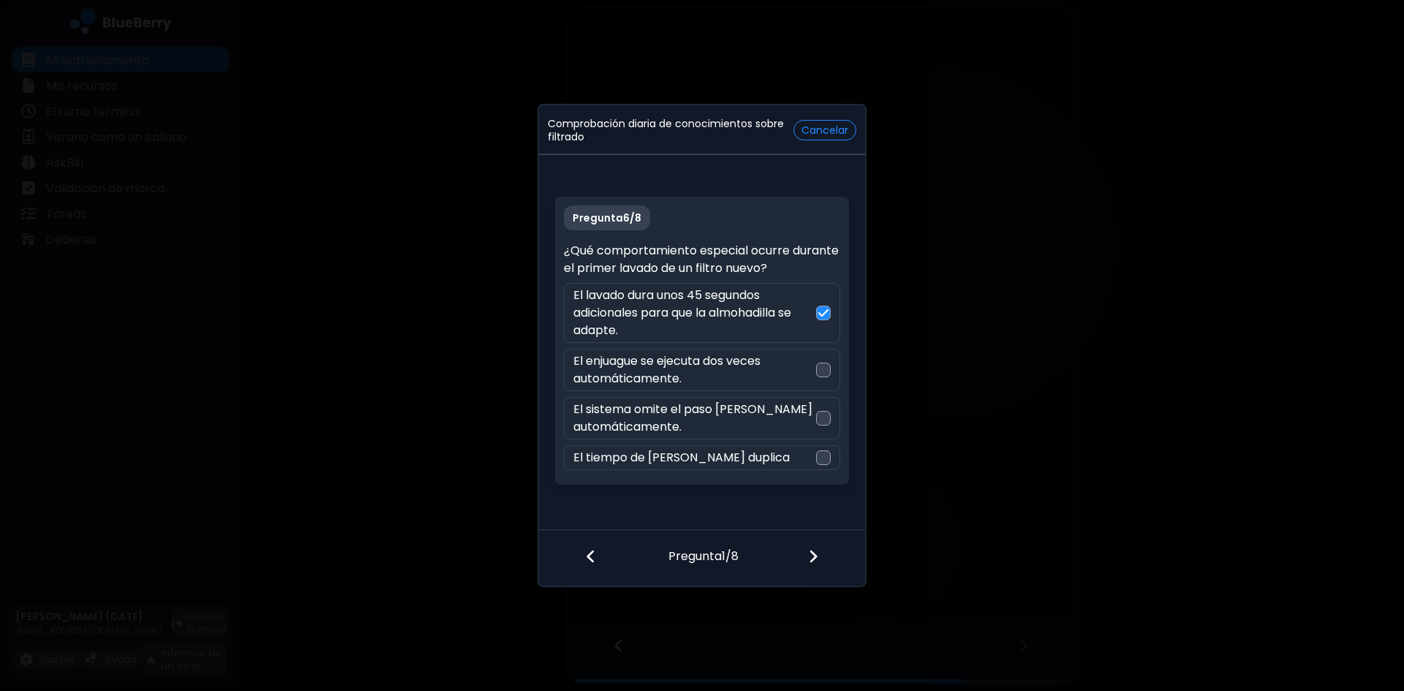
click at [808, 559] on img at bounding box center [813, 557] width 10 height 16
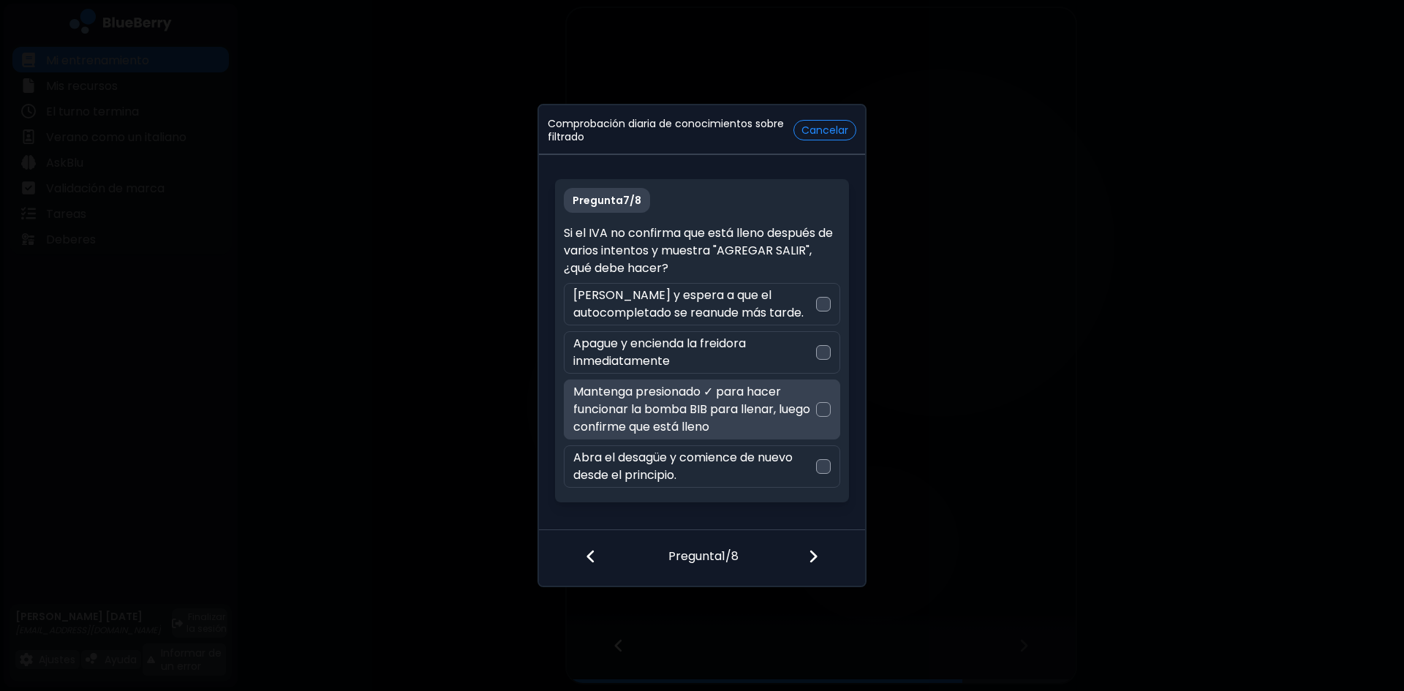
click at [822, 414] on div at bounding box center [823, 409] width 15 height 15
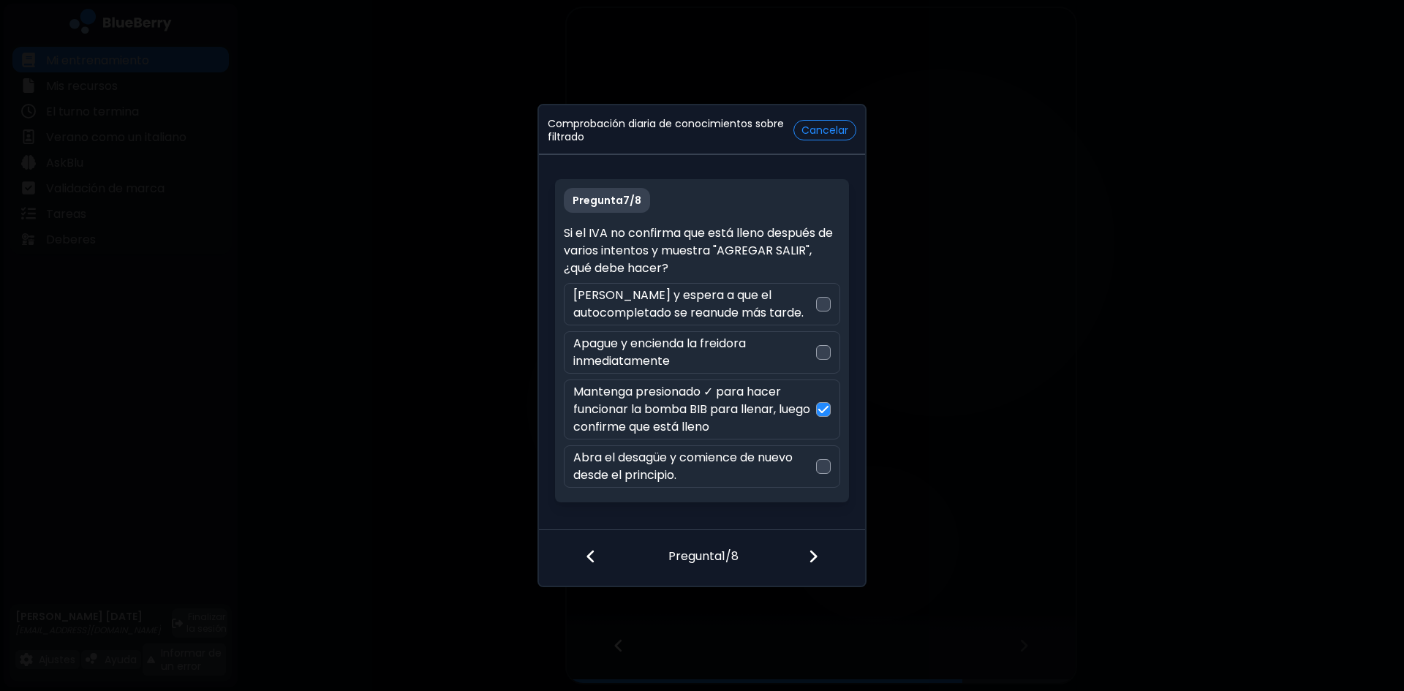
click at [812, 551] on img at bounding box center [813, 557] width 10 height 16
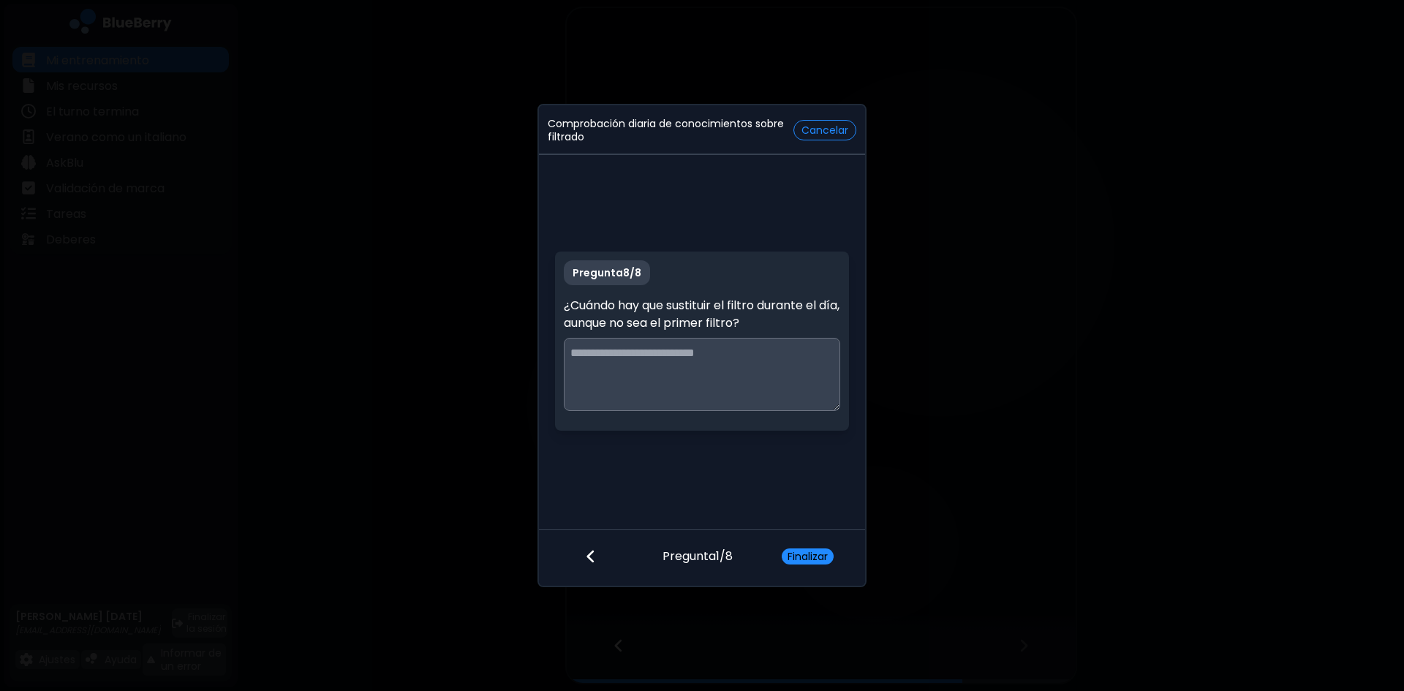
click at [632, 357] on textarea at bounding box center [702, 374] width 276 height 73
paste textarea "**********"
type textarea "**********"
click at [796, 552] on font "Finalizar" at bounding box center [808, 556] width 40 height 15
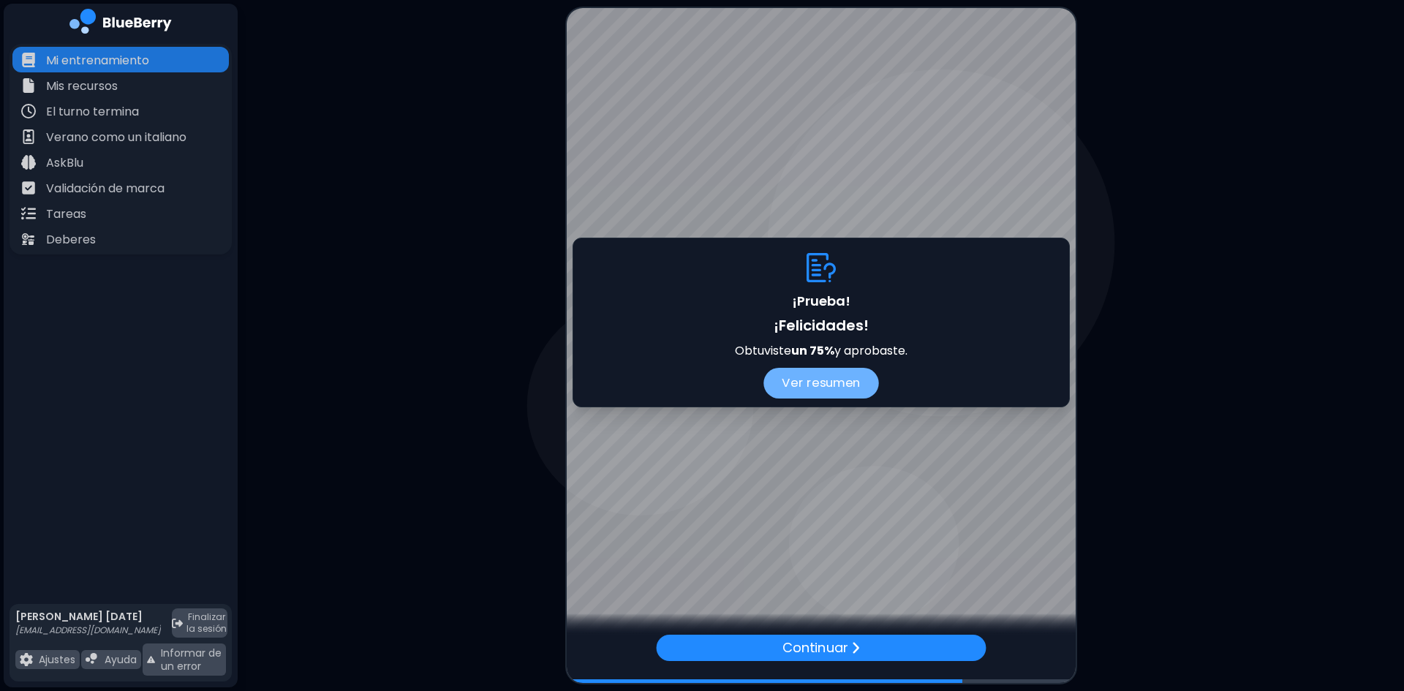
click at [832, 370] on button "Ver resumen" at bounding box center [822, 383] width 116 height 31
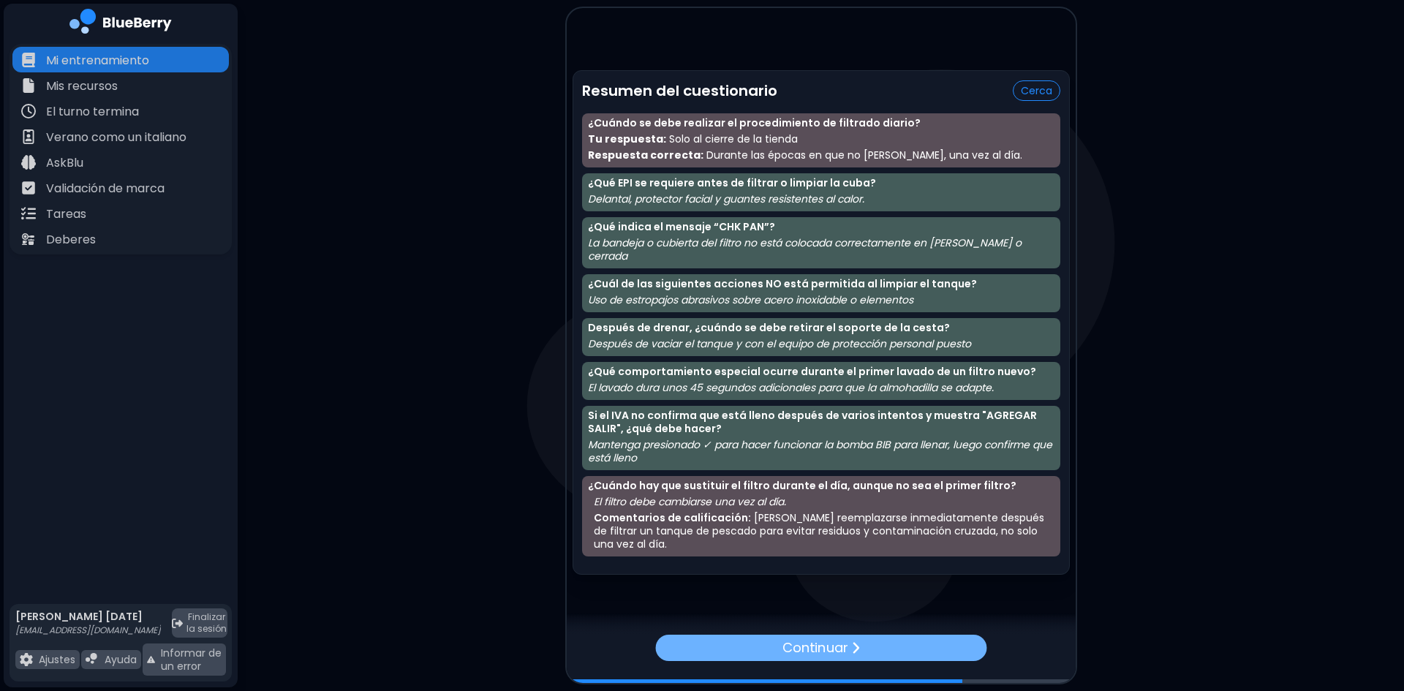
click at [833, 652] on font "Continuar" at bounding box center [816, 647] width 66 height 18
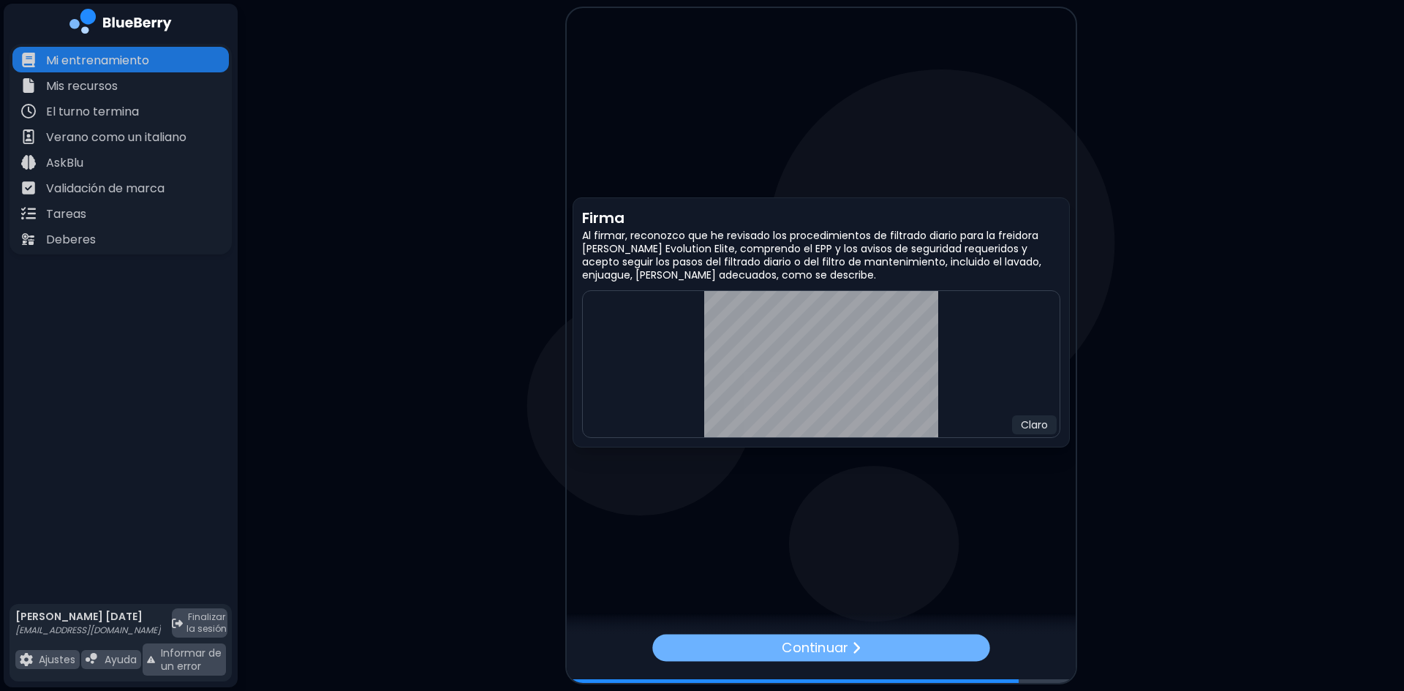
click at [902, 649] on div "Continuar" at bounding box center [820, 647] width 337 height 27
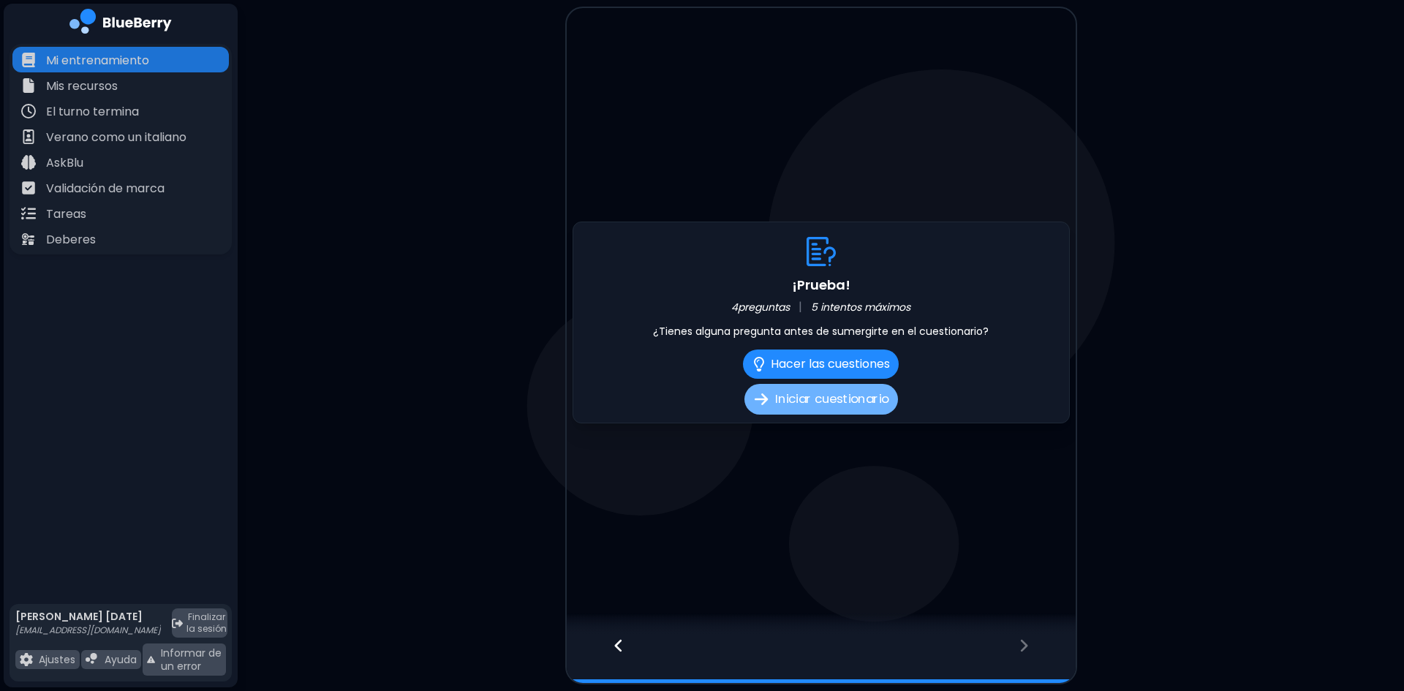
click at [814, 408] on font "Iniciar cuestionario" at bounding box center [831, 399] width 113 height 18
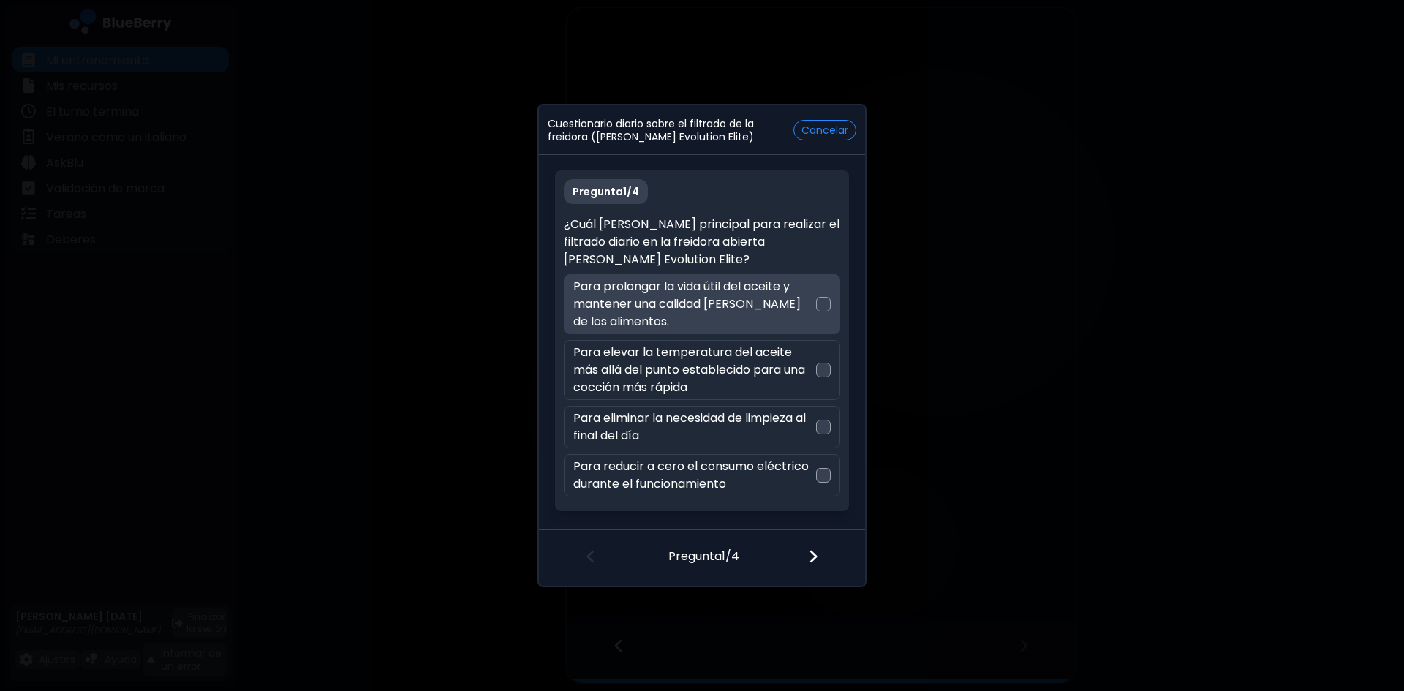
click at [827, 305] on div at bounding box center [823, 304] width 15 height 15
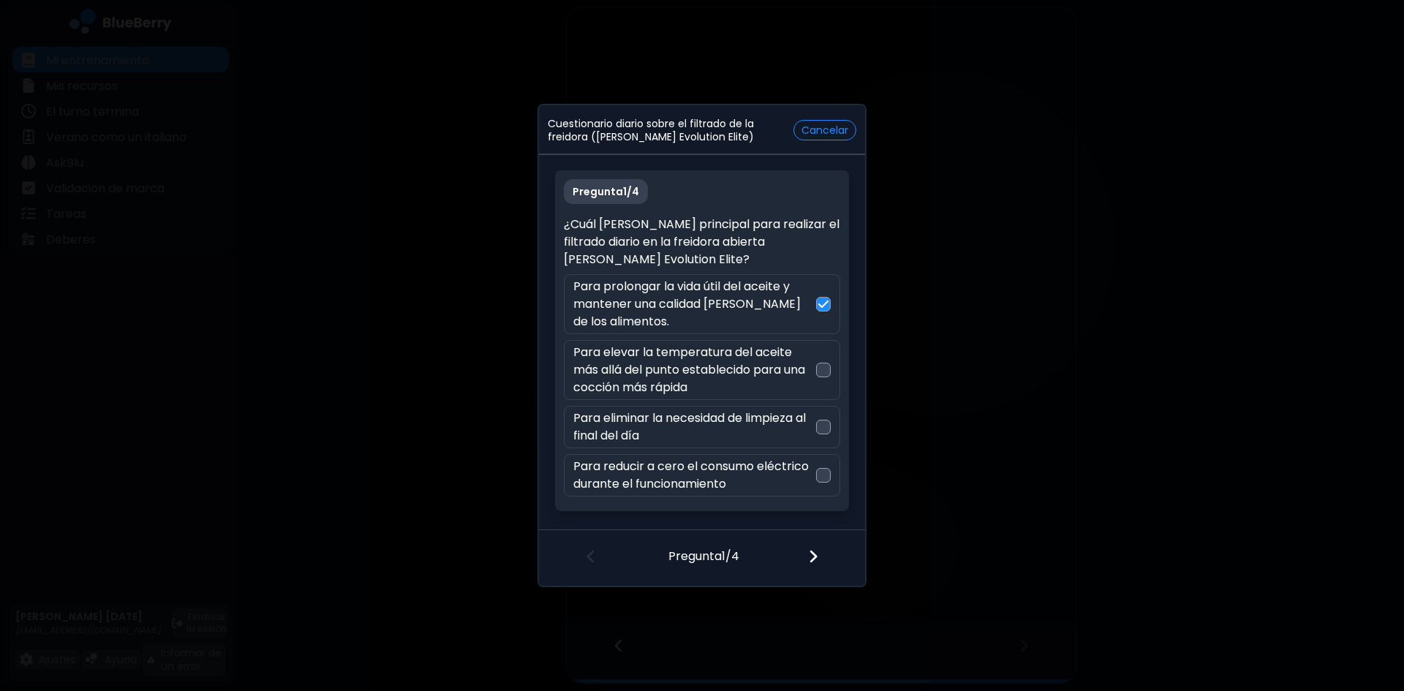
click at [822, 552] on div at bounding box center [822, 558] width 86 height 54
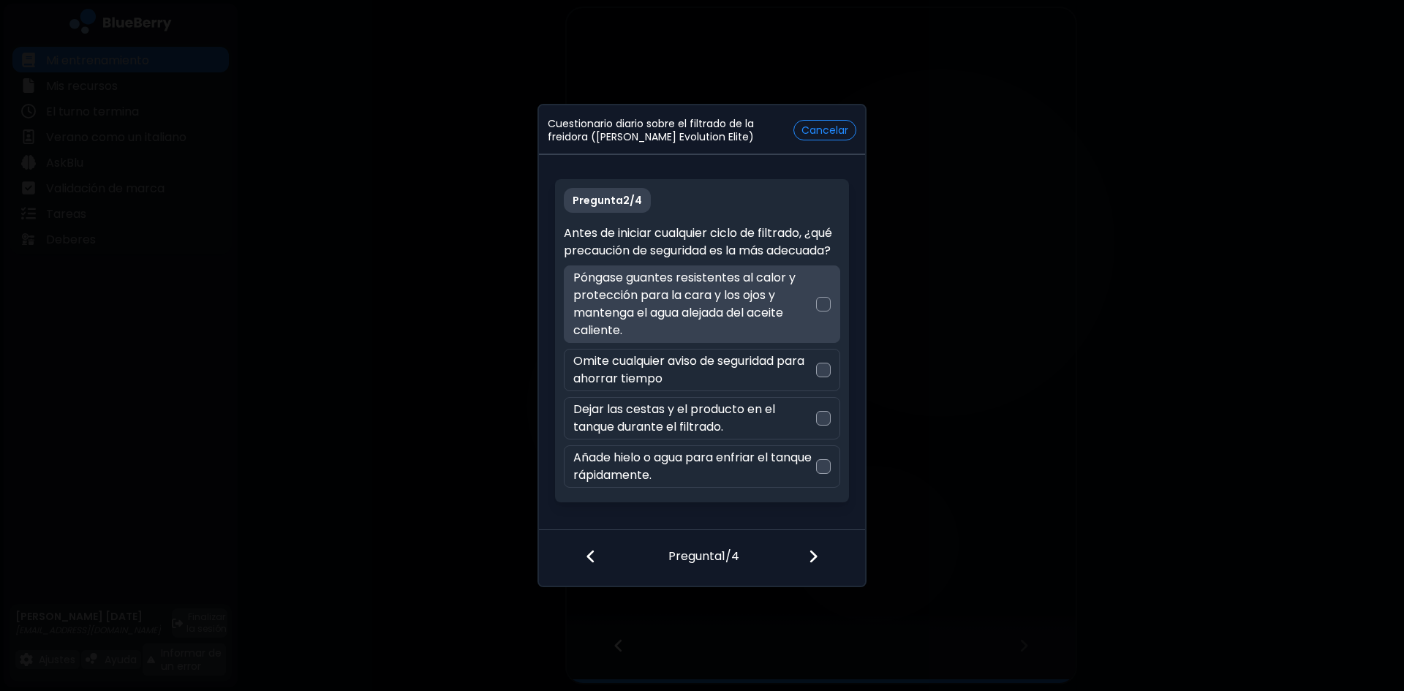
click at [823, 309] on div at bounding box center [823, 304] width 15 height 15
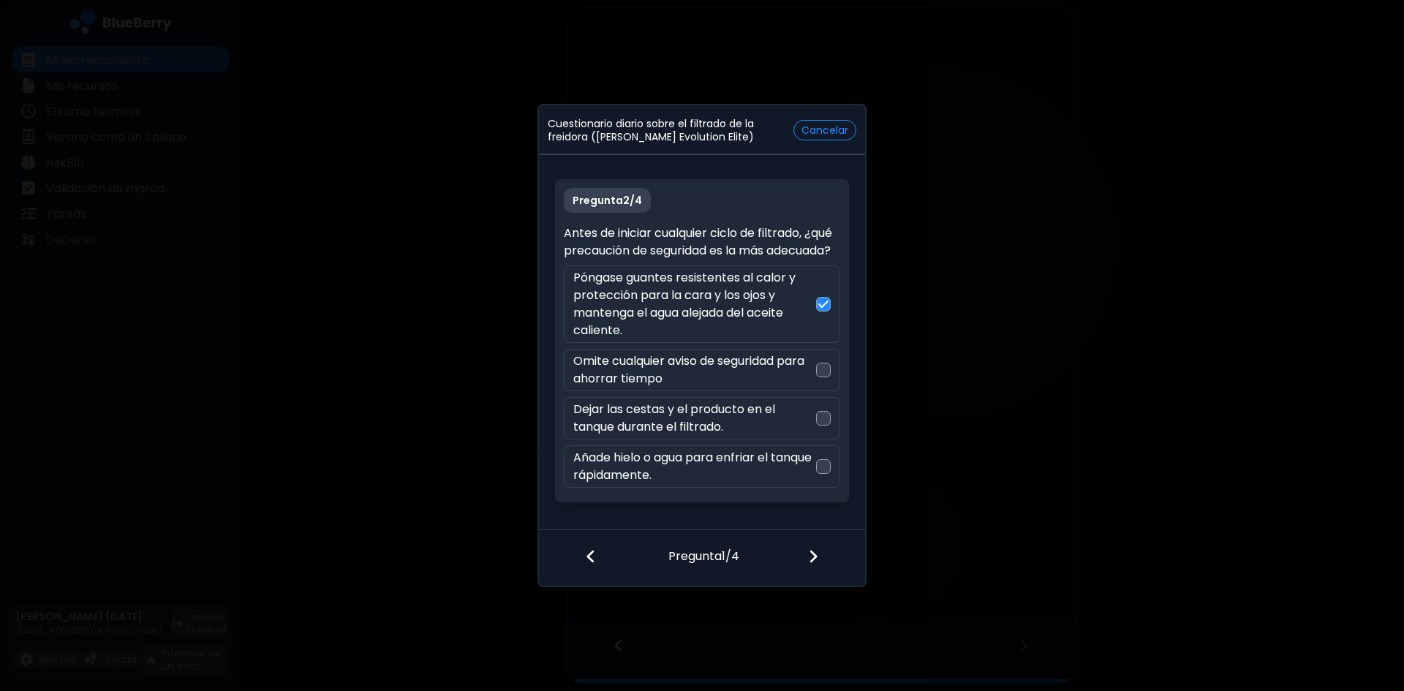
click at [805, 555] on div at bounding box center [822, 558] width 86 height 54
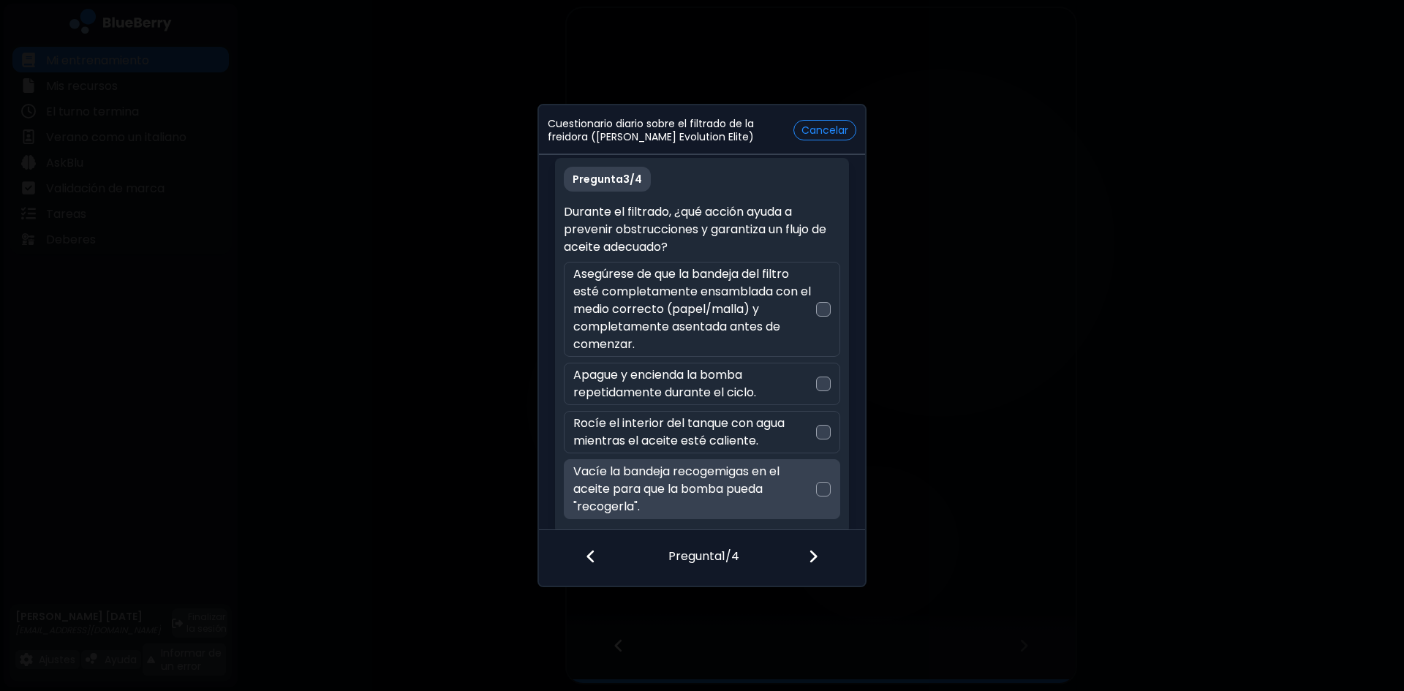
click at [826, 486] on div at bounding box center [823, 489] width 15 height 15
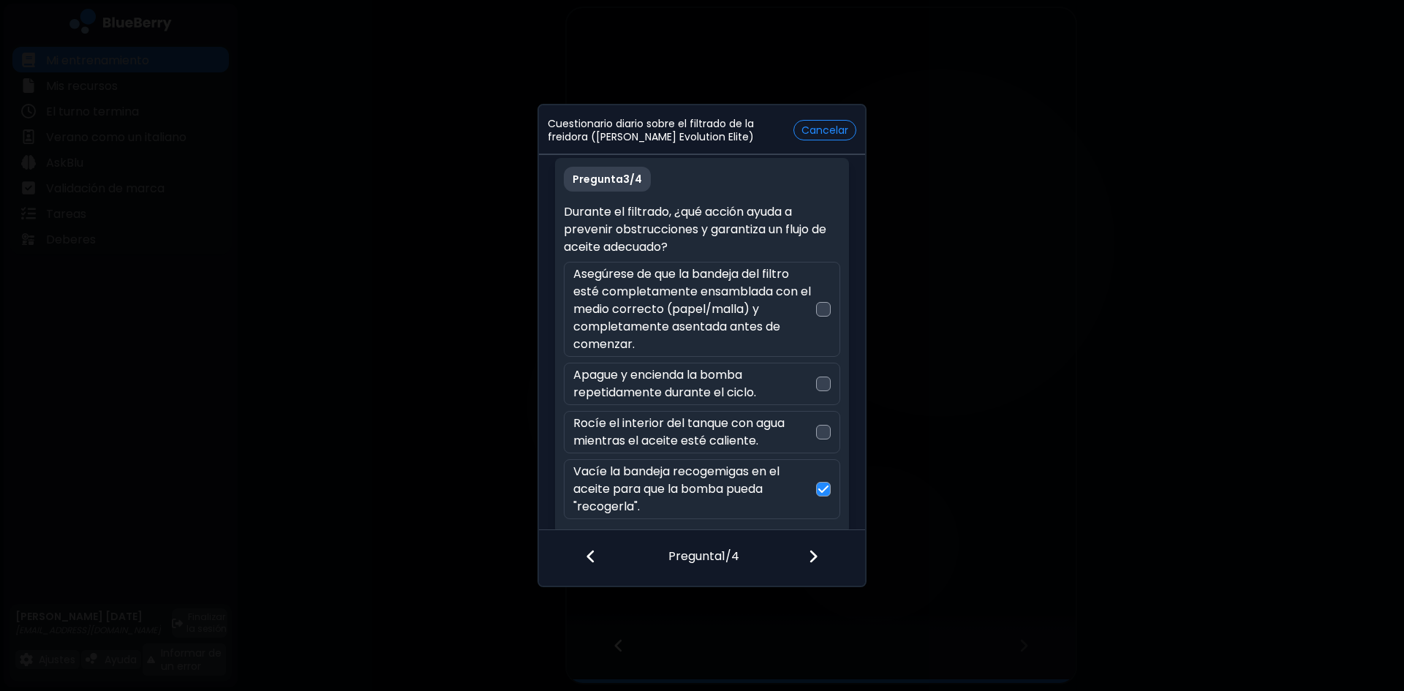
click at [817, 557] on img at bounding box center [813, 557] width 10 height 16
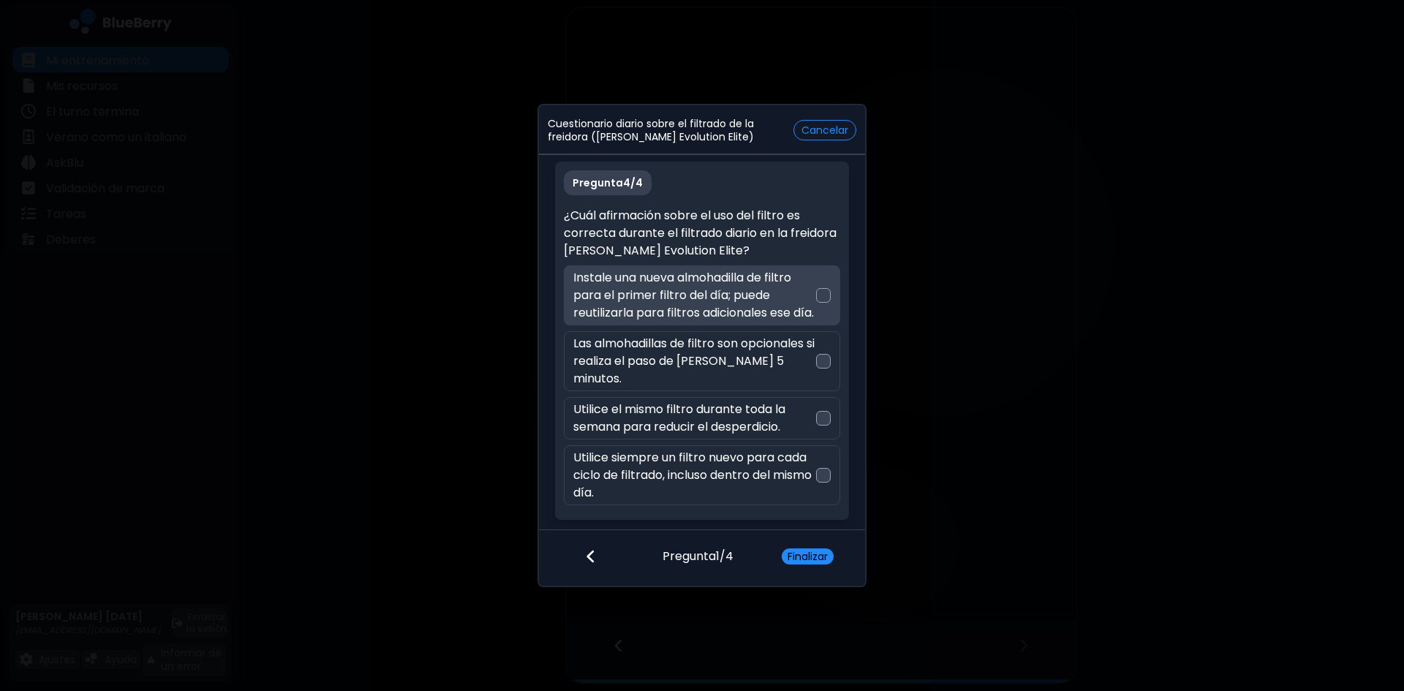
click at [822, 302] on div at bounding box center [823, 295] width 15 height 15
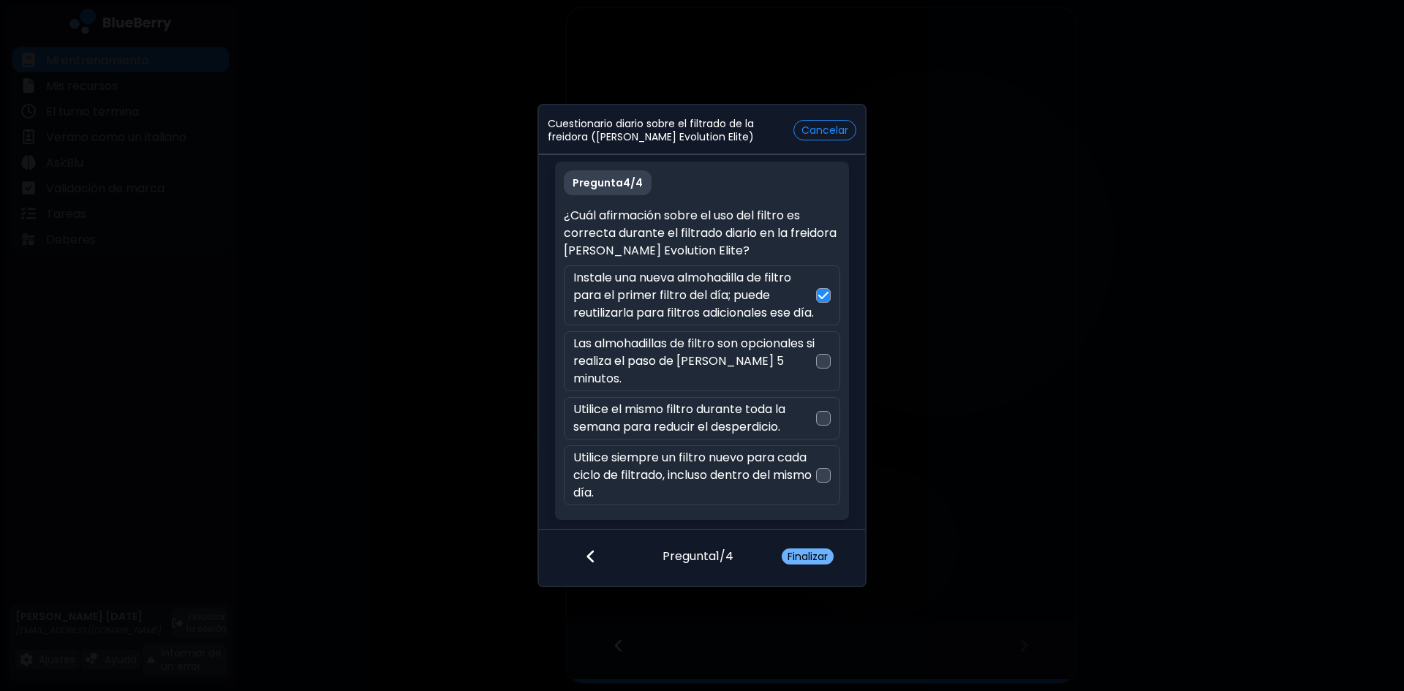
click at [808, 557] on font "Finalizar" at bounding box center [808, 556] width 40 height 15
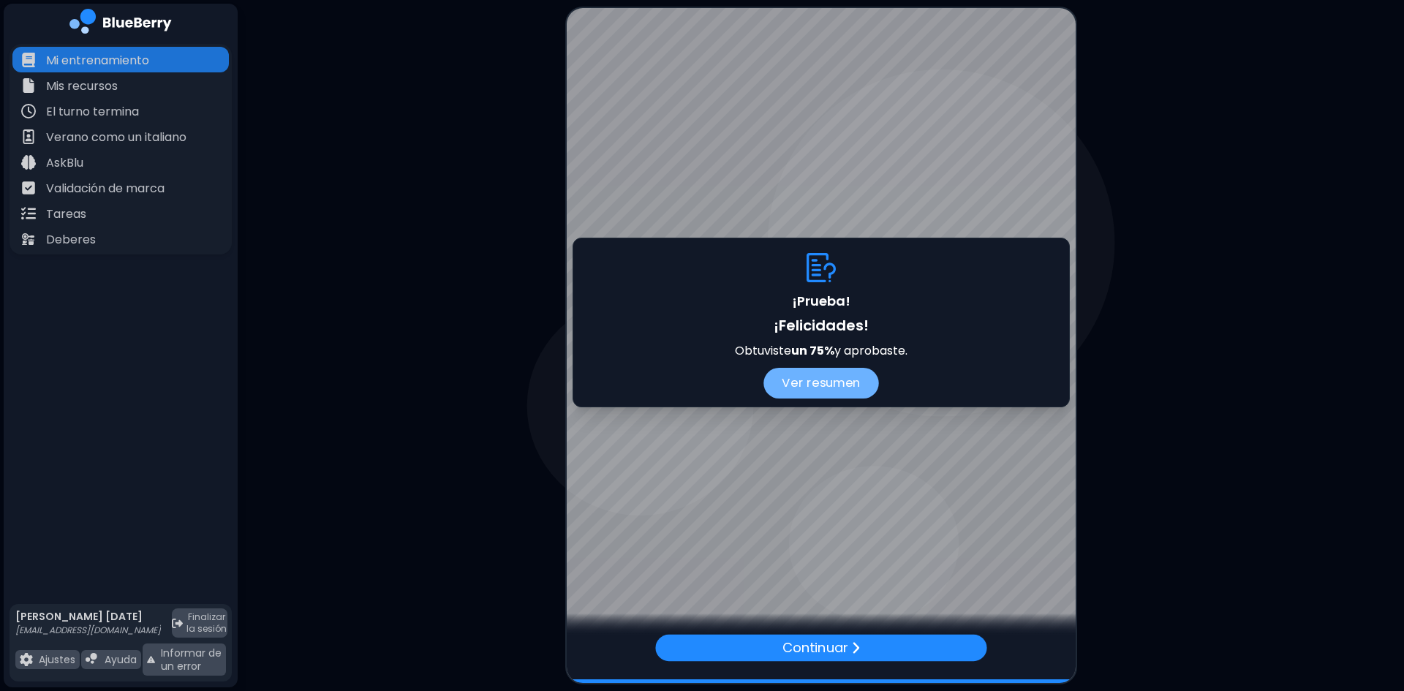
click at [823, 384] on font "Ver resumen" at bounding box center [821, 383] width 78 height 18
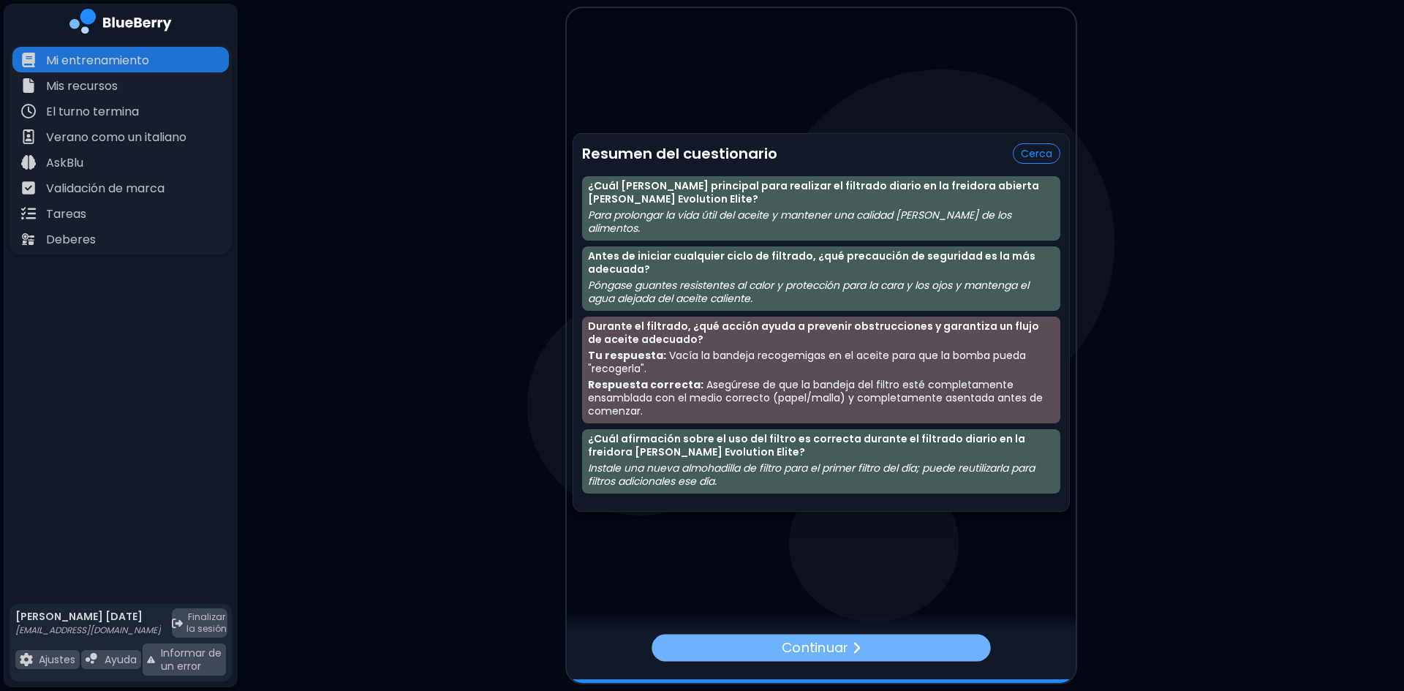
click at [830, 655] on font "Continuar" at bounding box center [814, 647] width 67 height 19
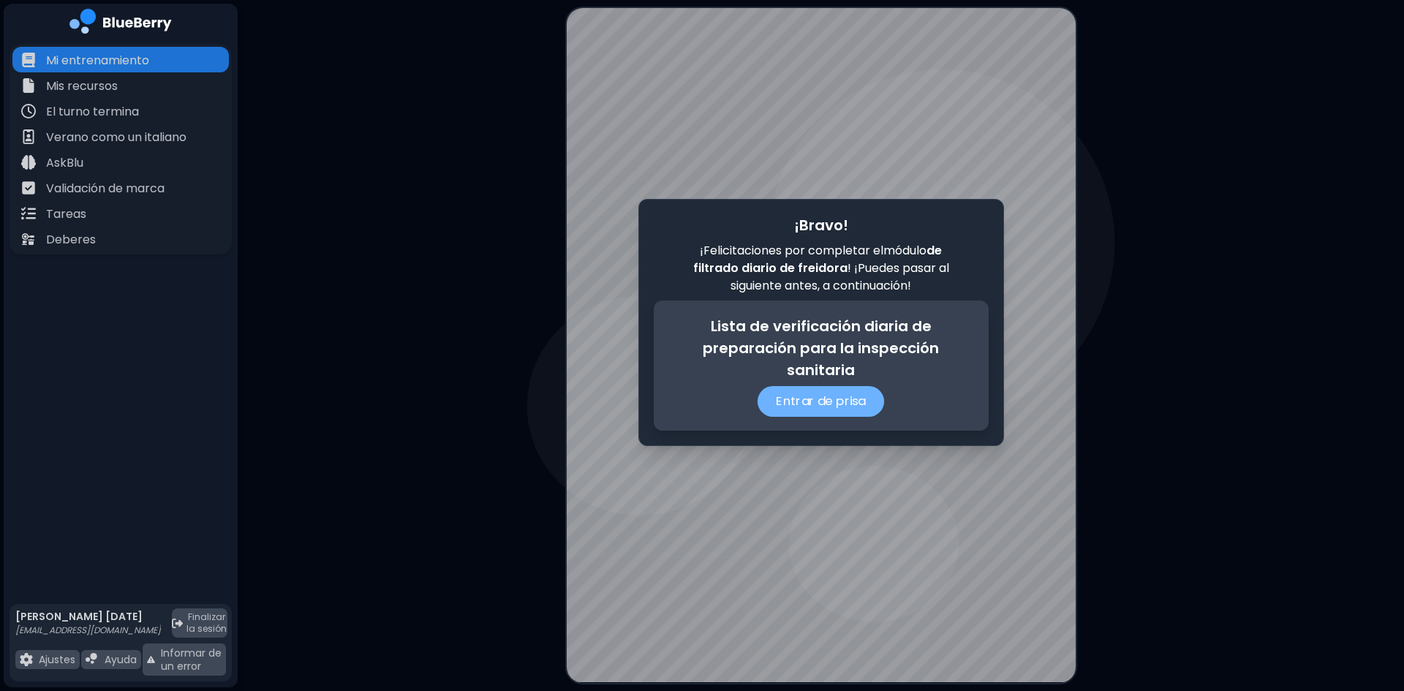
click at [819, 396] on font "Entrar de prisa" at bounding box center [821, 401] width 90 height 18
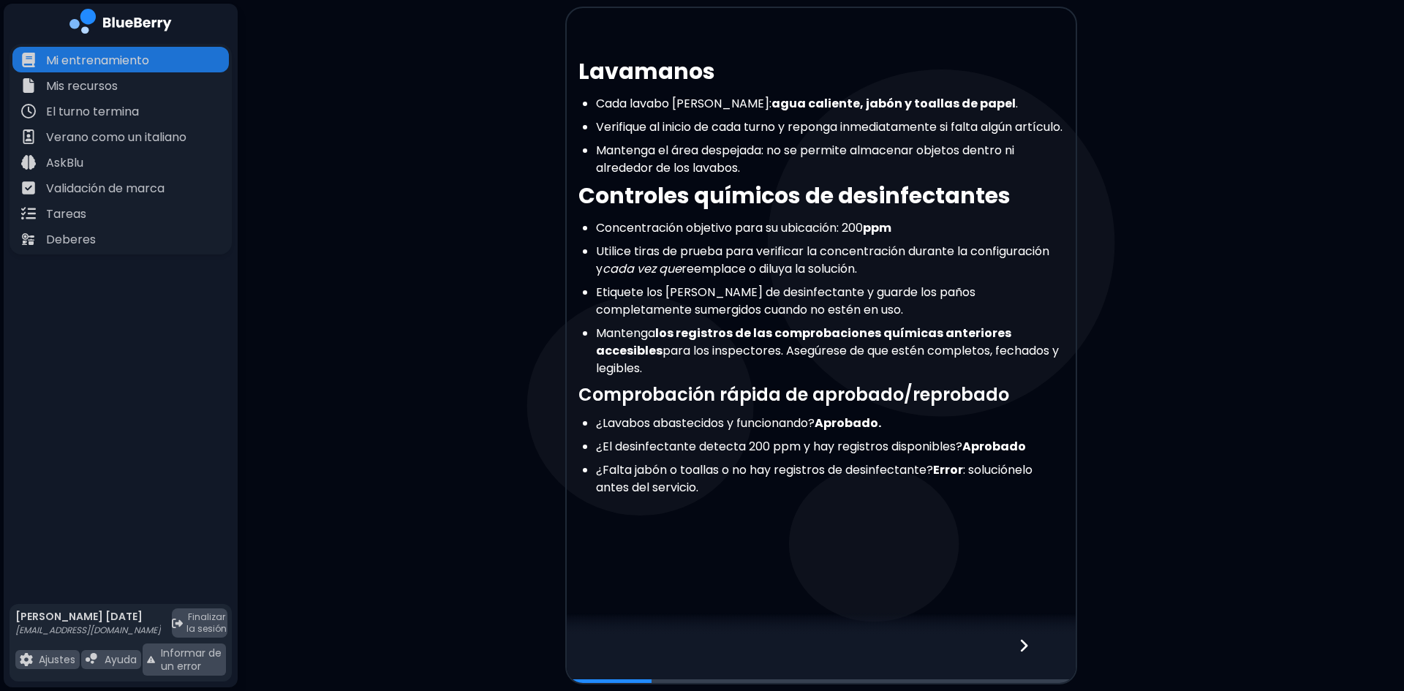
click at [1029, 645] on div at bounding box center [1033, 659] width 86 height 48
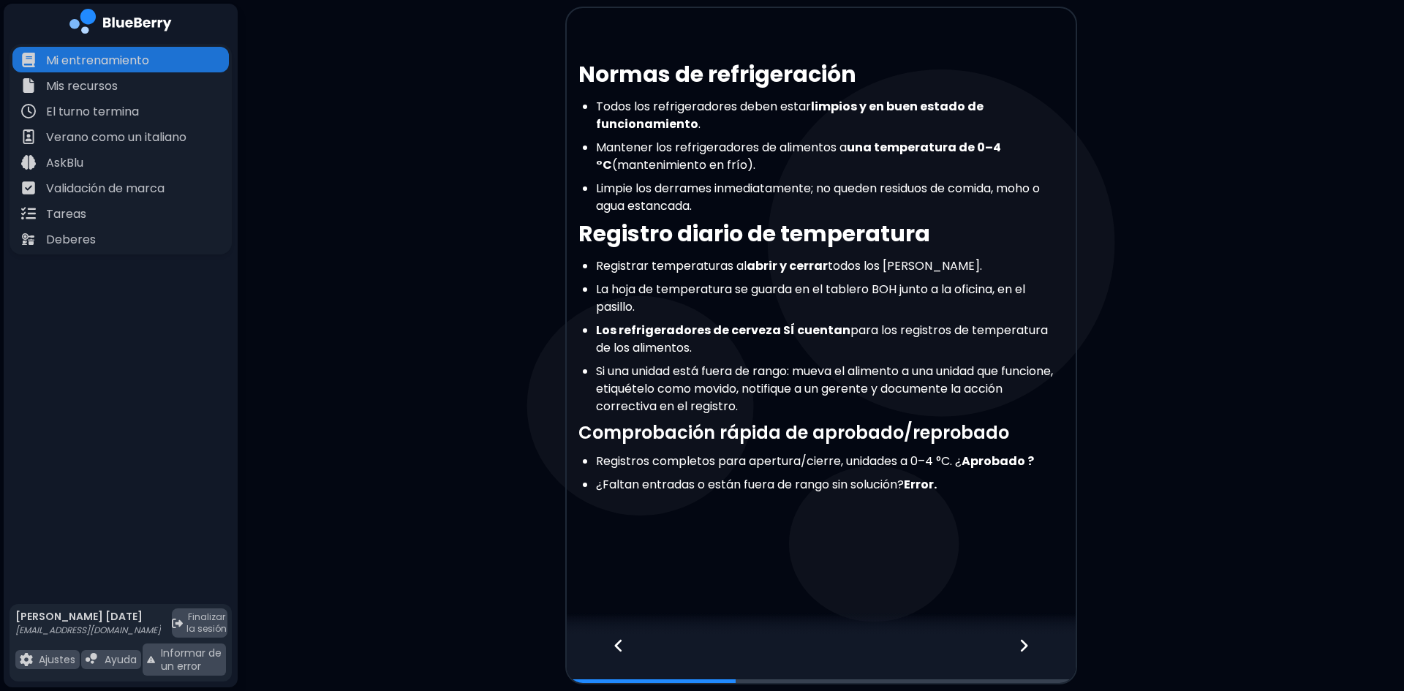
click at [1022, 645] on icon at bounding box center [1024, 646] width 10 height 16
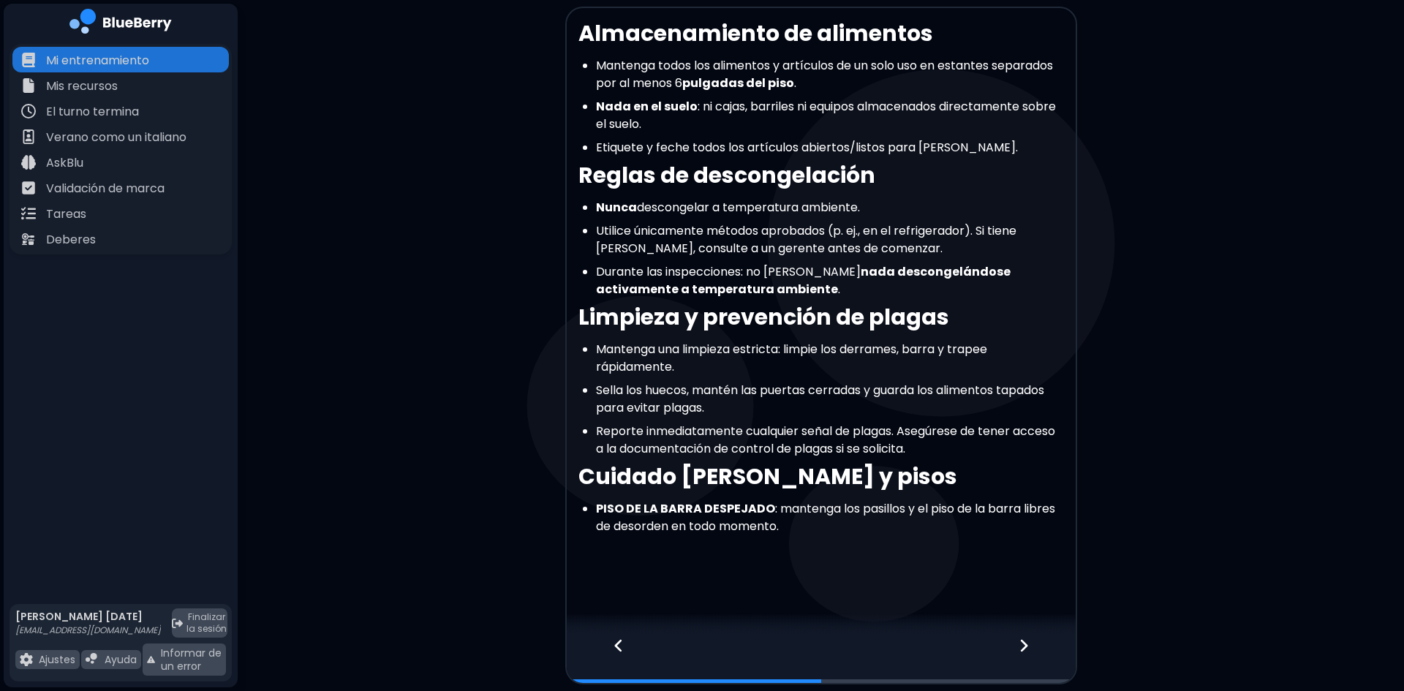
click at [1025, 647] on icon at bounding box center [1023, 645] width 7 height 12
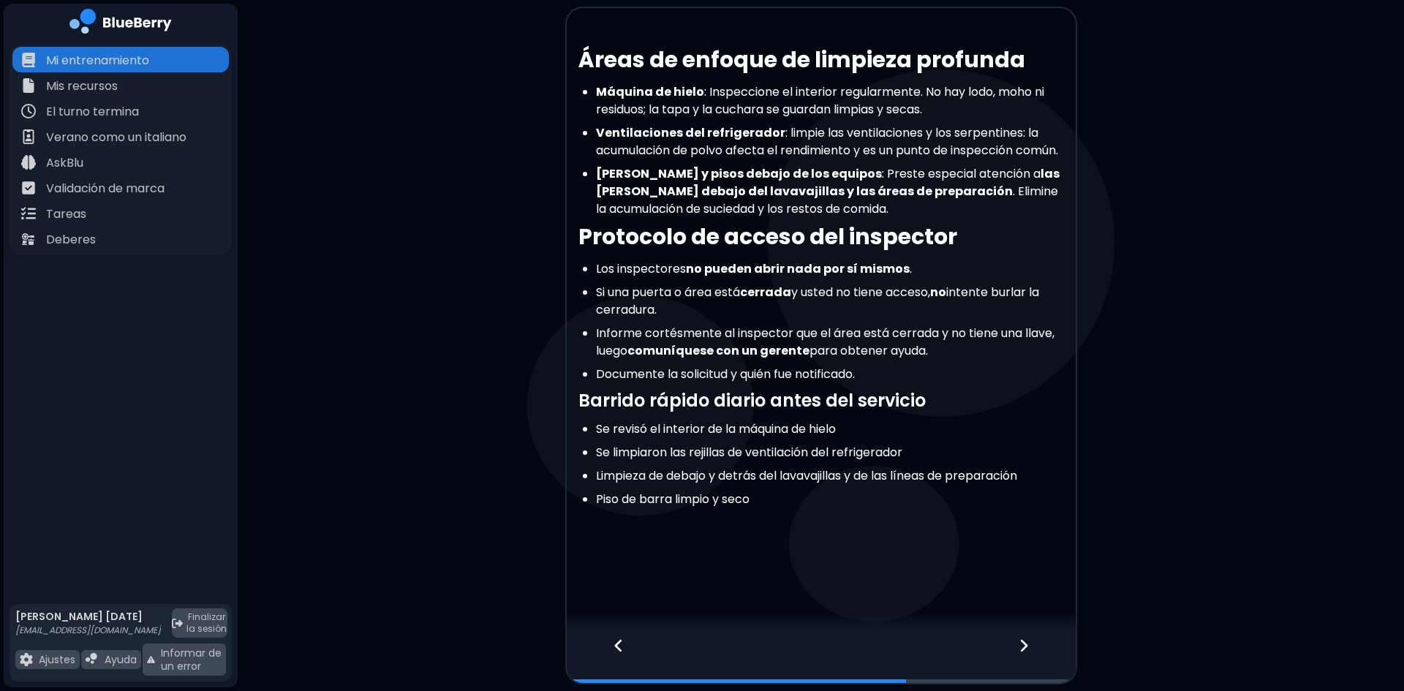
click at [1025, 645] on icon at bounding box center [1024, 646] width 10 height 16
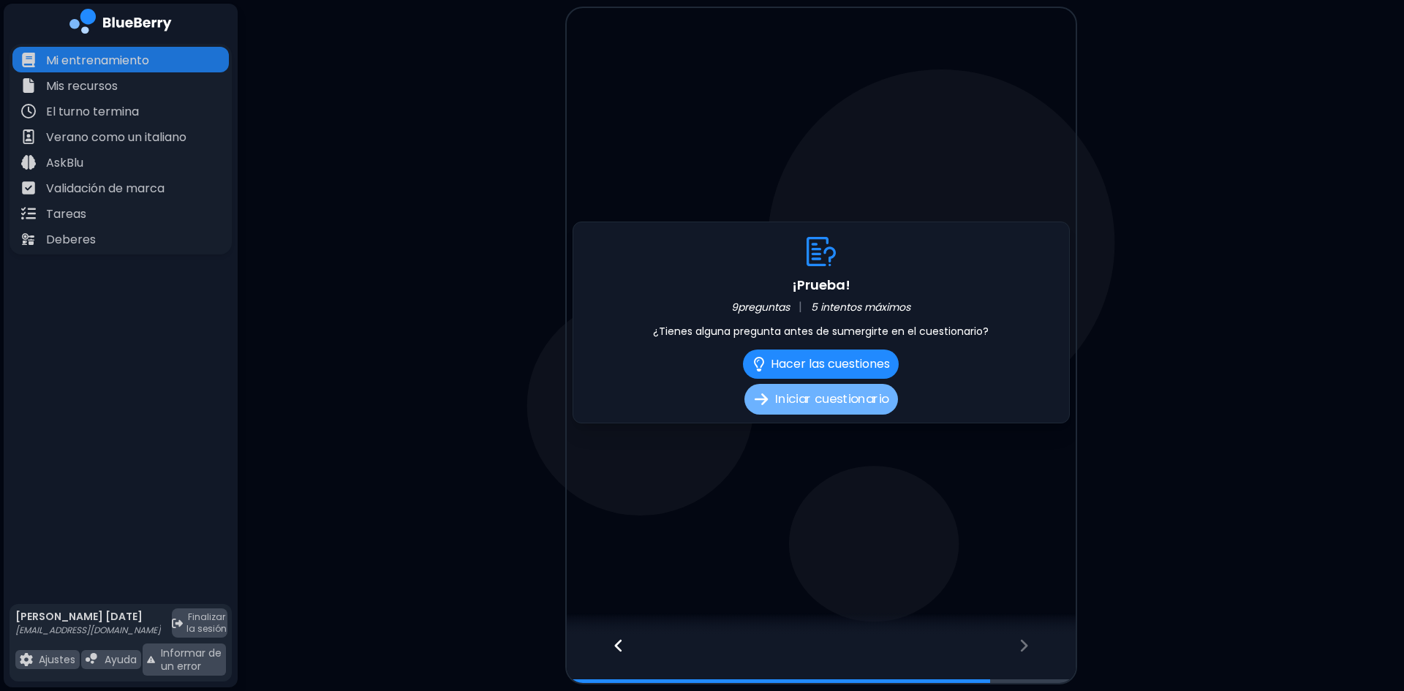
click at [873, 401] on font "Iniciar cuestionario" at bounding box center [831, 399] width 113 height 18
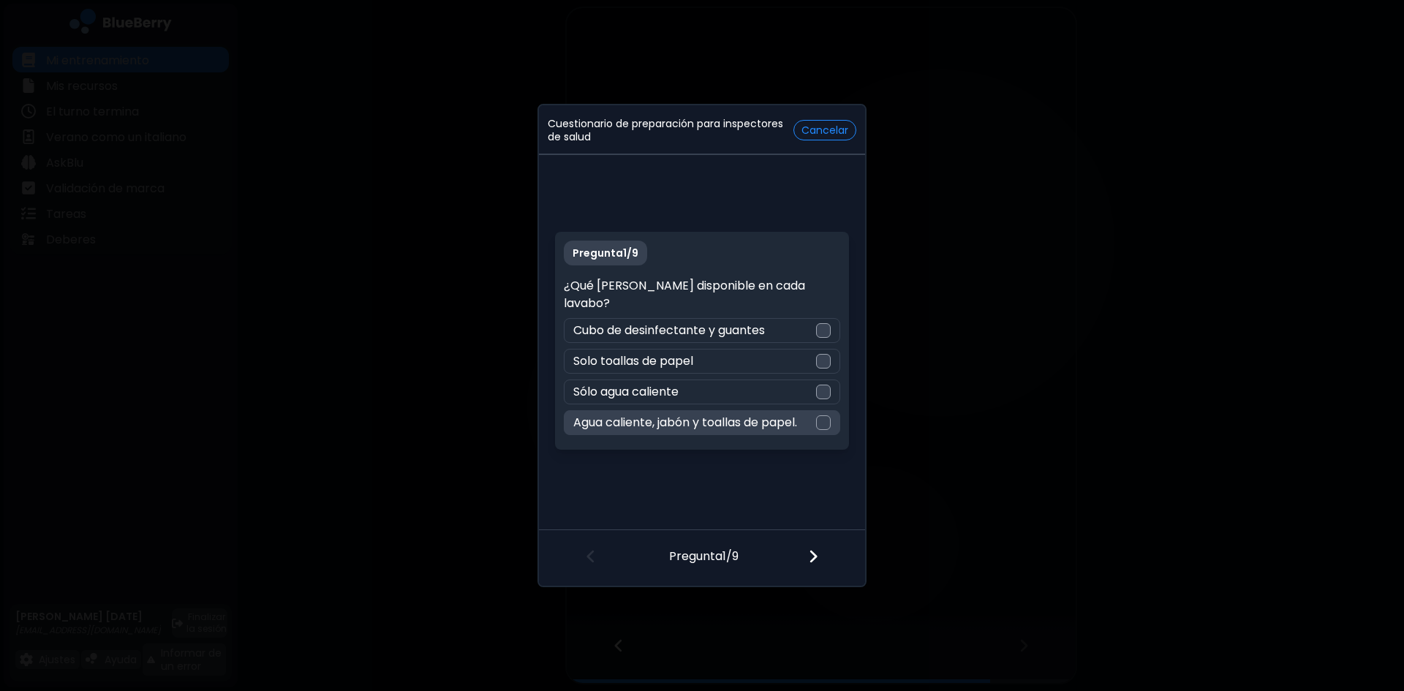
click at [823, 415] on div at bounding box center [823, 422] width 15 height 15
click at [810, 559] on img at bounding box center [813, 557] width 10 height 16
click at [830, 416] on div "200 ppm" at bounding box center [702, 422] width 276 height 25
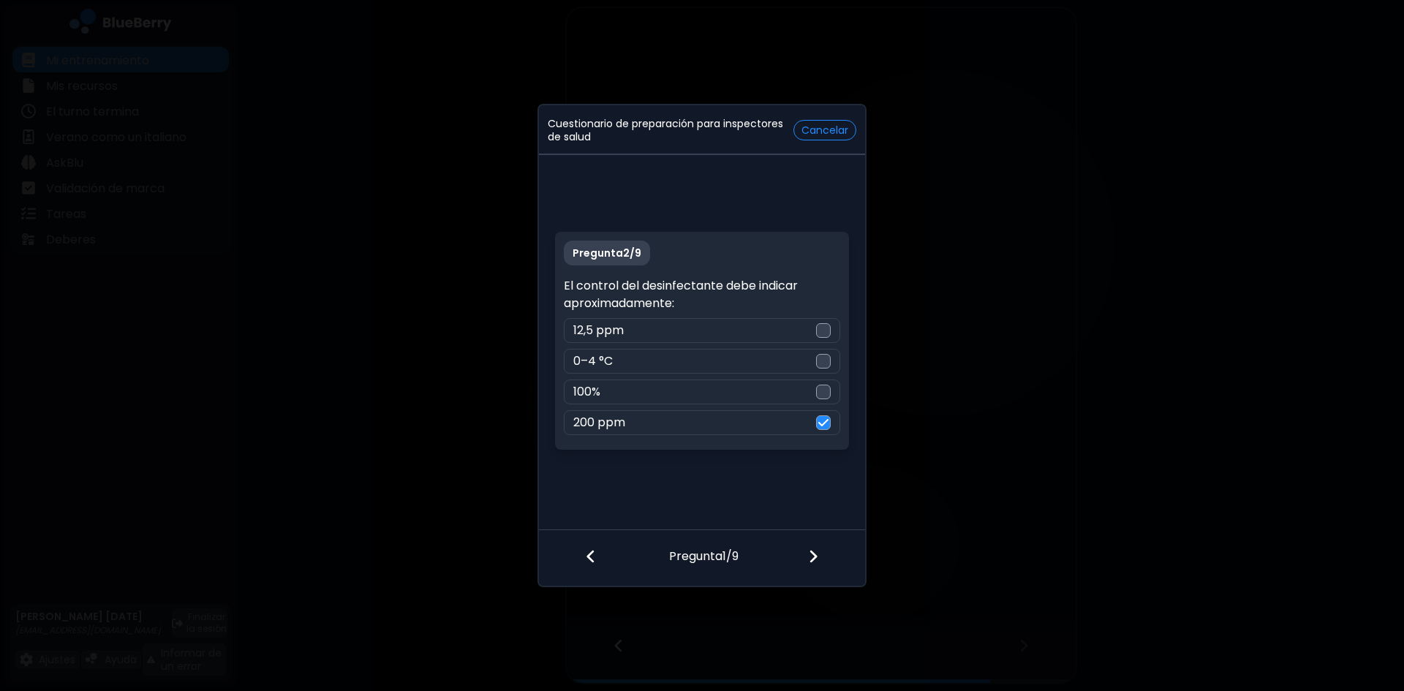
click at [806, 558] on div at bounding box center [822, 558] width 86 height 54
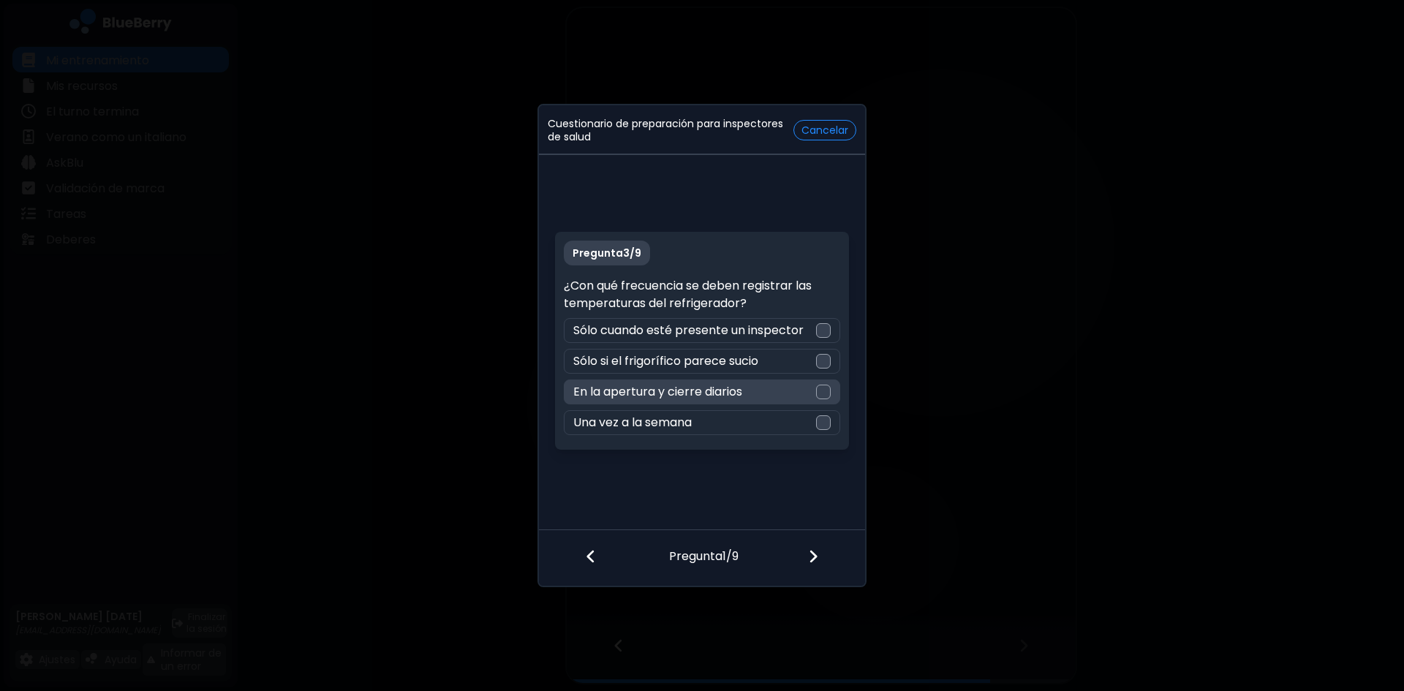
click at [821, 387] on div at bounding box center [823, 392] width 15 height 15
click at [806, 557] on div at bounding box center [822, 558] width 86 height 54
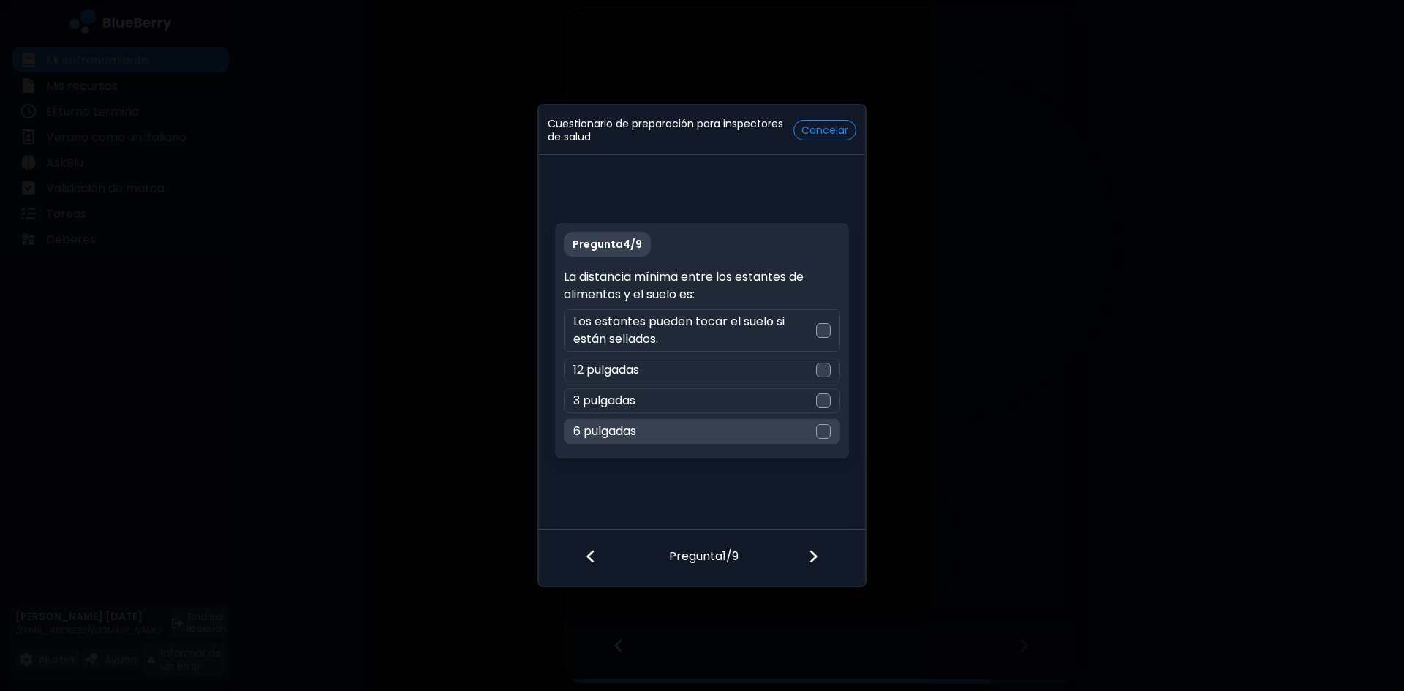
click at [823, 426] on div at bounding box center [823, 431] width 15 height 15
click at [812, 558] on img at bounding box center [813, 557] width 10 height 16
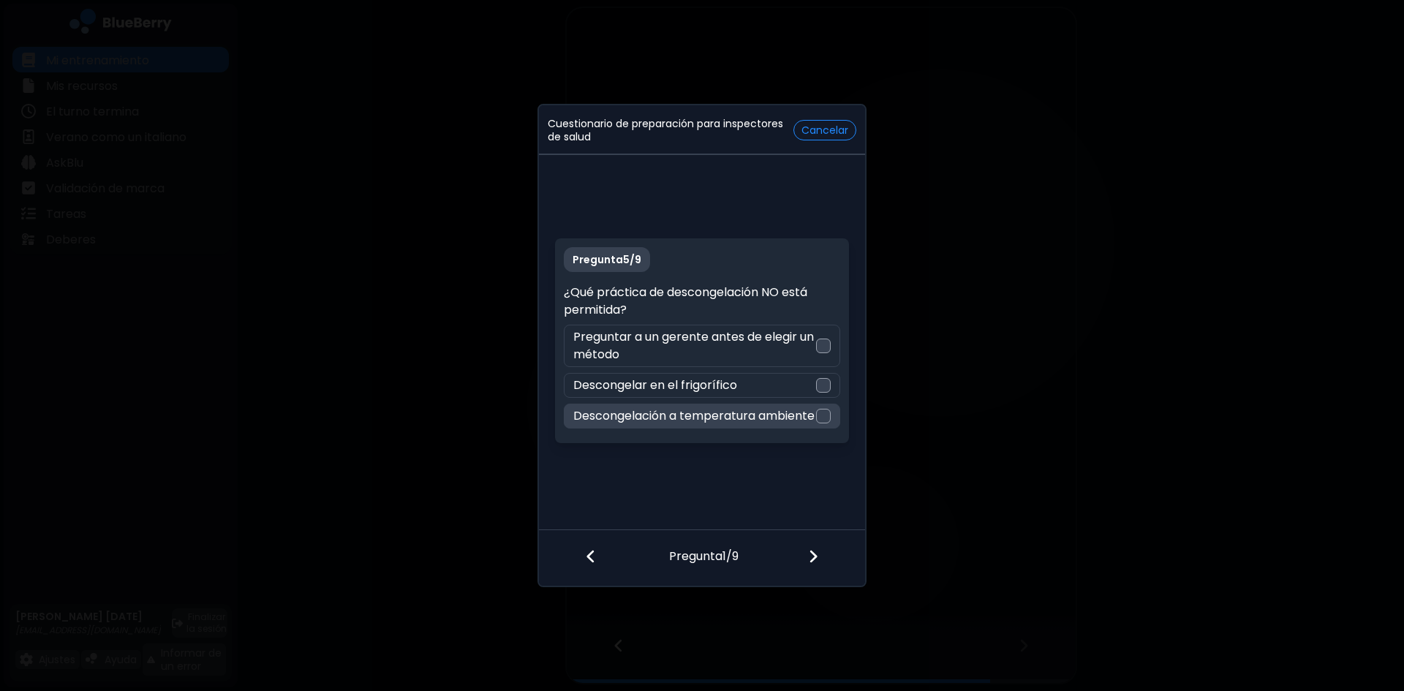
click at [829, 412] on div at bounding box center [823, 416] width 15 height 15
click at [808, 556] on img at bounding box center [813, 557] width 10 height 16
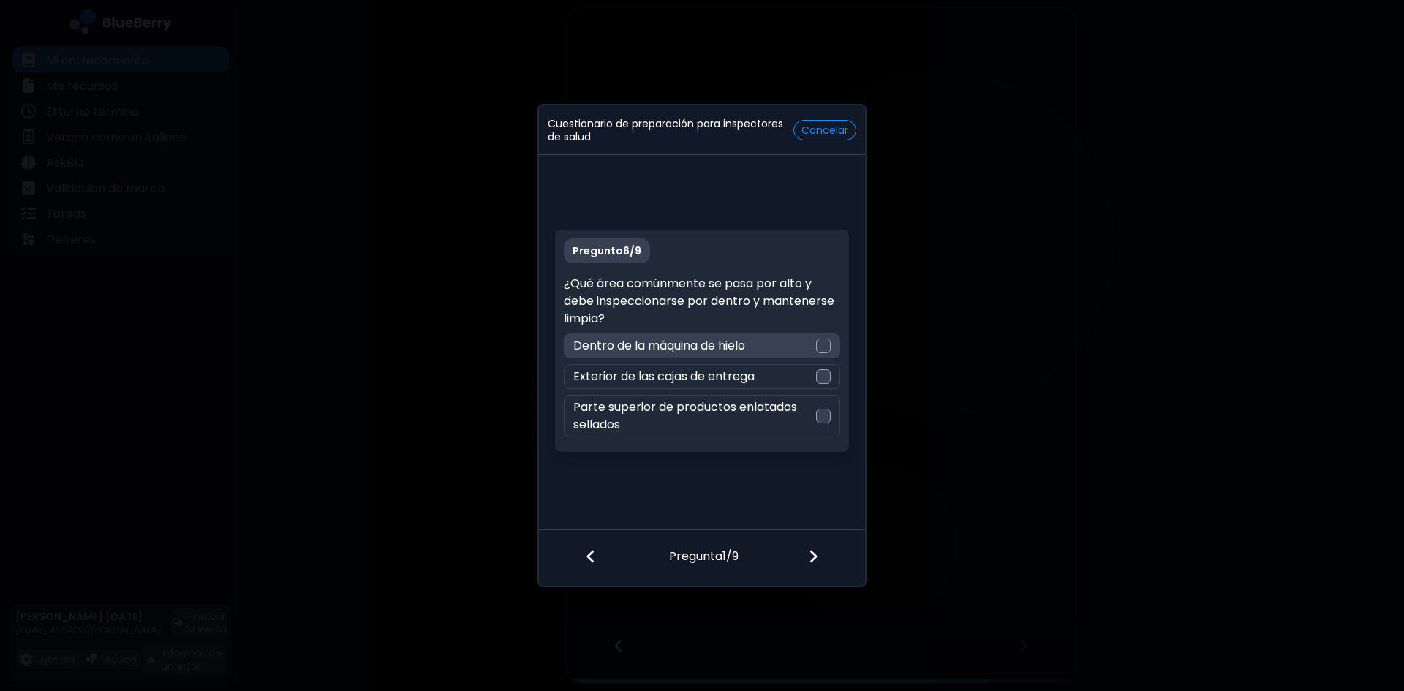
click at [823, 344] on div at bounding box center [823, 346] width 15 height 15
click at [823, 558] on div at bounding box center [822, 558] width 86 height 54
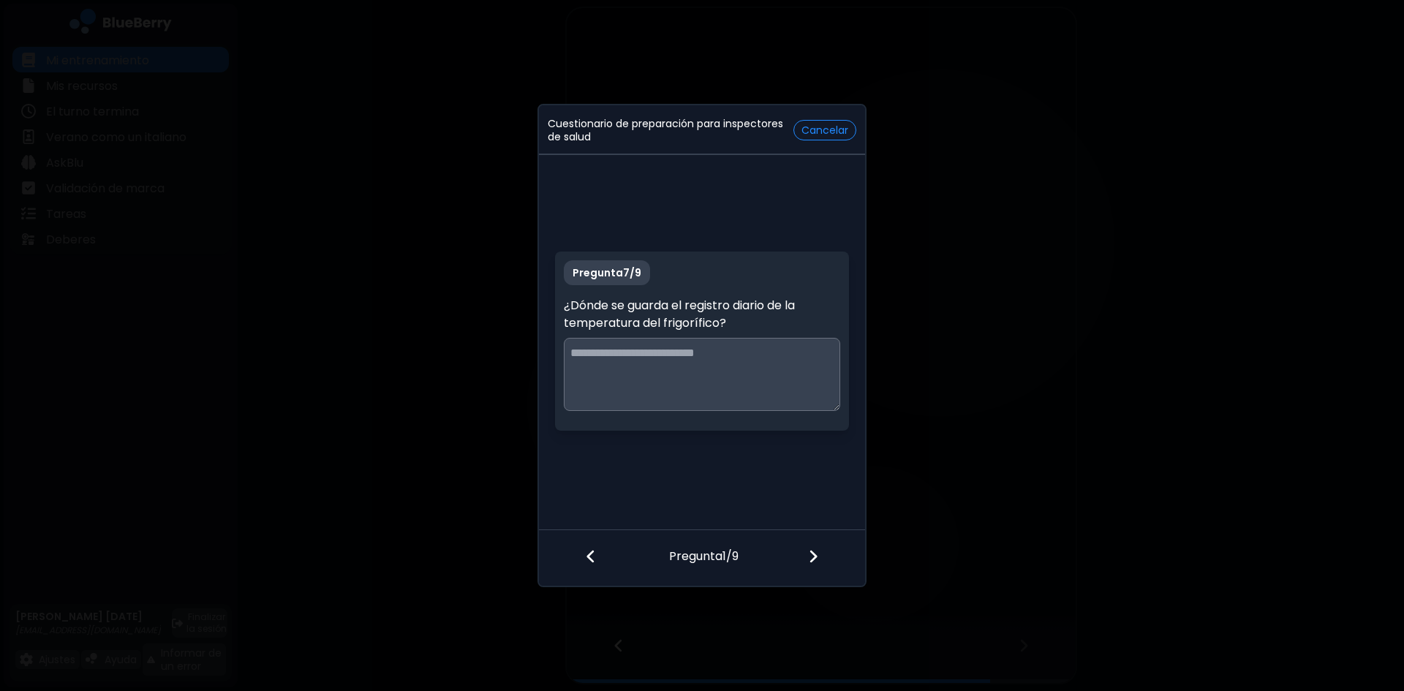
click at [606, 359] on textarea at bounding box center [702, 374] width 276 height 73
paste textarea "**********"
type textarea "**********"
click at [812, 558] on img at bounding box center [813, 557] width 10 height 16
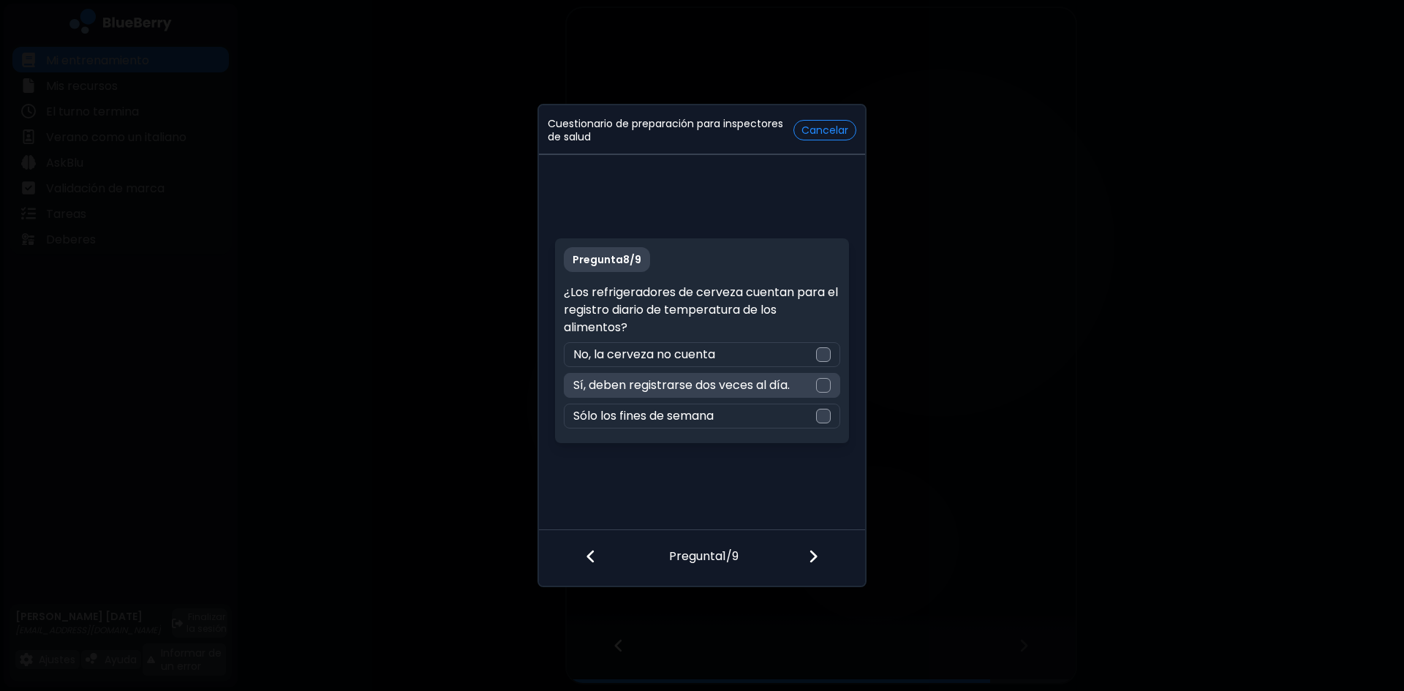
click at [815, 381] on div "Sí, deben registrarse dos veces al día." at bounding box center [702, 385] width 276 height 25
click at [810, 562] on img at bounding box center [813, 557] width 10 height 16
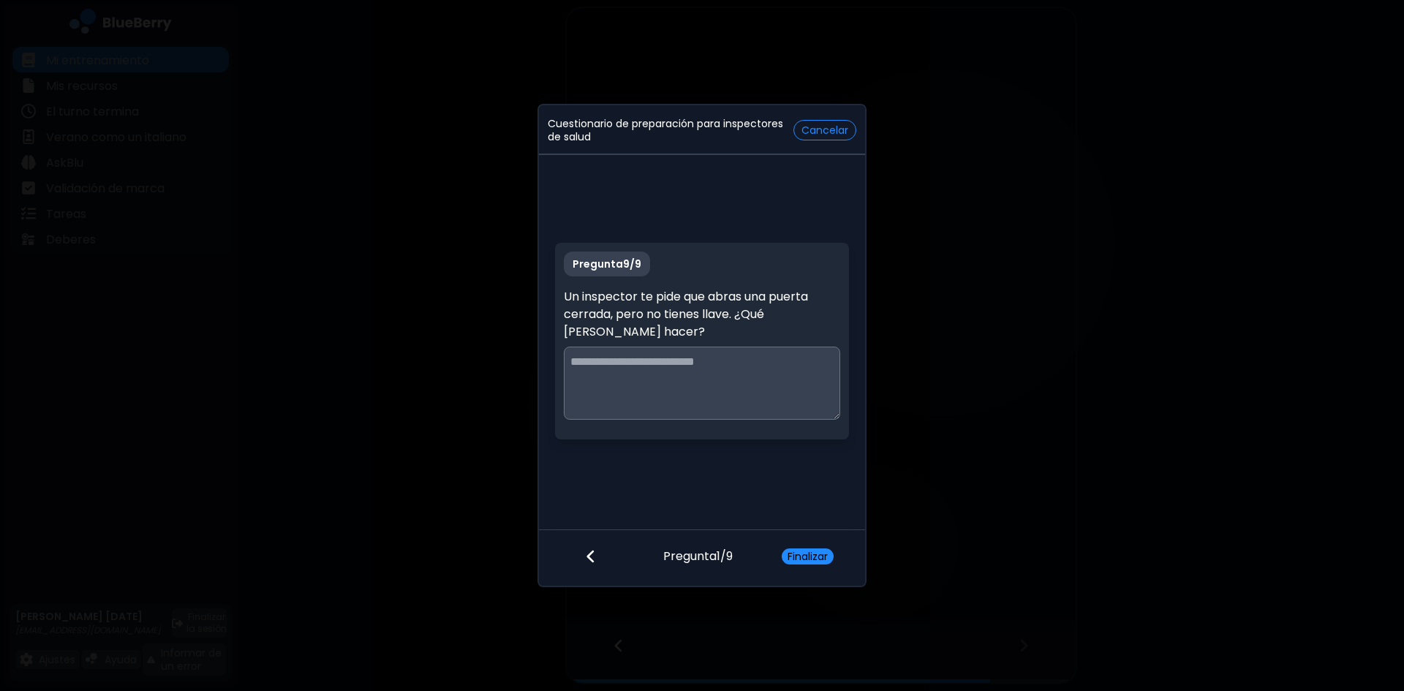
click at [639, 368] on textarea at bounding box center [702, 383] width 276 height 73
paste textarea "**********"
type textarea "**********"
click at [805, 561] on font "Finalizar" at bounding box center [808, 556] width 40 height 15
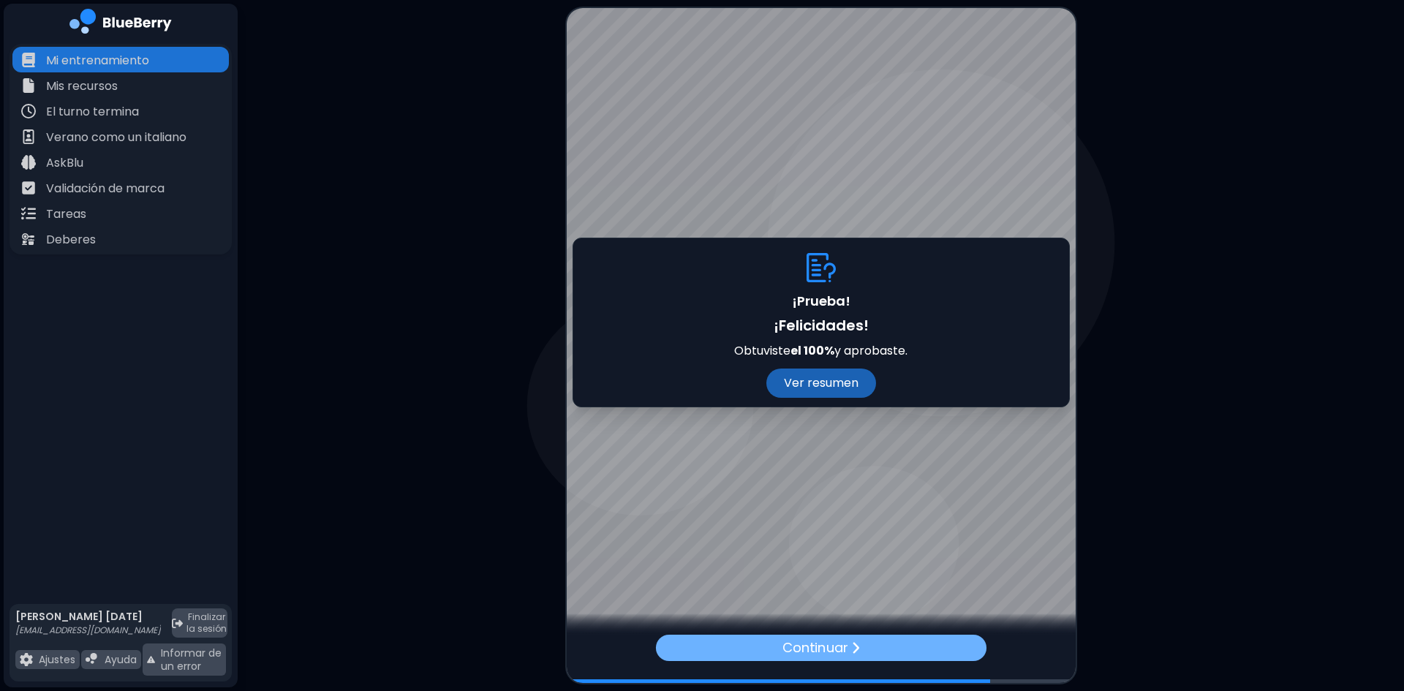
click at [797, 652] on font "Continuar" at bounding box center [815, 647] width 65 height 18
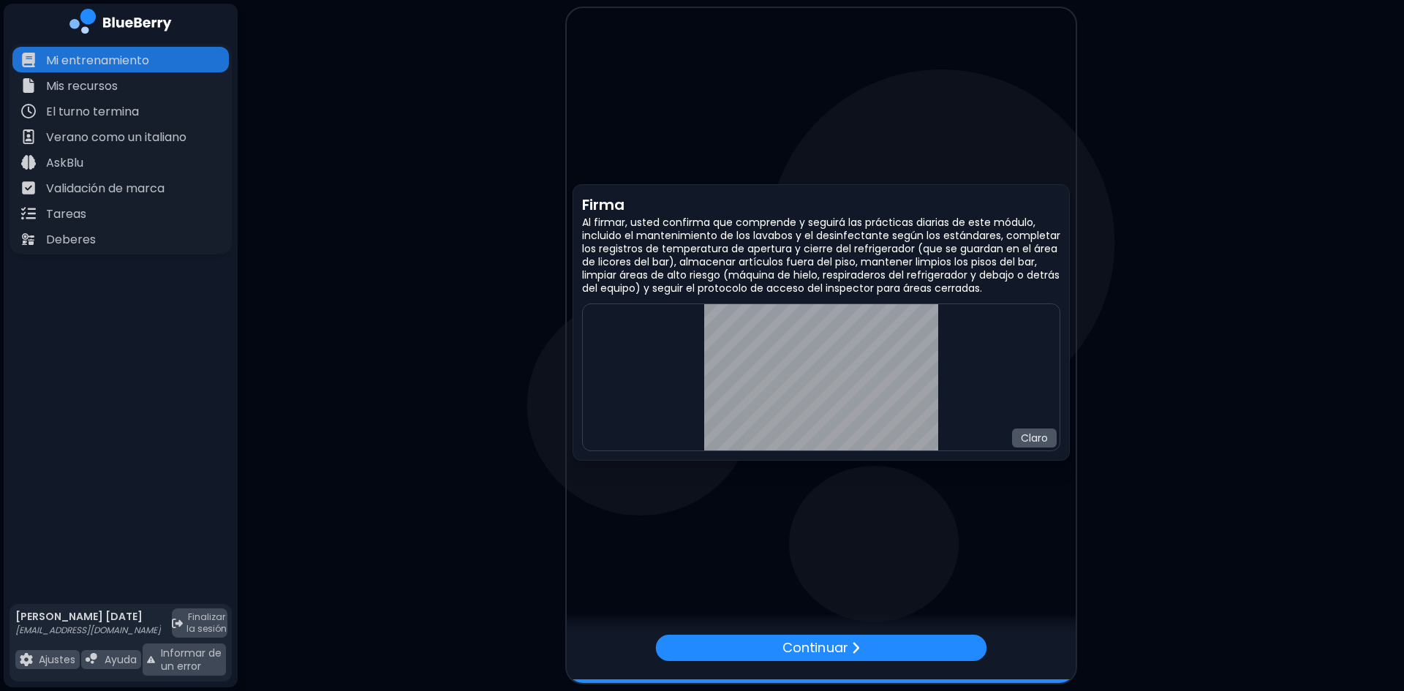
click at [1040, 432] on font "Claro" at bounding box center [1034, 438] width 27 height 15
click at [1024, 437] on font "Claro" at bounding box center [1034, 438] width 27 height 15
click at [1023, 441] on font "Claro" at bounding box center [1034, 438] width 27 height 15
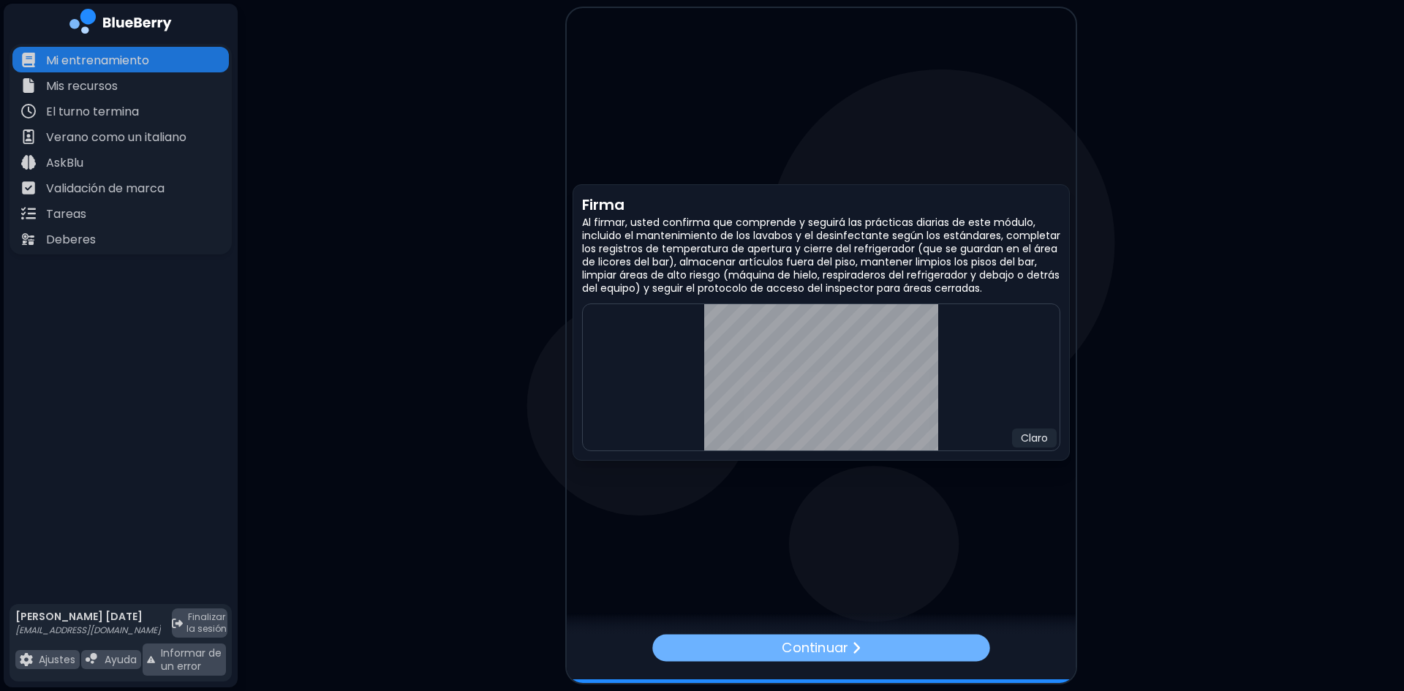
click at [875, 648] on div "Continuar" at bounding box center [820, 647] width 337 height 27
